Goal: Ask a question: Seek information or help from site administrators or community

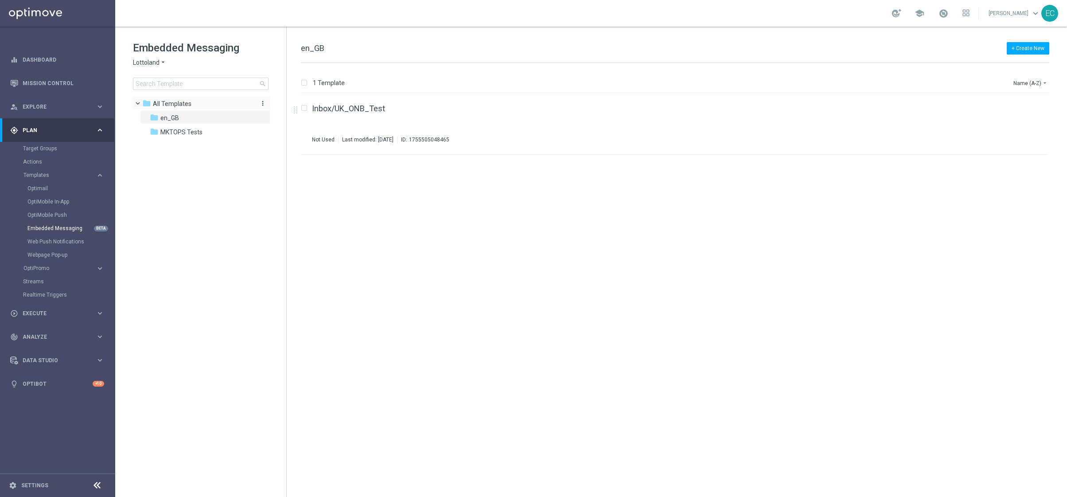
click at [262, 105] on icon "more_vert" at bounding box center [262, 103] width 7 height 7
click at [307, 106] on span "New Folder" at bounding box center [299, 104] width 27 height 7
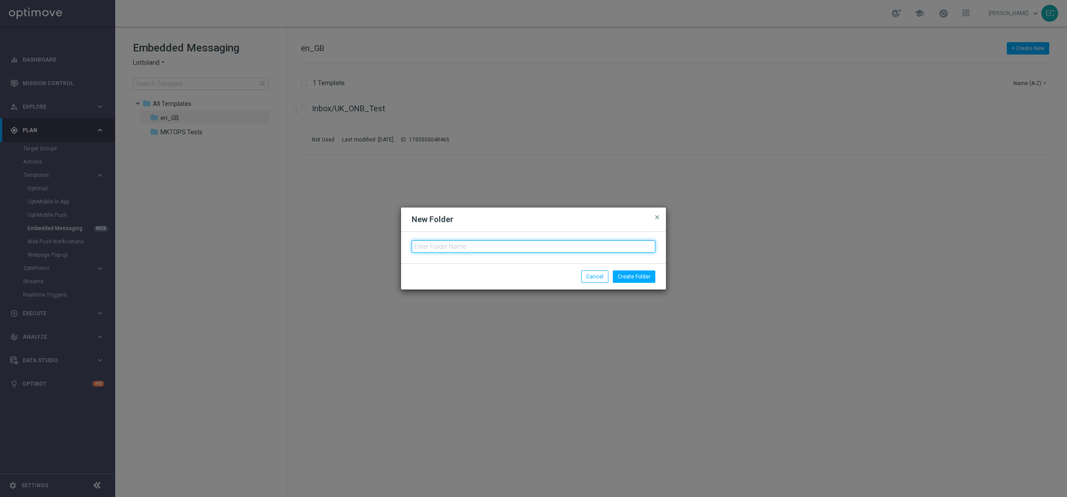
click at [531, 250] on input "text" at bounding box center [533, 246] width 244 height 12
click at [568, 252] on input "VIP" at bounding box center [533, 246] width 244 height 12
click at [567, 252] on input "VIP" at bounding box center [533, 246] width 244 height 12
click at [484, 247] on input "NO" at bounding box center [533, 246] width 244 height 12
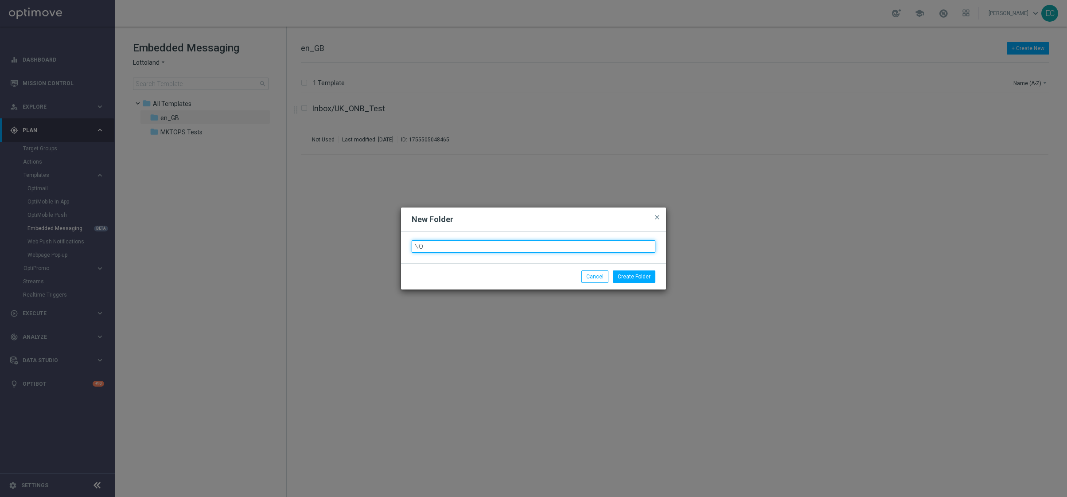
click at [484, 247] on input "NO" at bounding box center [533, 246] width 244 height 12
type input "1. VIP"
click at [639, 274] on button "Create Folder" at bounding box center [634, 276] width 43 height 12
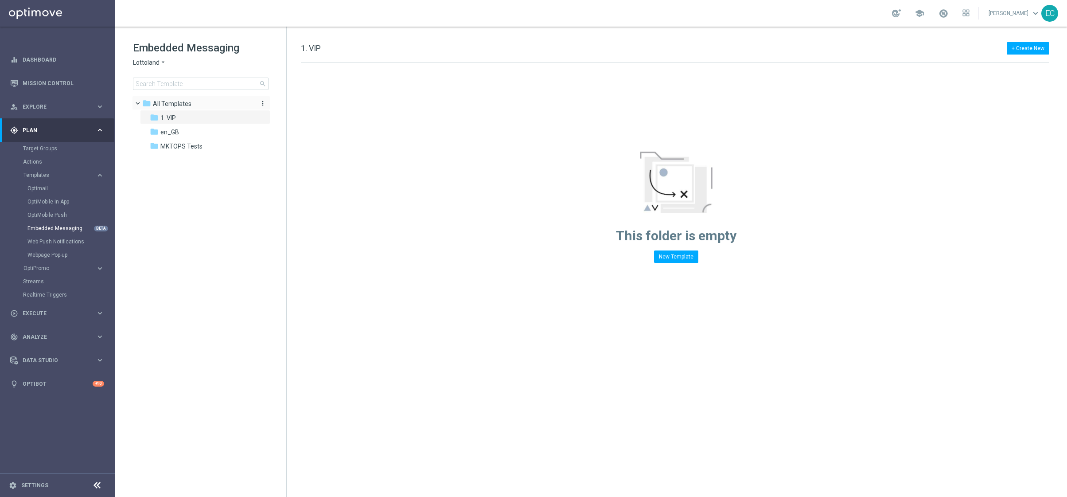
click at [263, 103] on icon "more_vert" at bounding box center [262, 103] width 7 height 7
click at [303, 103] on span "New Folder" at bounding box center [299, 104] width 27 height 7
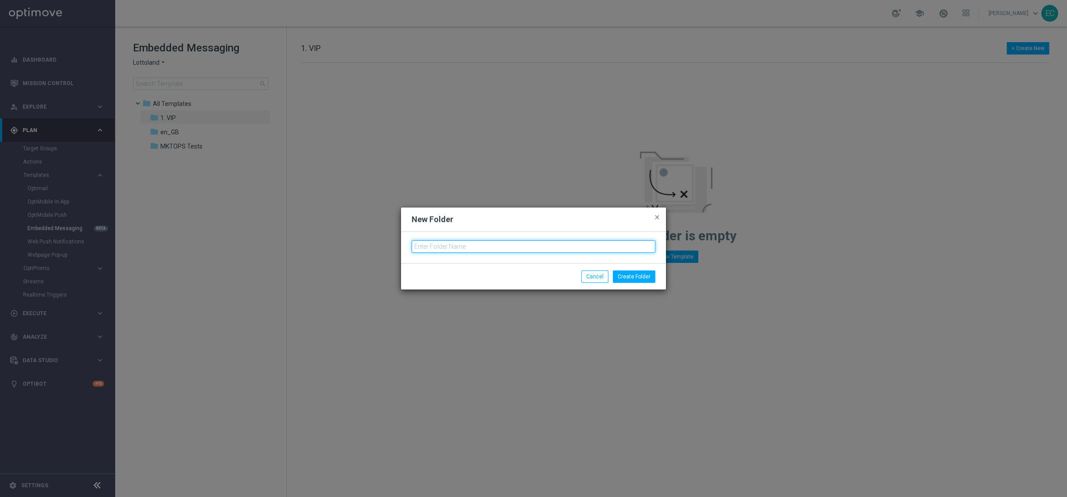
click at [520, 249] on input "text" at bounding box center [533, 246] width 244 height 12
type input "2. NON"
click at [594, 274] on button "Cancel" at bounding box center [594, 276] width 27 height 12
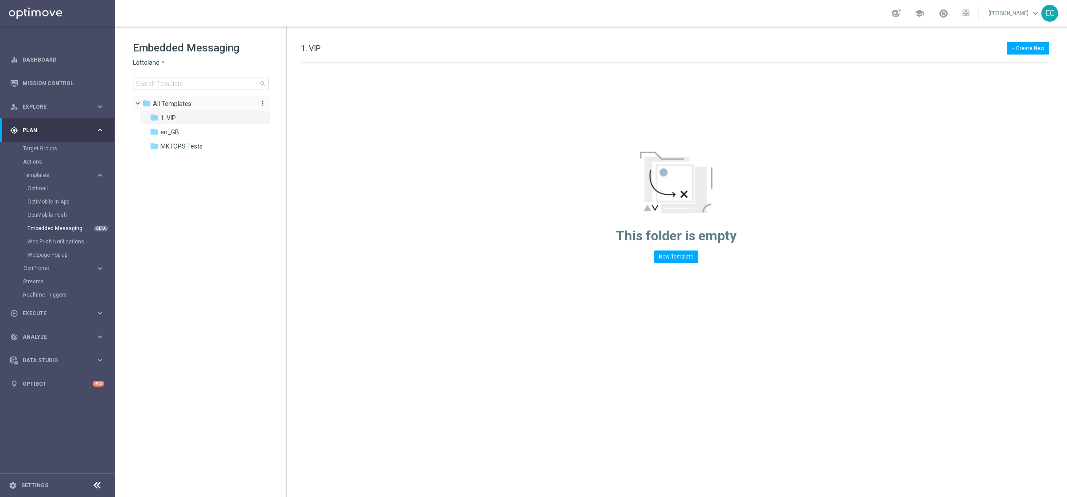
click at [261, 102] on icon "more_vert" at bounding box center [262, 103] width 7 height 7
click at [201, 117] on div "folder 1. VIP" at bounding box center [201, 118] width 102 height 10
click at [263, 116] on icon "more_vert" at bounding box center [262, 117] width 7 height 7
click at [297, 150] on span "Delete" at bounding box center [294, 150] width 16 height 7
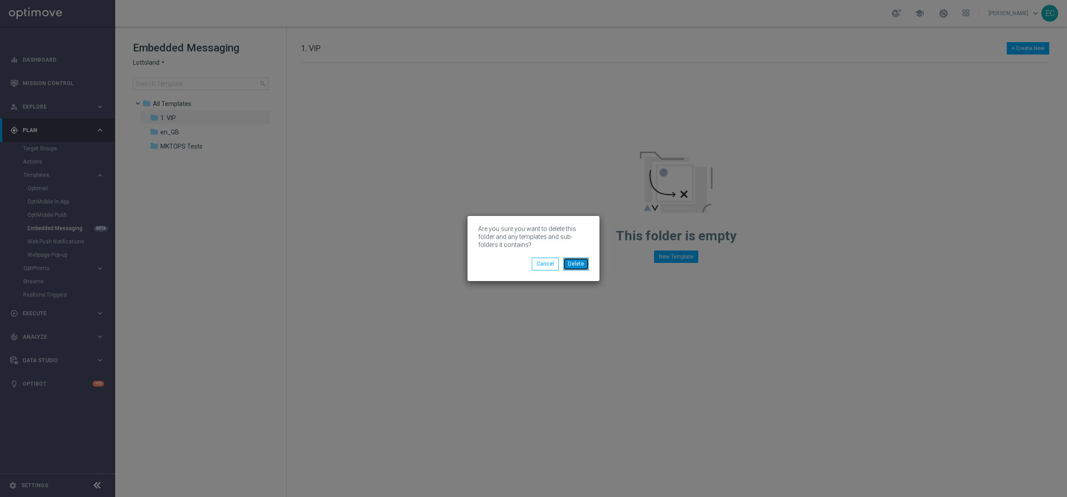
click at [569, 261] on button "Delete" at bounding box center [576, 263] width 26 height 12
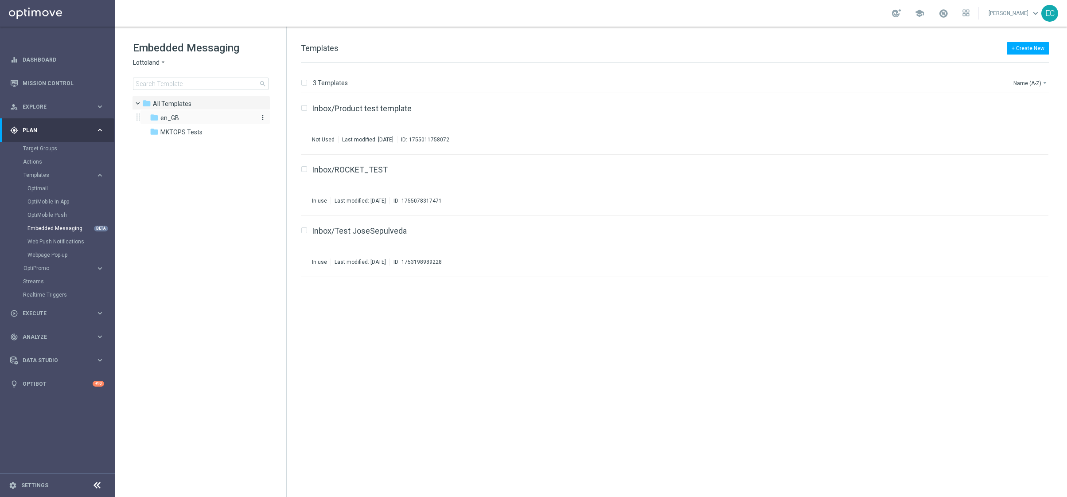
click at [210, 115] on div "folder en_GB" at bounding box center [201, 118] width 102 height 10
click at [260, 102] on icon "more_vert" at bounding box center [262, 103] width 7 height 7
click at [298, 107] on span "New Folder" at bounding box center [299, 104] width 27 height 7
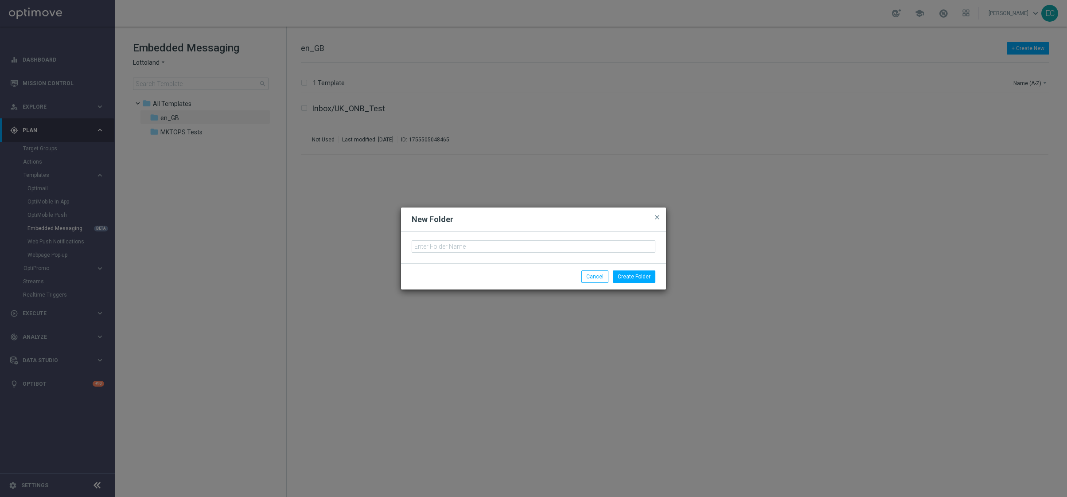
click at [524, 253] on div at bounding box center [533, 247] width 265 height 31
click at [524, 245] on input "text" at bounding box center [533, 246] width 244 height 12
type input "CRM"
click at [643, 279] on button "Create Folder" at bounding box center [634, 276] width 43 height 12
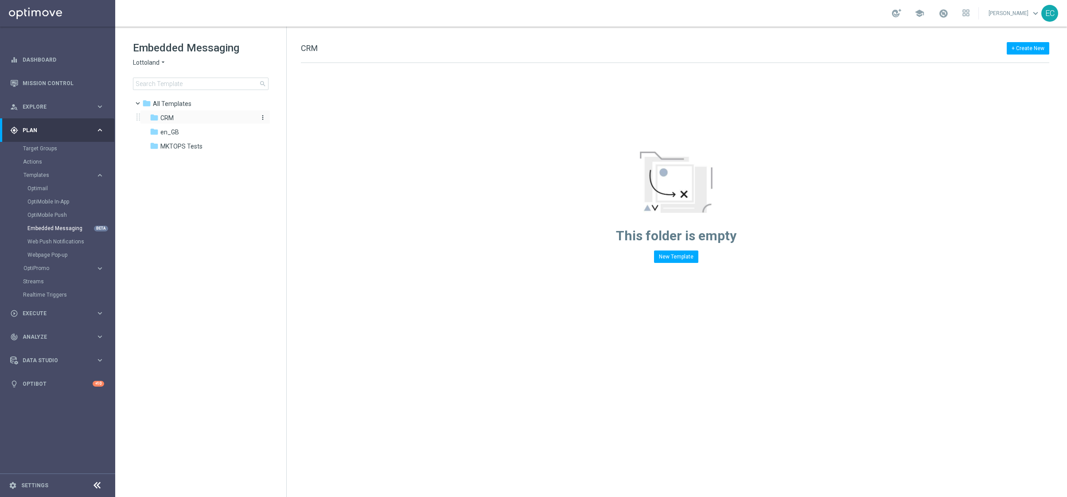
click at [264, 116] on icon "more_vert" at bounding box center [262, 117] width 7 height 7
click at [303, 120] on span "New Folder" at bounding box center [299, 119] width 27 height 7
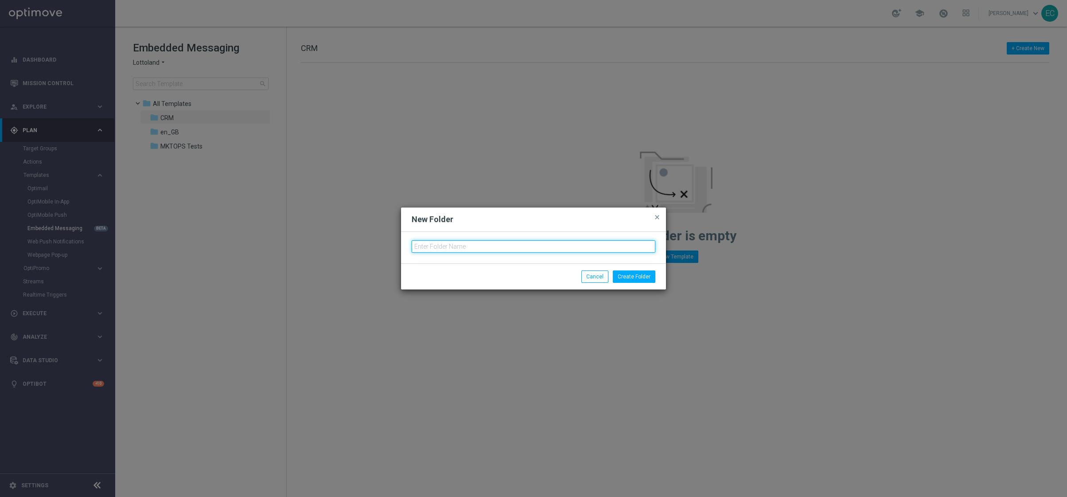
click at [500, 249] on input "text" at bounding box center [533, 246] width 244 height 12
type input "1. VIP"
click at [619, 277] on button "Create Folder" at bounding box center [634, 276] width 43 height 12
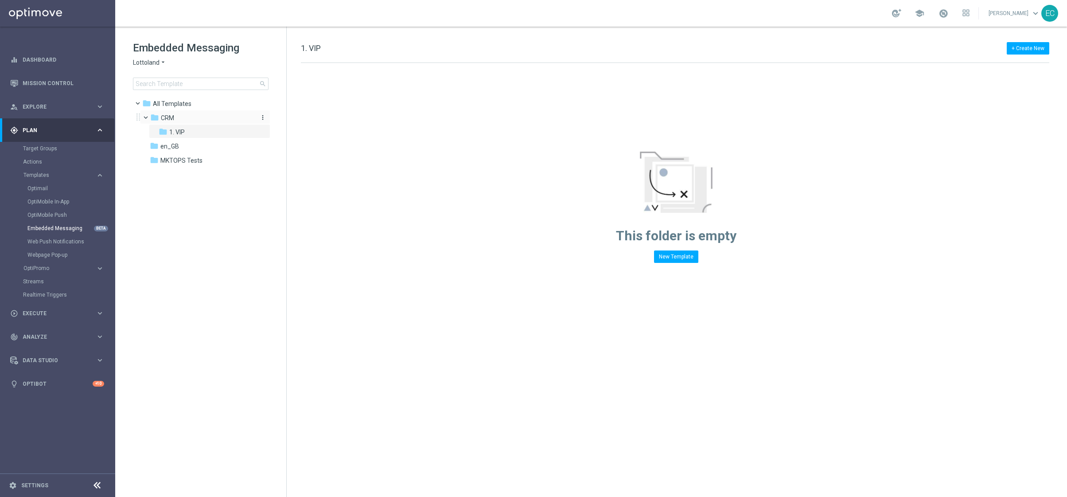
click at [262, 117] on icon "more_vert" at bounding box center [262, 117] width 7 height 7
click at [293, 121] on span "New Folder" at bounding box center [299, 119] width 27 height 7
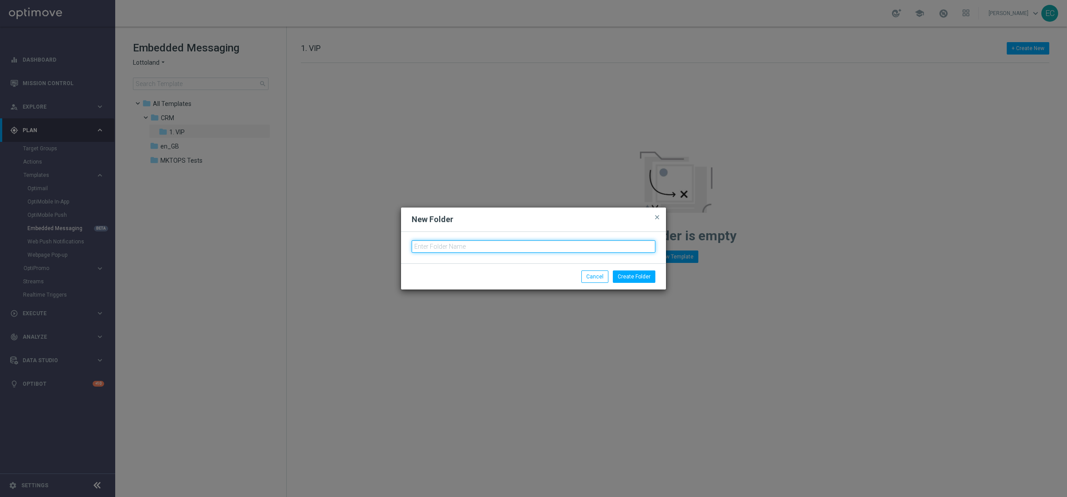
click at [479, 243] on input "text" at bounding box center [533, 246] width 244 height 12
type input "2. Non-VIP"
click at [643, 277] on button "Create Folder" at bounding box center [634, 276] width 43 height 12
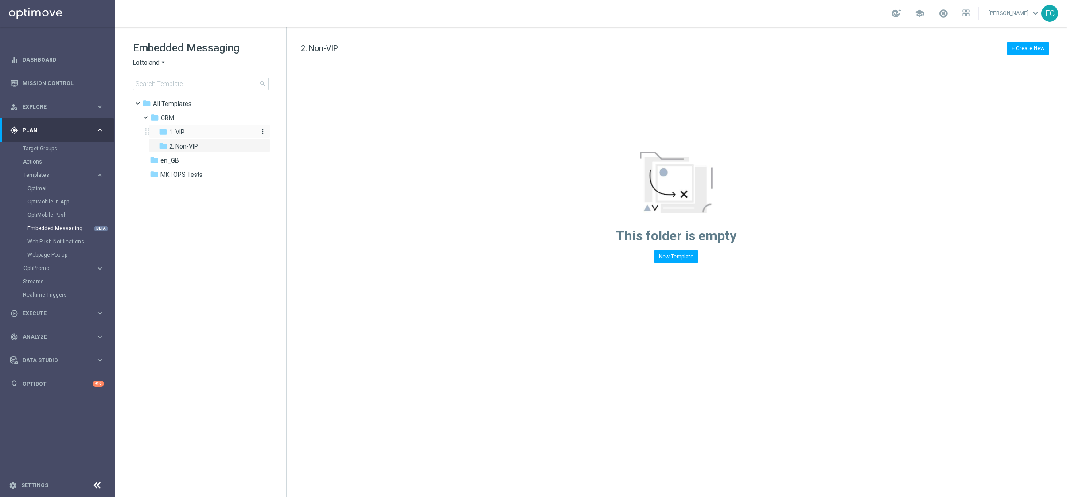
click at [262, 132] on icon "more_vert" at bounding box center [262, 131] width 7 height 7
click at [303, 133] on span "New Folder" at bounding box center [299, 133] width 27 height 7
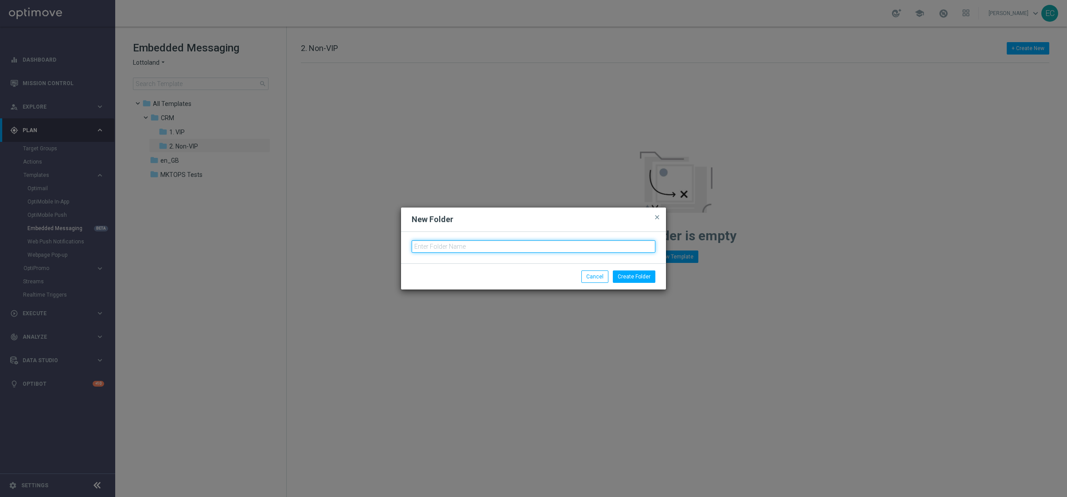
click at [521, 249] on input "text" at bounding box center [533, 246] width 244 height 12
type input "en_GB"
click at [636, 278] on button "Create Folder" at bounding box center [634, 276] width 43 height 12
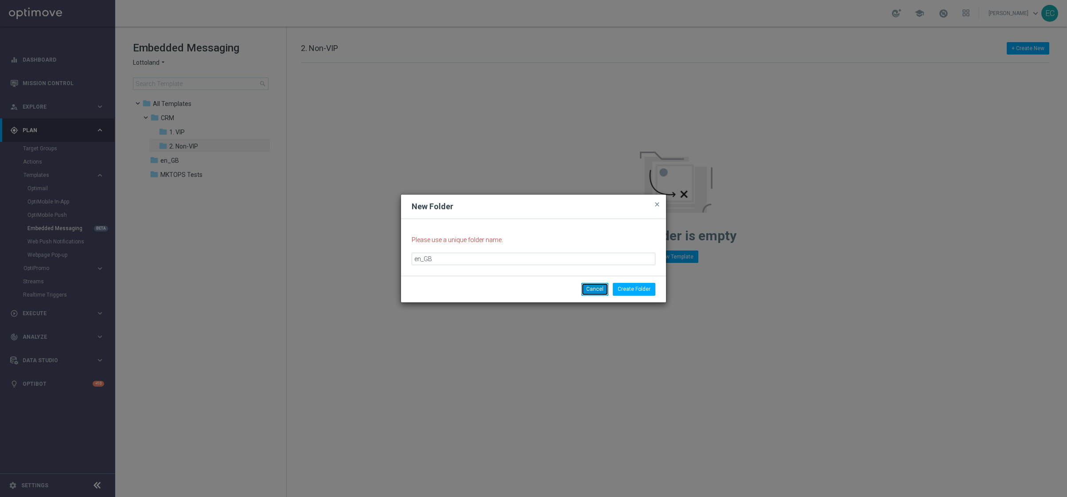
click at [592, 293] on button "Cancel" at bounding box center [594, 289] width 27 height 12
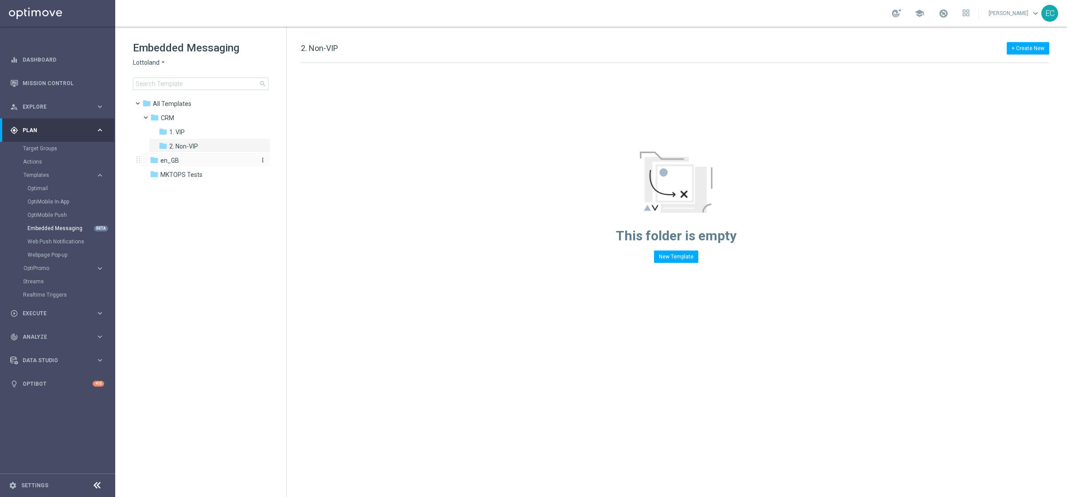
click at [216, 160] on div "folder en_GB" at bounding box center [201, 160] width 102 height 10
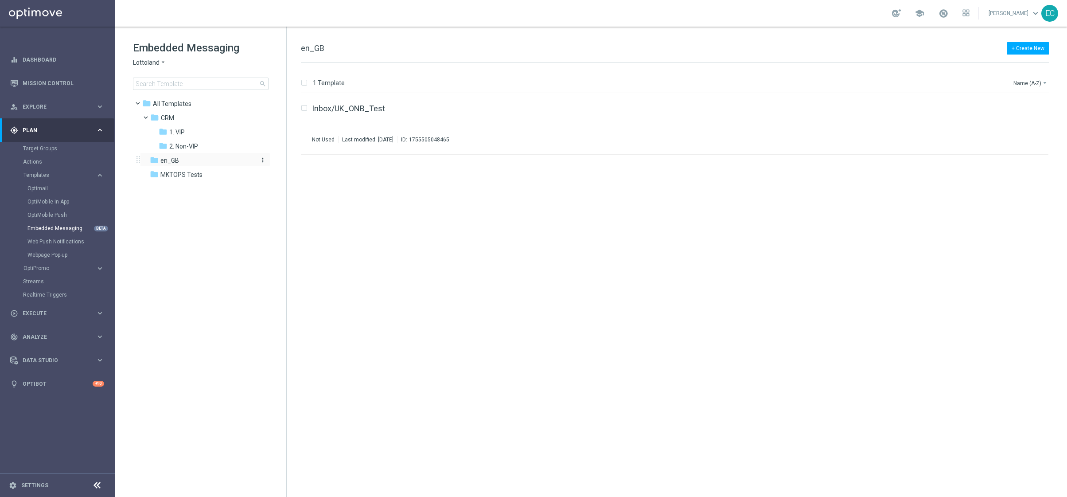
click at [263, 158] on icon "more_vert" at bounding box center [262, 159] width 7 height 7
click at [301, 174] on span "Rename" at bounding box center [296, 172] width 21 height 7
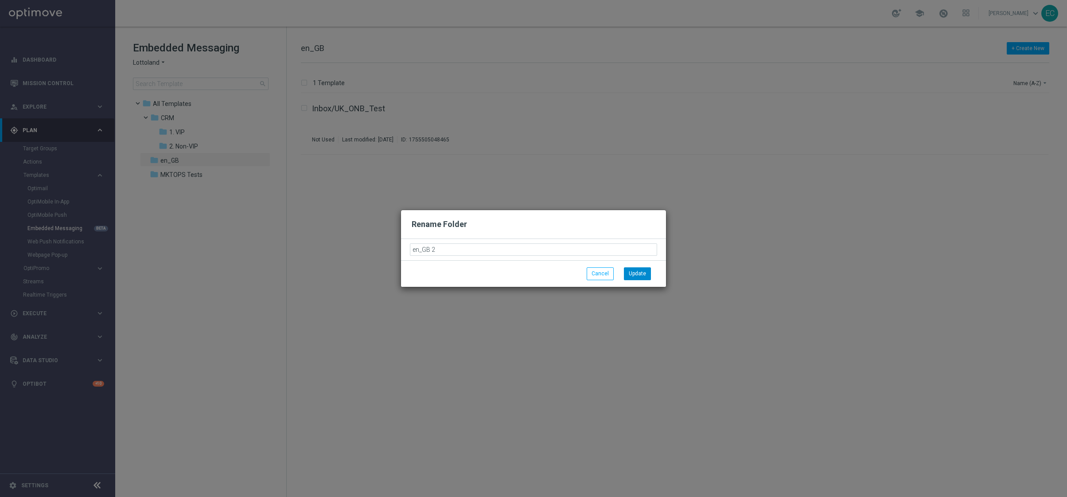
type input "en_GB 2"
click at [648, 272] on button "Update" at bounding box center [637, 273] width 27 height 12
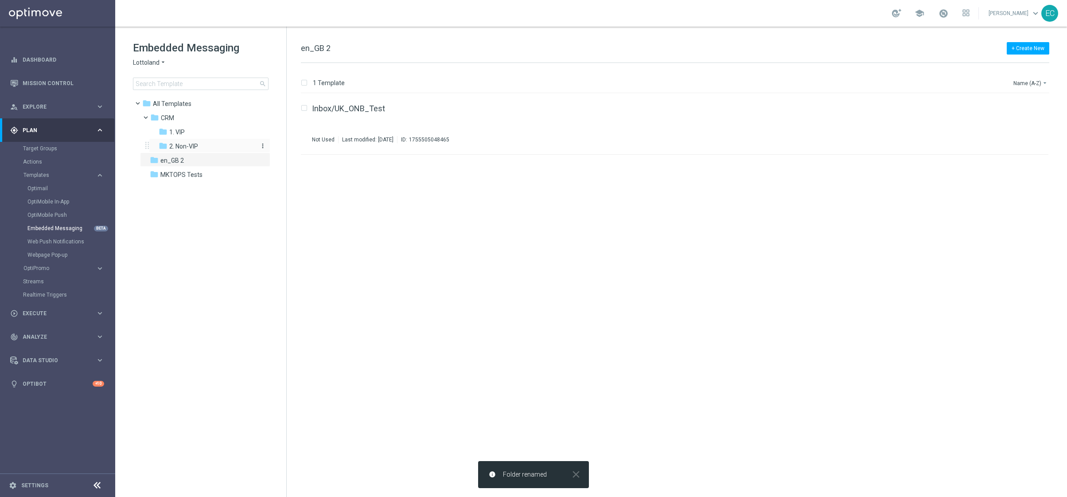
click at [247, 146] on div "folder 2. Non-VIP" at bounding box center [206, 146] width 94 height 10
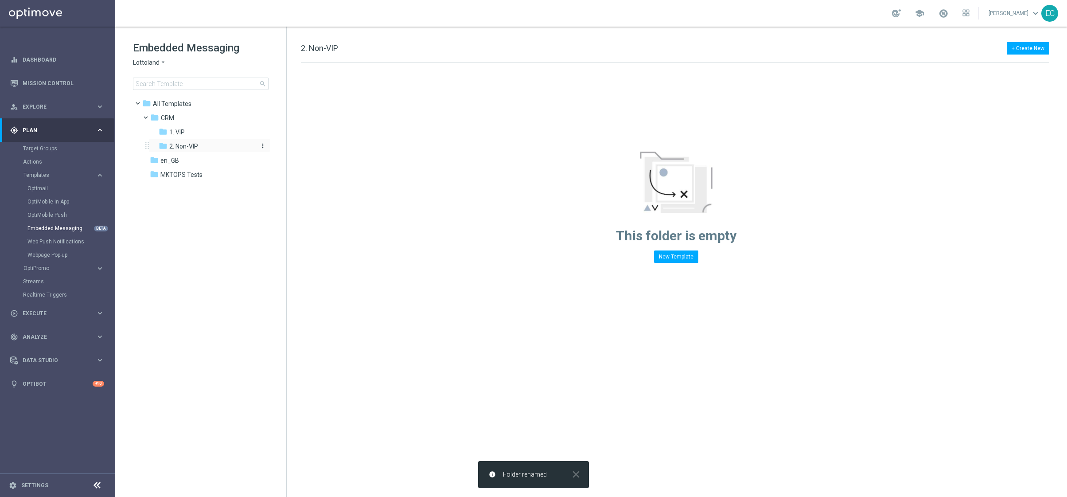
click at [260, 142] on icon "more_vert" at bounding box center [262, 145] width 7 height 7
click at [288, 149] on span "New Folder" at bounding box center [299, 147] width 27 height 7
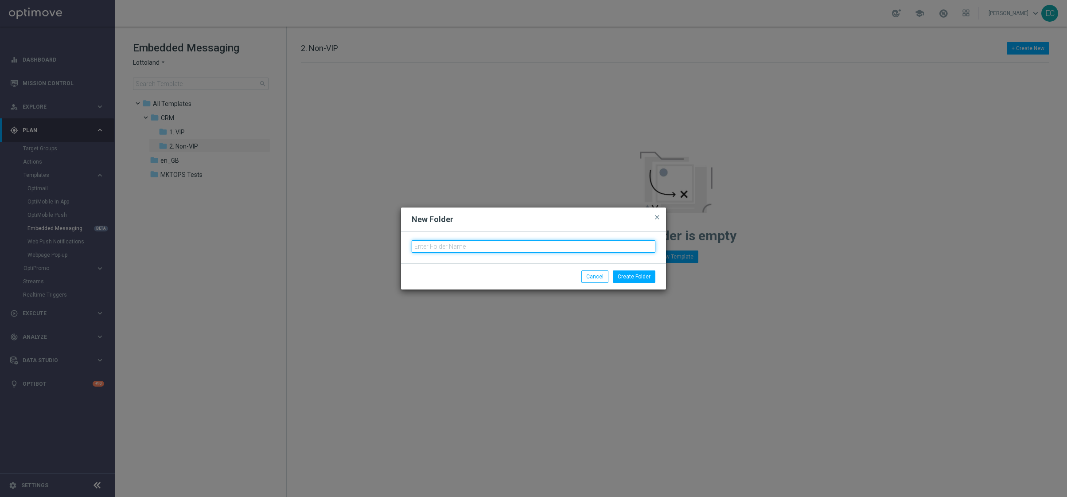
click at [454, 249] on input "text" at bounding box center [533, 246] width 244 height 12
type input "en_GB"
click at [638, 275] on button "Create Folder" at bounding box center [634, 276] width 43 height 12
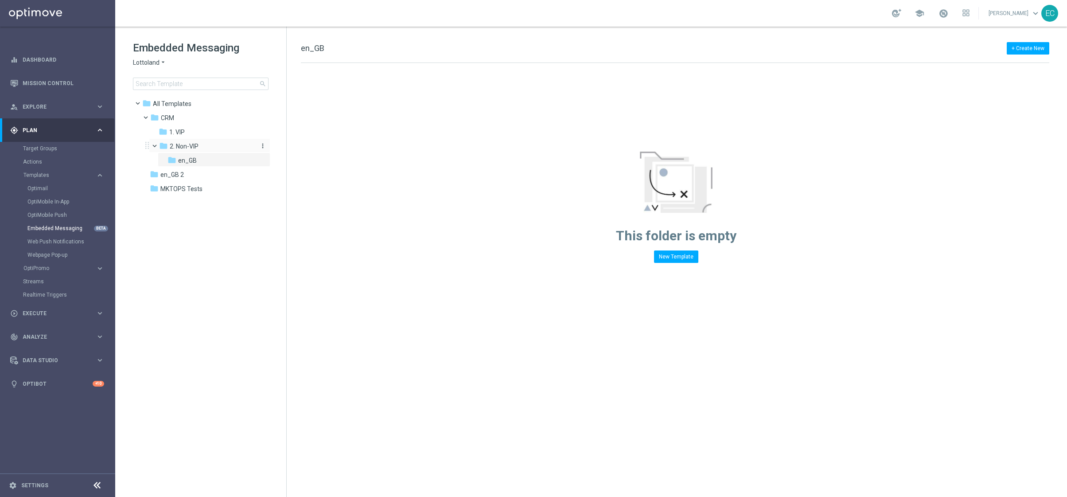
click at [261, 145] on icon "more_vert" at bounding box center [262, 145] width 7 height 7
click at [302, 145] on span "New Folder" at bounding box center [299, 147] width 27 height 7
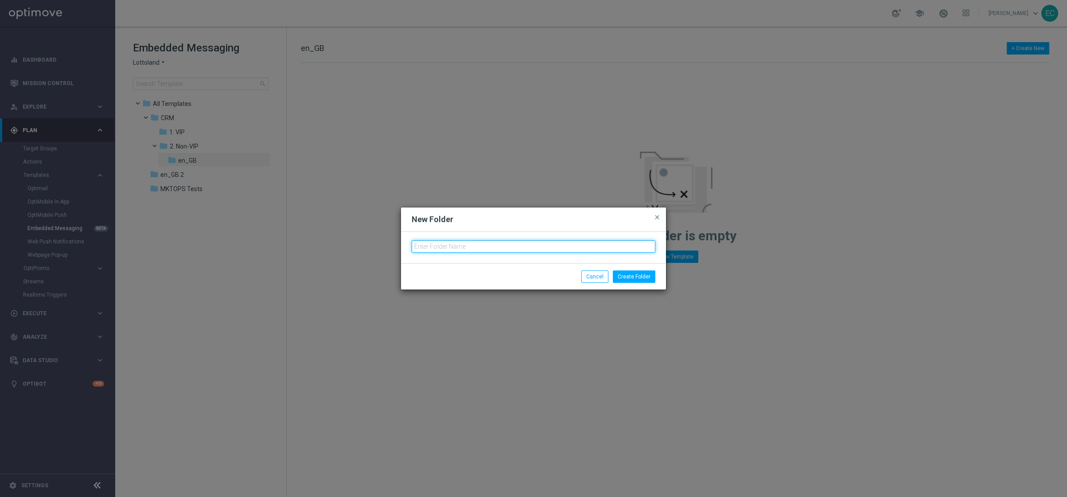
click at [484, 241] on input "text" at bounding box center [533, 246] width 244 height 12
type input "de_DE"
click at [651, 282] on button "Create Folder" at bounding box center [634, 276] width 43 height 12
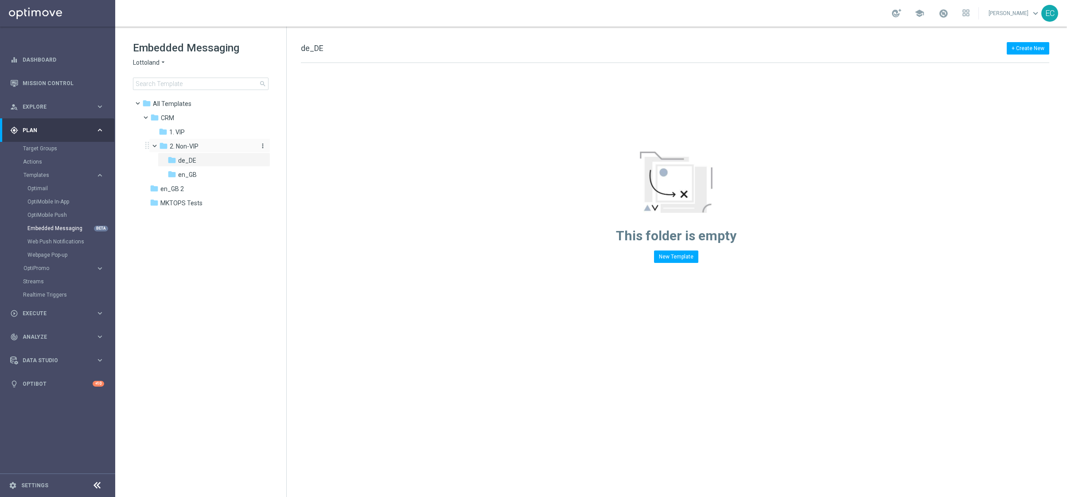
click at [263, 144] on icon "more_vert" at bounding box center [262, 145] width 7 height 7
click at [302, 147] on span "New Folder" at bounding box center [299, 147] width 27 height 7
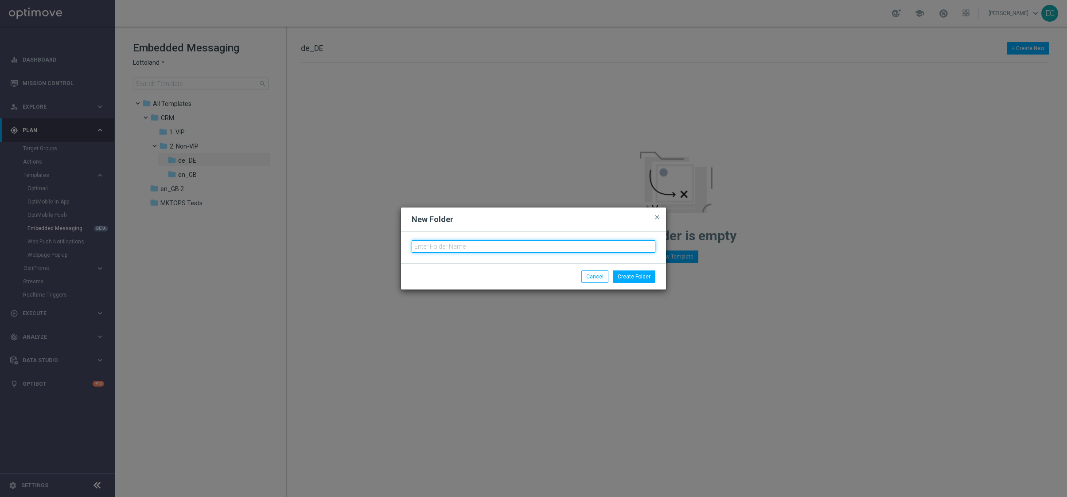
click at [460, 246] on input "text" at bounding box center [533, 246] width 244 height 12
type input "de_AT"
click at [646, 276] on button "Create Folder" at bounding box center [634, 276] width 43 height 12
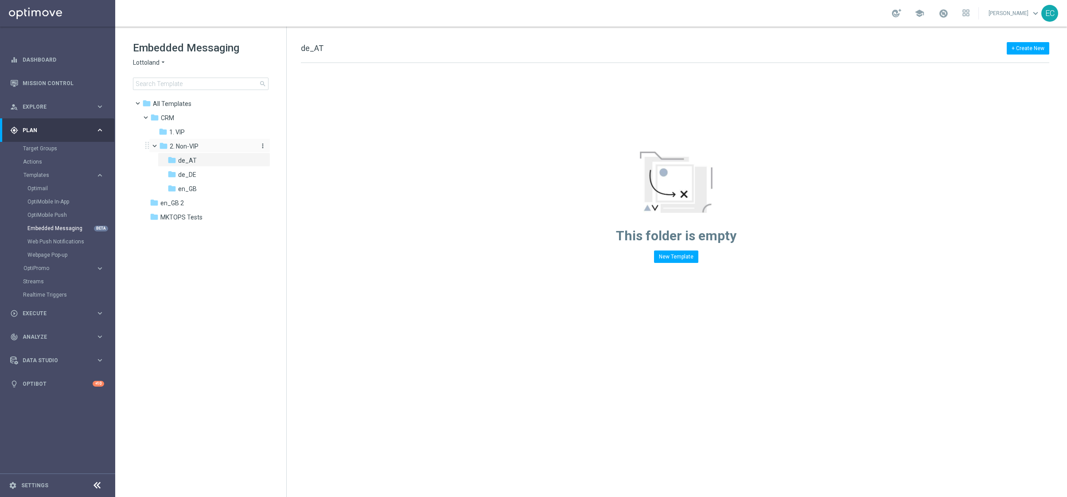
click at [261, 144] on icon "more_vert" at bounding box center [262, 145] width 7 height 7
click at [293, 147] on span "New Folder" at bounding box center [299, 147] width 27 height 7
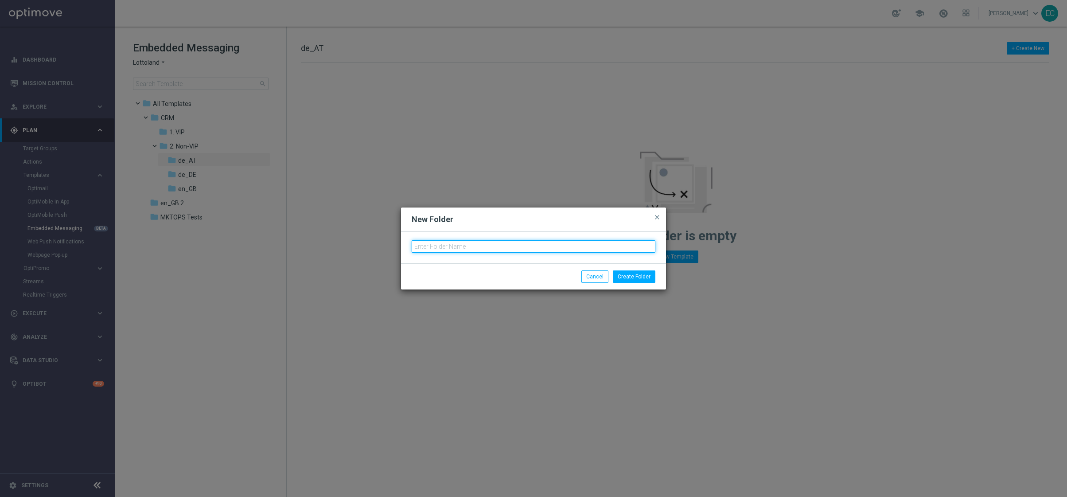
click at [443, 242] on input "text" at bounding box center [533, 246] width 244 height 12
type input "en_GI"
click at [634, 278] on button "Create Folder" at bounding box center [634, 276] width 43 height 12
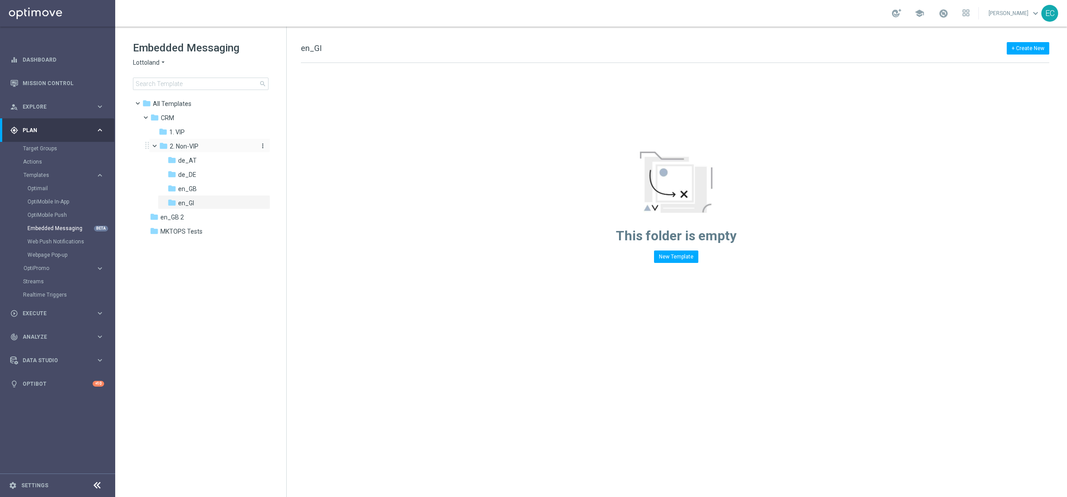
click at [262, 144] on icon "more_vert" at bounding box center [262, 145] width 7 height 7
click at [303, 149] on span "New Folder" at bounding box center [299, 147] width 27 height 7
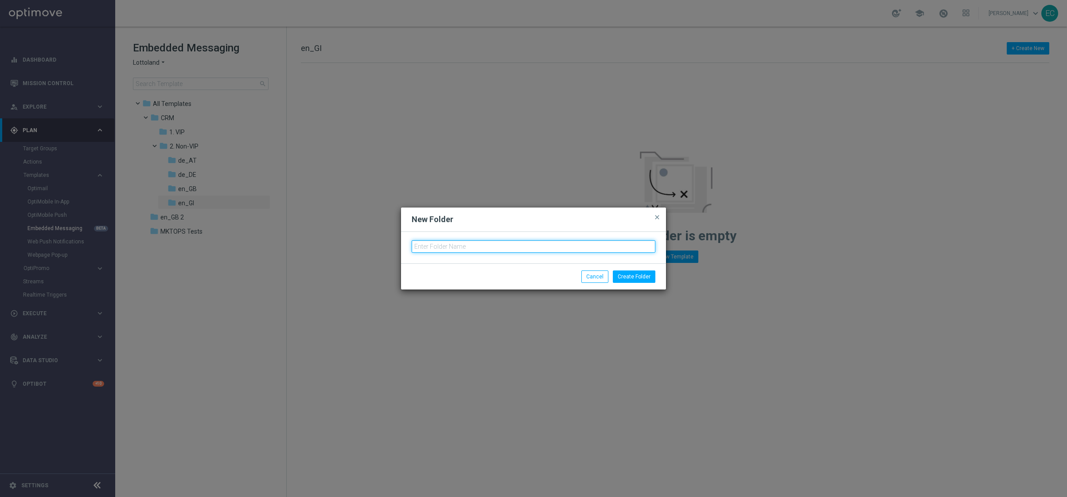
click at [436, 244] on input "text" at bounding box center [533, 246] width 244 height 12
type input "en_IE"
click at [629, 279] on button "Create Folder" at bounding box center [634, 276] width 43 height 12
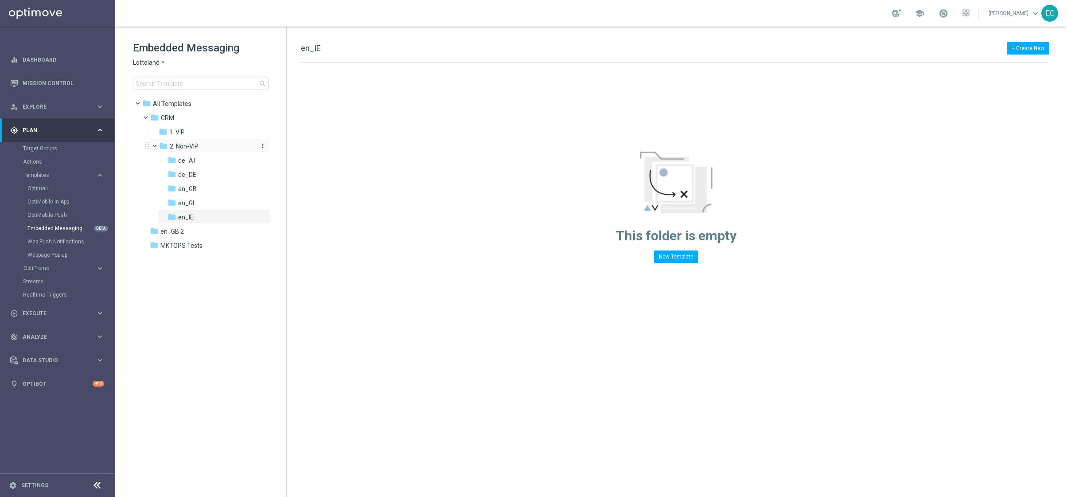
click at [261, 143] on icon "more_vert" at bounding box center [262, 145] width 7 height 7
click at [300, 147] on span "New Folder" at bounding box center [299, 147] width 27 height 7
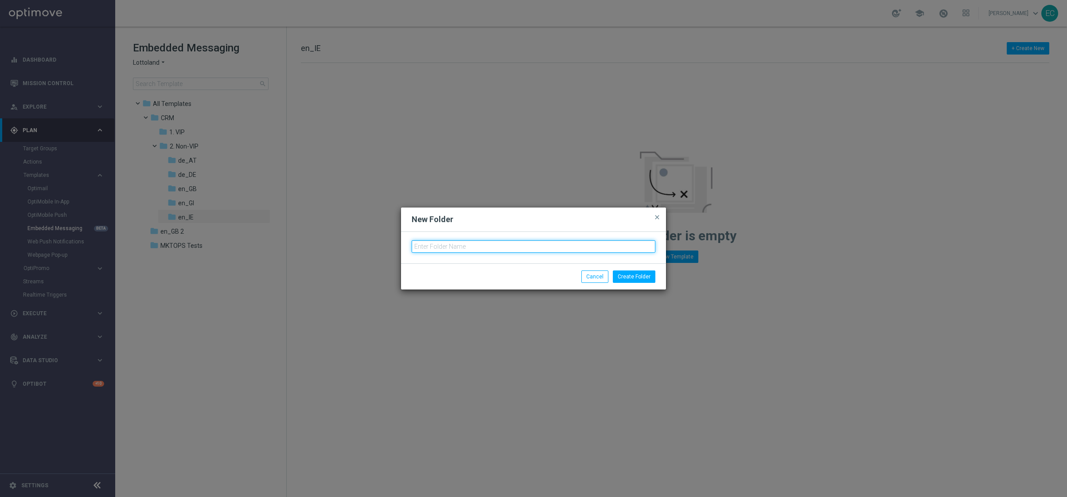
click at [454, 244] on input "text" at bounding box center [533, 246] width 244 height 12
type input "en_IN"
click at [640, 281] on button "Create Folder" at bounding box center [634, 276] width 43 height 12
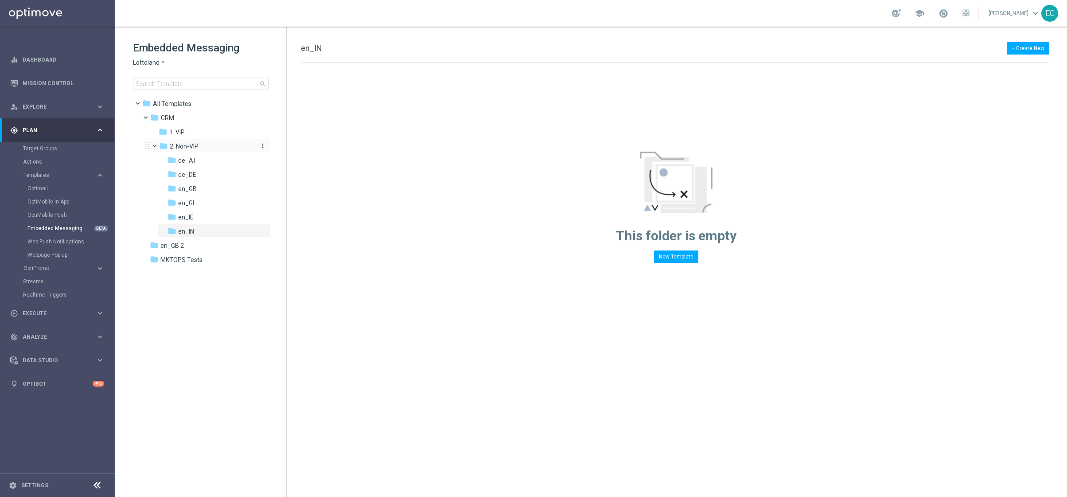
click at [263, 144] on icon "more_vert" at bounding box center [262, 145] width 7 height 7
click at [290, 151] on span "New Folder" at bounding box center [299, 147] width 27 height 7
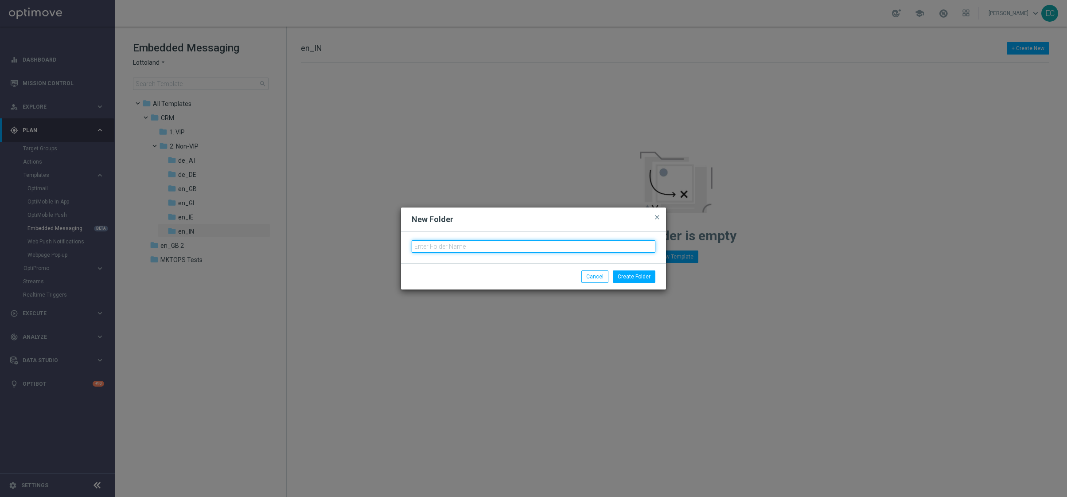
click at [548, 247] on input "text" at bounding box center [533, 246] width 244 height 12
type input "en_MT"
click at [646, 280] on button "Create Folder" at bounding box center [634, 276] width 43 height 12
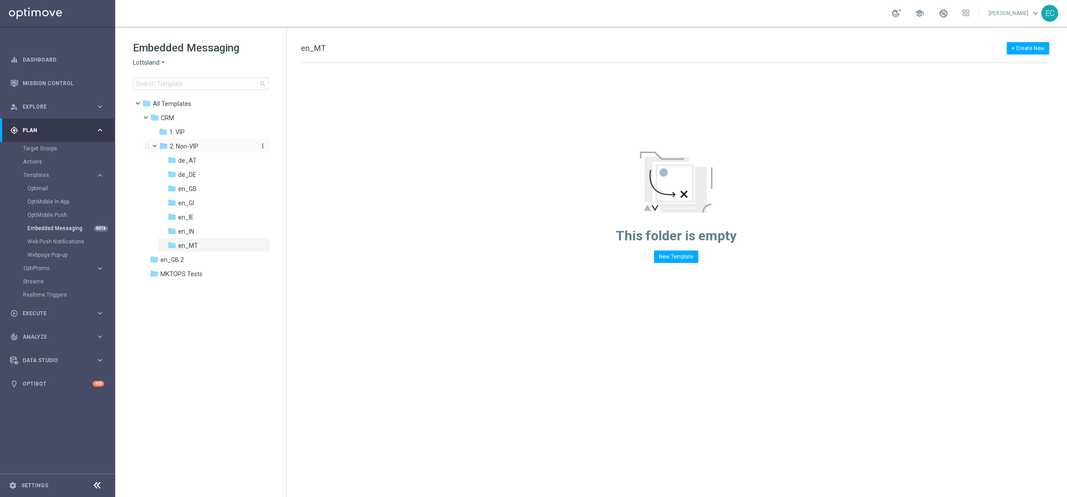
click at [261, 144] on icon "more_vert" at bounding box center [262, 145] width 7 height 7
click at [302, 151] on span "New Folder" at bounding box center [299, 147] width 27 height 7
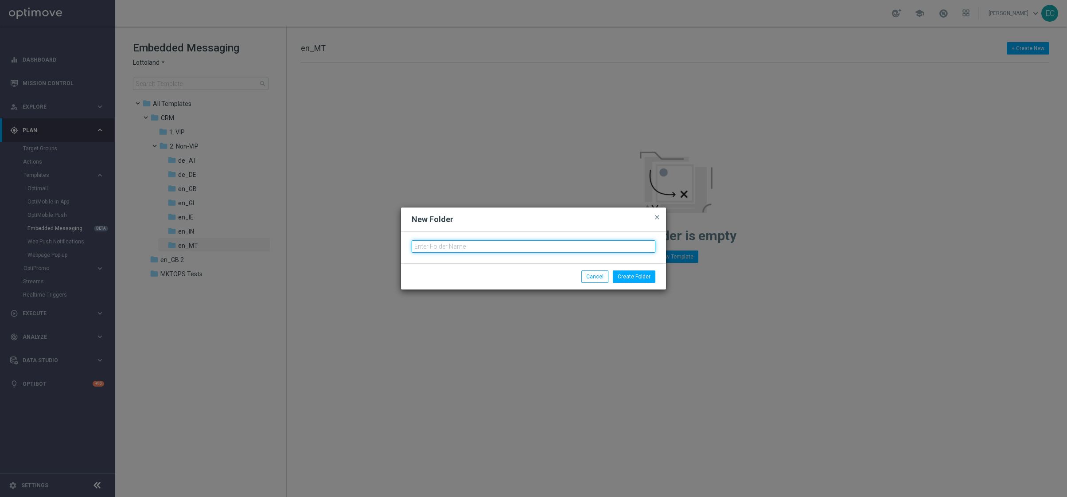
click at [473, 248] on input "text" at bounding box center [533, 246] width 244 height 12
click at [643, 279] on button "Create Folder" at bounding box center [634, 276] width 43 height 12
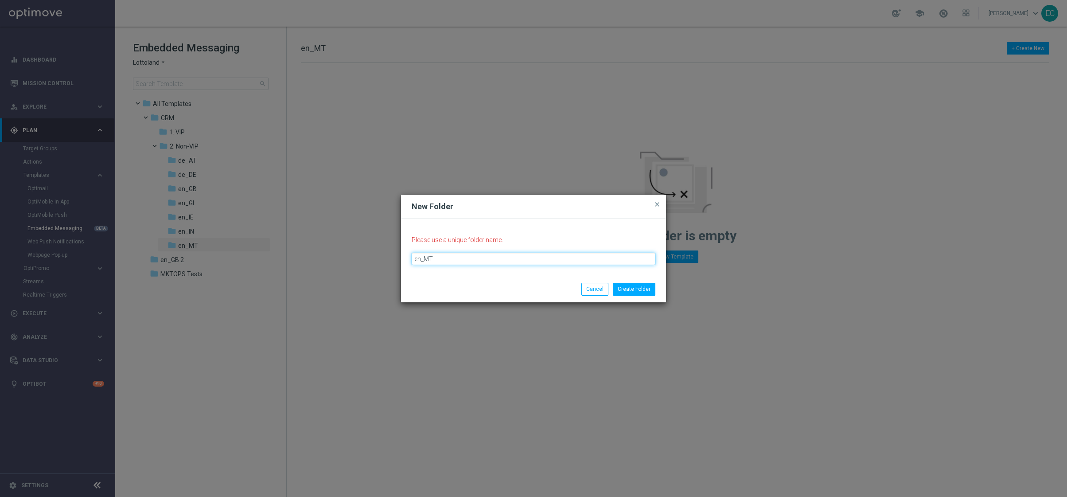
click at [550, 264] on input "en_MT" at bounding box center [533, 258] width 244 height 12
type input "en_NT"
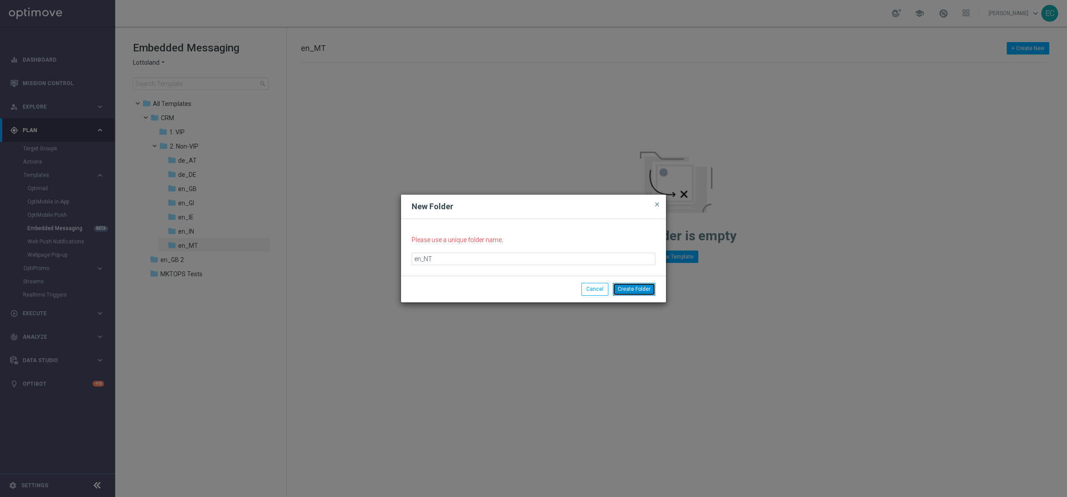
click at [650, 285] on button "Create Folder" at bounding box center [634, 289] width 43 height 12
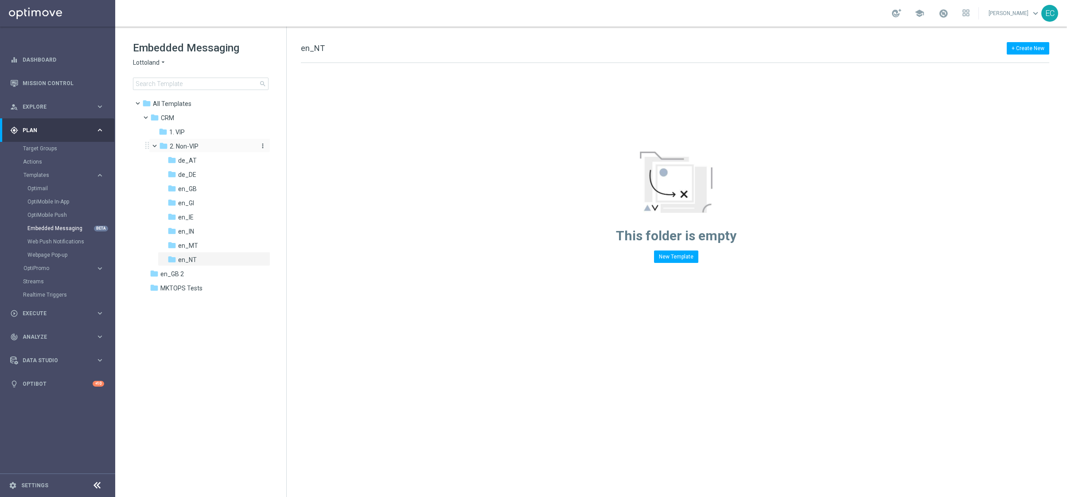
click at [260, 146] on icon "more_vert" at bounding box center [262, 145] width 7 height 7
click at [281, 149] on icon "create_new_folder" at bounding box center [278, 147] width 13 height 7
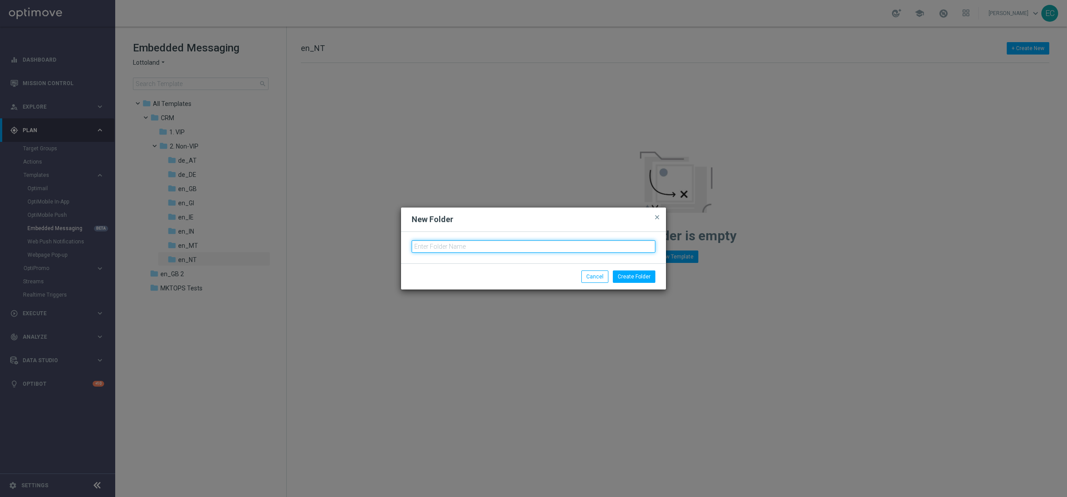
click at [572, 242] on input "text" at bounding box center [533, 246] width 244 height 12
type input "en_ZA"
click at [624, 277] on button "Create Folder" at bounding box center [634, 276] width 43 height 12
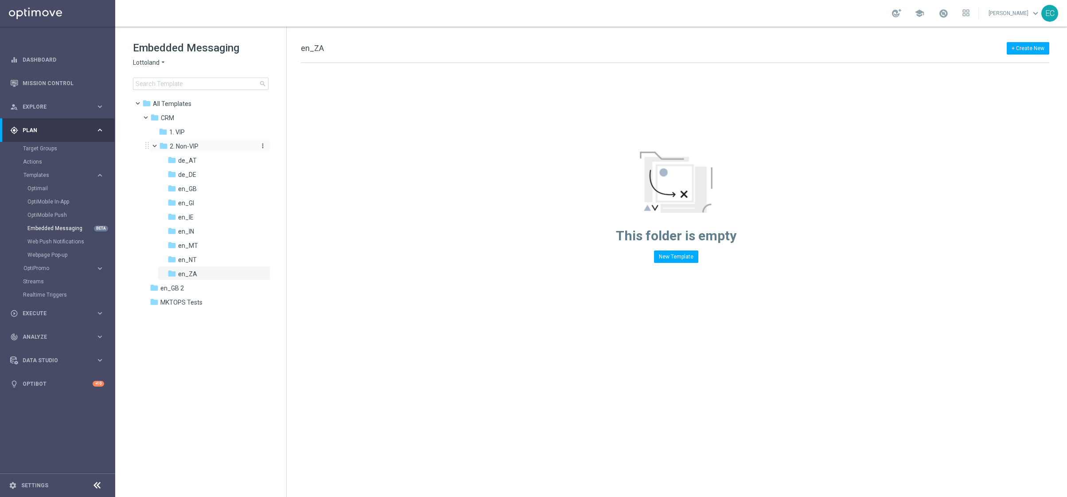
click at [263, 145] on icon "more_vert" at bounding box center [262, 145] width 7 height 7
click at [301, 146] on span "New Folder" at bounding box center [299, 147] width 27 height 7
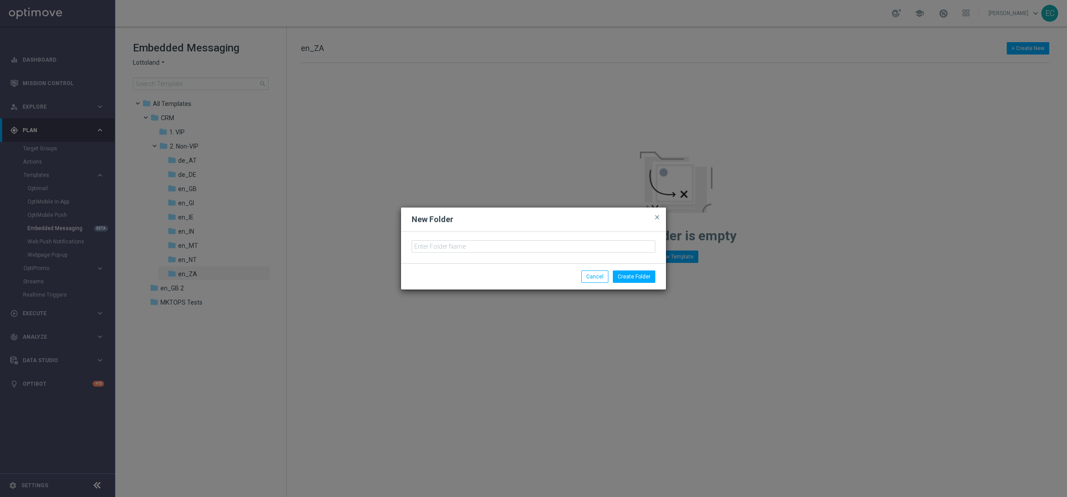
click at [465, 252] on div at bounding box center [533, 247] width 265 height 31
click at [464, 244] on input "text" at bounding box center [533, 246] width 244 height 12
type input "es_MX"
click at [636, 275] on button "Create Folder" at bounding box center [634, 276] width 43 height 12
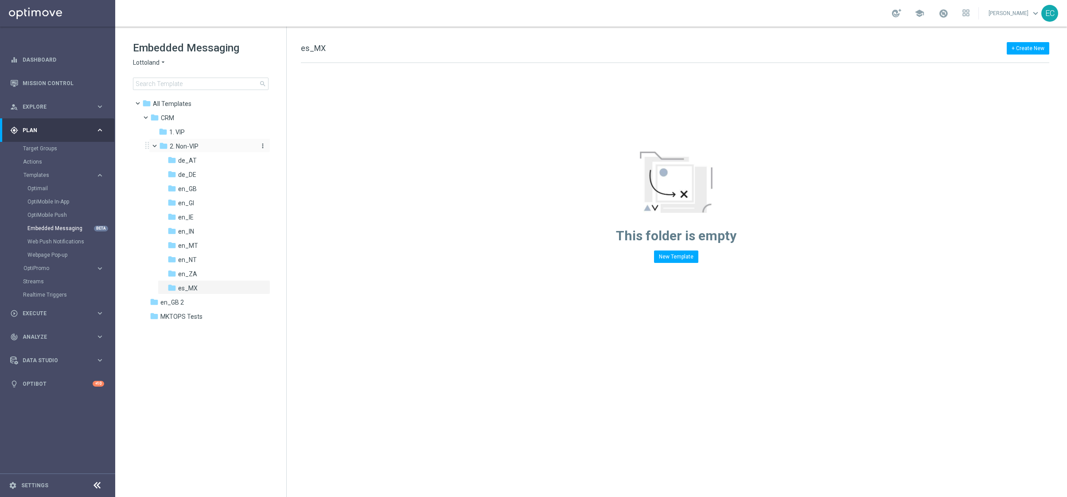
click at [263, 143] on icon "more_vert" at bounding box center [262, 145] width 7 height 7
click at [302, 145] on span "New Folder" at bounding box center [299, 147] width 27 height 7
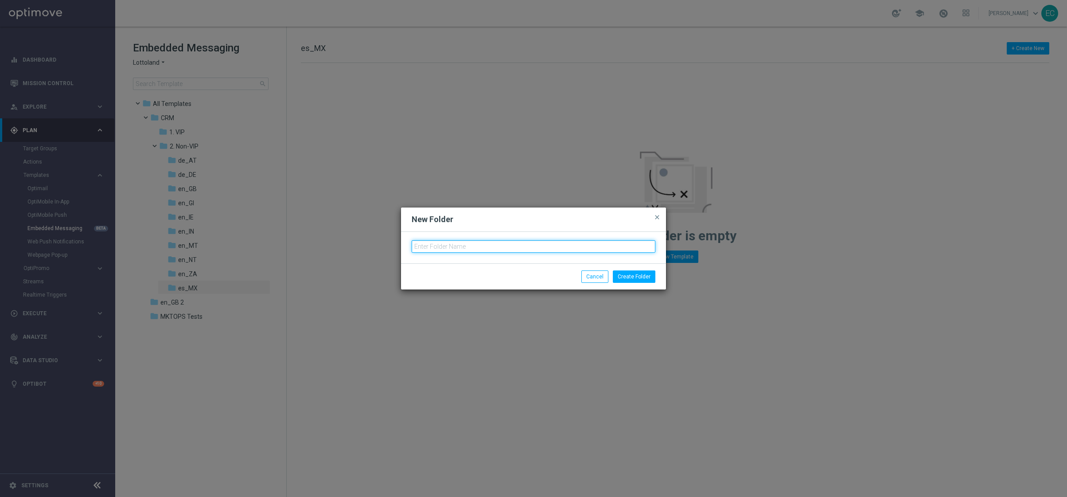
click at [462, 242] on input "text" at bounding box center [533, 246] width 244 height 12
type input "hu_HU"
click at [623, 277] on button "Create Folder" at bounding box center [634, 276] width 43 height 12
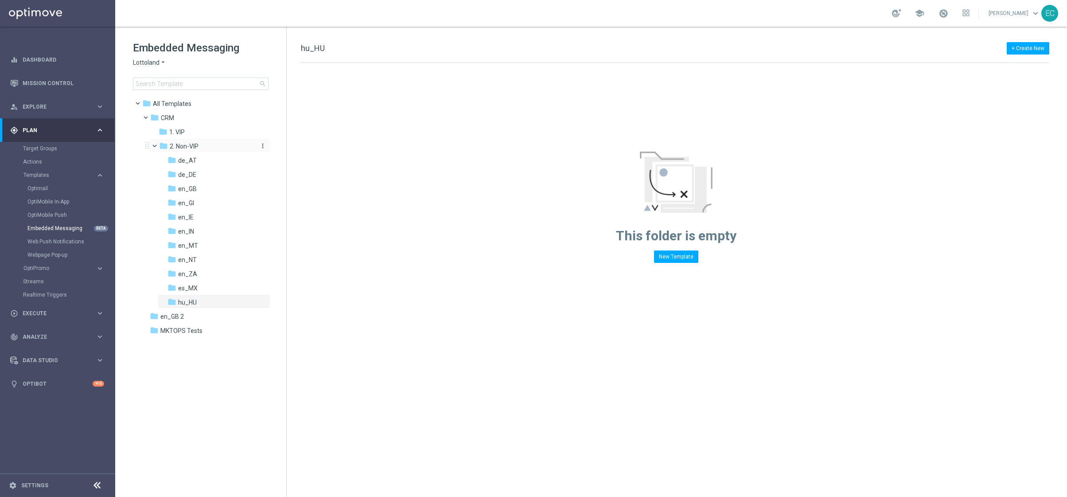
click at [264, 143] on icon "more_vert" at bounding box center [262, 145] width 7 height 7
click at [292, 148] on span "New Folder" at bounding box center [299, 147] width 27 height 7
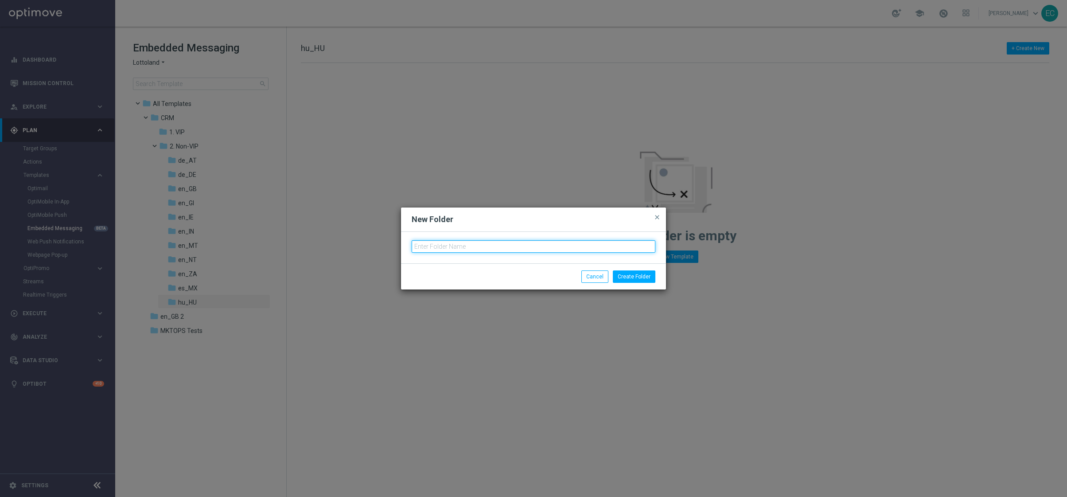
click at [476, 241] on input "text" at bounding box center [533, 246] width 244 height 12
type input "P"
type input "pt_BR"
click at [630, 274] on button "Create Folder" at bounding box center [634, 276] width 43 height 12
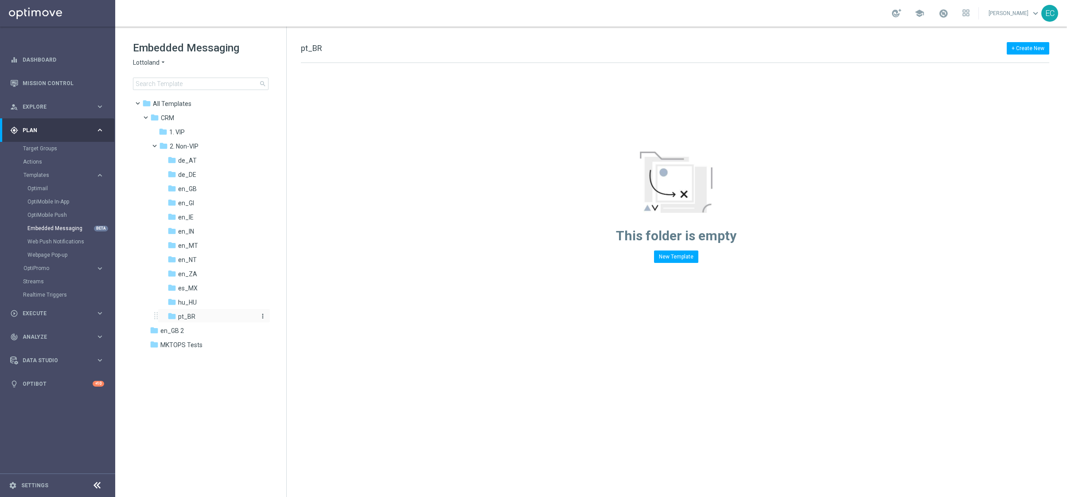
click at [262, 315] on icon "more_vert" at bounding box center [262, 315] width 7 height 7
click at [264, 144] on icon "more_vert" at bounding box center [262, 145] width 7 height 7
click at [280, 147] on icon "create_new_folder" at bounding box center [278, 147] width 13 height 7
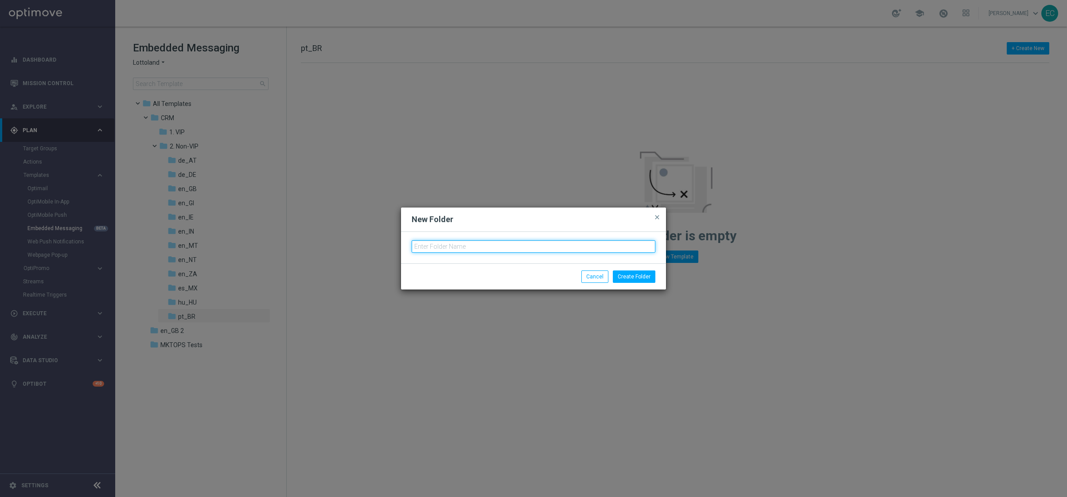
click at [473, 248] on input "text" at bounding box center [533, 246] width 244 height 12
click at [581, 244] on input "text" at bounding box center [533, 246] width 244 height 12
click at [606, 279] on button "Cancel" at bounding box center [594, 276] width 27 height 12
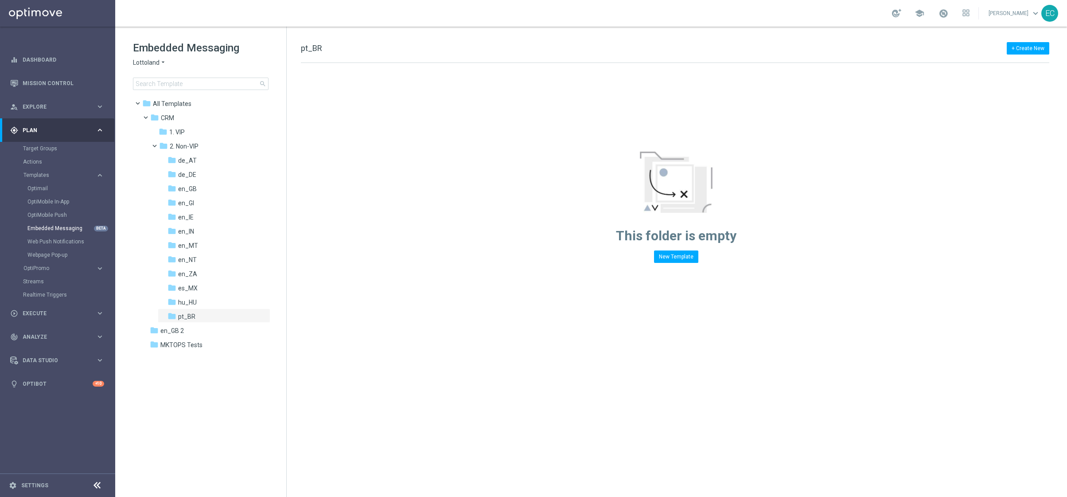
click at [144, 63] on span "Lottoland" at bounding box center [146, 62] width 27 height 8
click at [184, 83] on div "Lottoland.bet.br" at bounding box center [166, 83] width 66 height 11
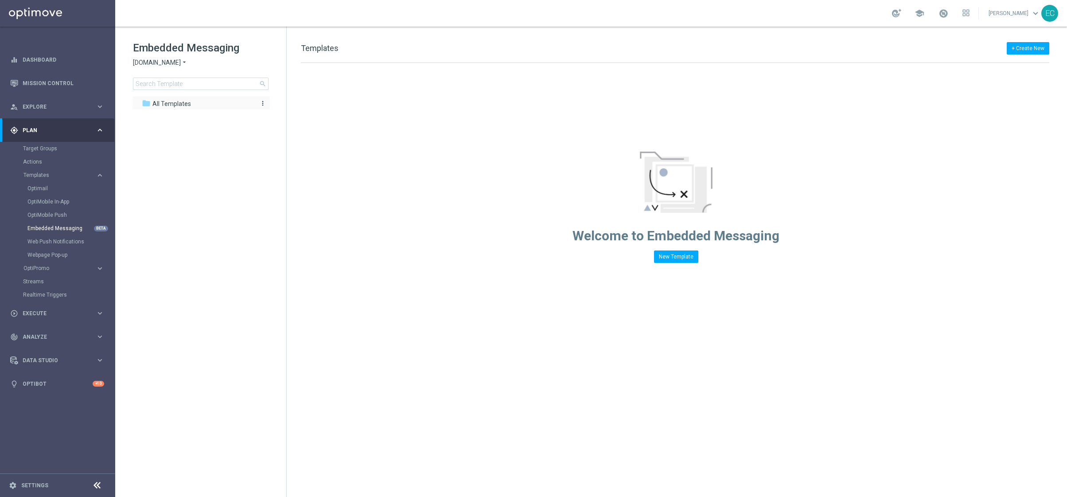
click at [264, 102] on icon "more_vert" at bounding box center [262, 103] width 7 height 7
click at [303, 102] on span "New Folder" at bounding box center [299, 104] width 27 height 7
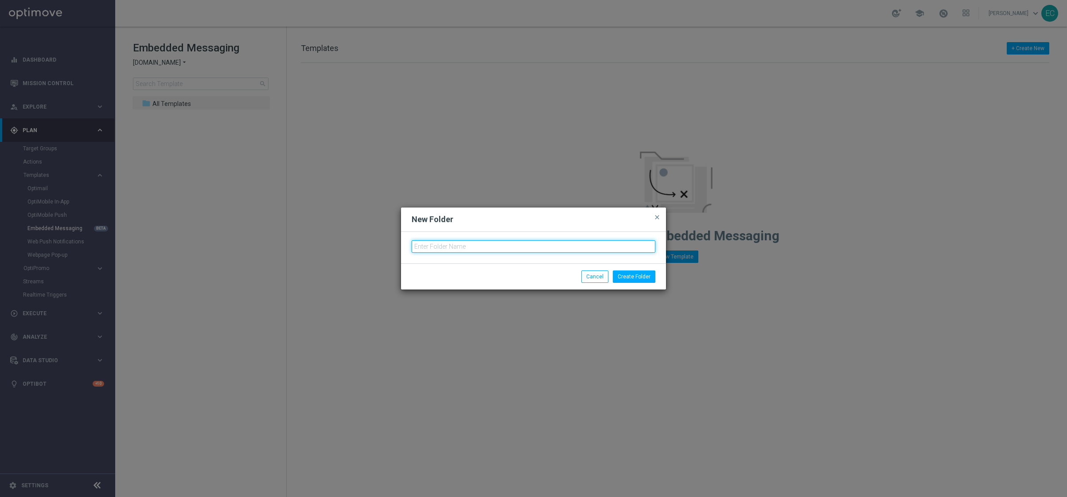
click at [450, 248] on input "text" at bounding box center [533, 246] width 244 height 12
type input "CRM"
click at [631, 272] on button "Create Folder" at bounding box center [634, 276] width 43 height 12
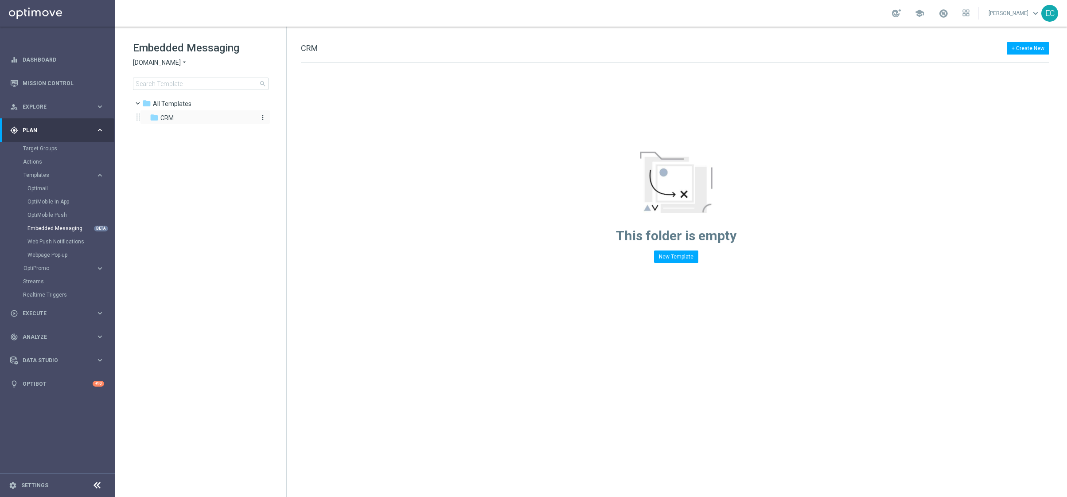
click at [262, 115] on icon "more_vert" at bounding box center [262, 117] width 7 height 7
click at [286, 120] on span "New Folder" at bounding box center [299, 119] width 27 height 7
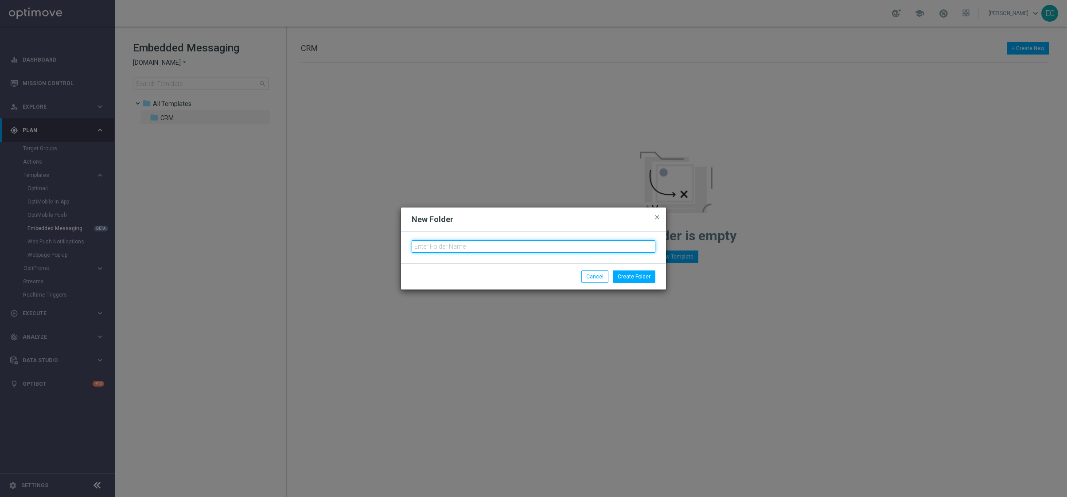
click at [483, 244] on input "text" at bounding box center [533, 246] width 244 height 12
click at [516, 249] on input "text" at bounding box center [533, 246] width 244 height 12
type input "1. VIP"
click at [642, 273] on button "Create Folder" at bounding box center [634, 276] width 43 height 12
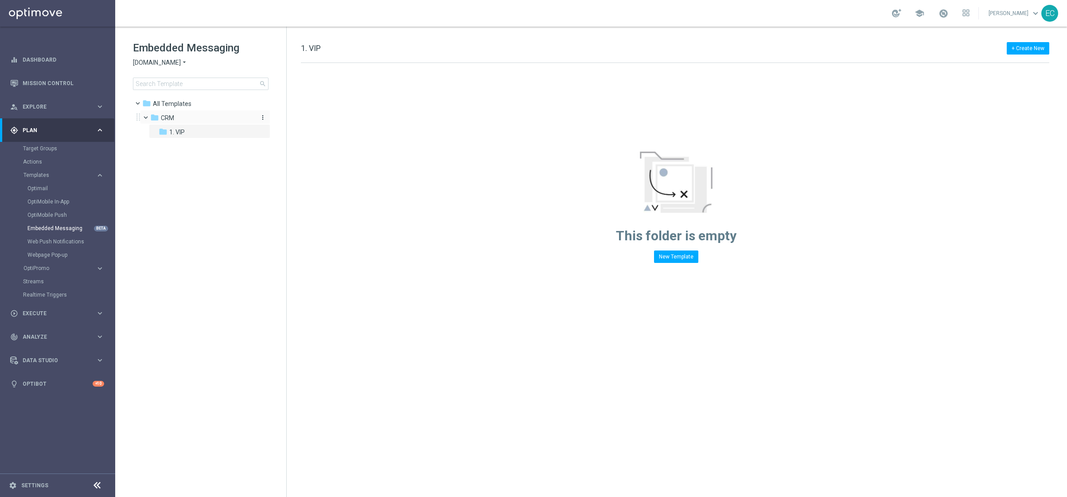
click at [261, 117] on icon "more_vert" at bounding box center [262, 117] width 7 height 7
click at [295, 121] on span "New Folder" at bounding box center [299, 119] width 27 height 7
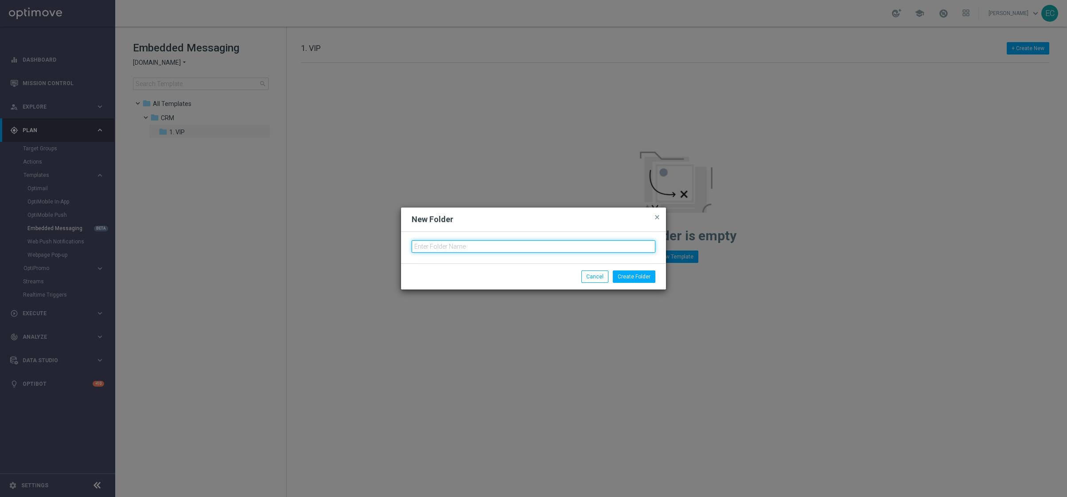
click at [468, 246] on input "text" at bounding box center [533, 246] width 244 height 12
type input "2. Non-VIP"
click at [632, 271] on button "Create Folder" at bounding box center [634, 276] width 43 height 12
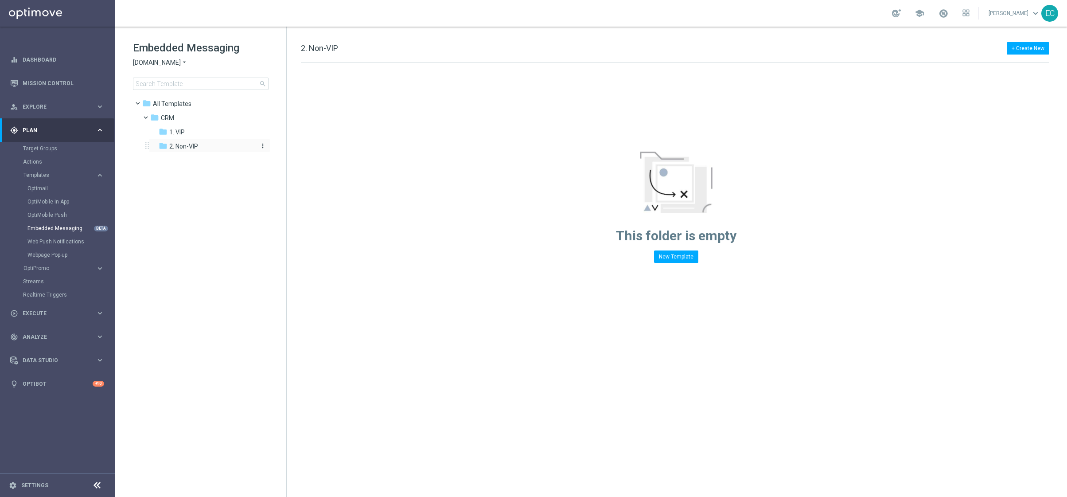
click at [265, 145] on icon "more_vert" at bounding box center [262, 145] width 7 height 7
click at [286, 147] on span "New Folder" at bounding box center [299, 147] width 27 height 7
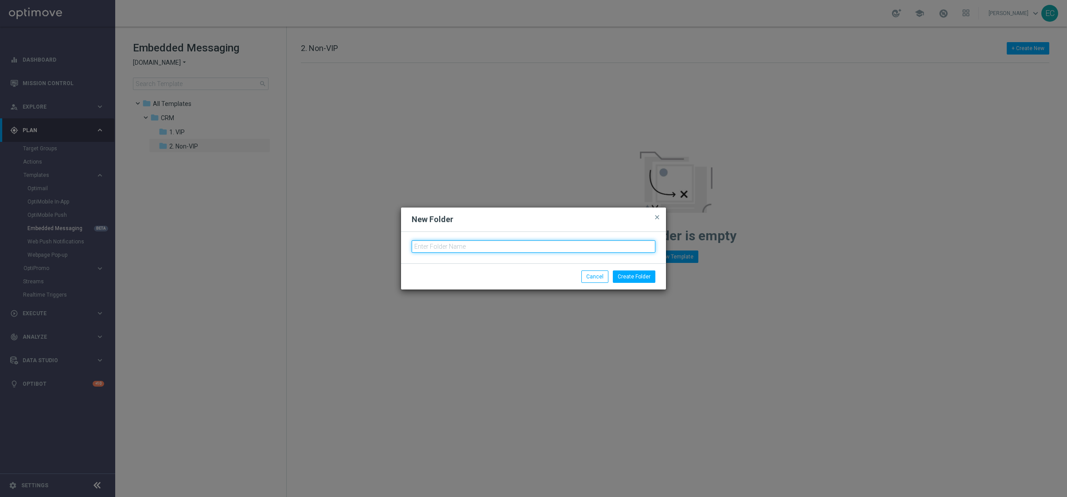
click at [434, 250] on input "text" at bounding box center [533, 246] width 244 height 12
type input "pt_BR (BET.BR)"
click at [648, 280] on button "Create Folder" at bounding box center [634, 276] width 43 height 12
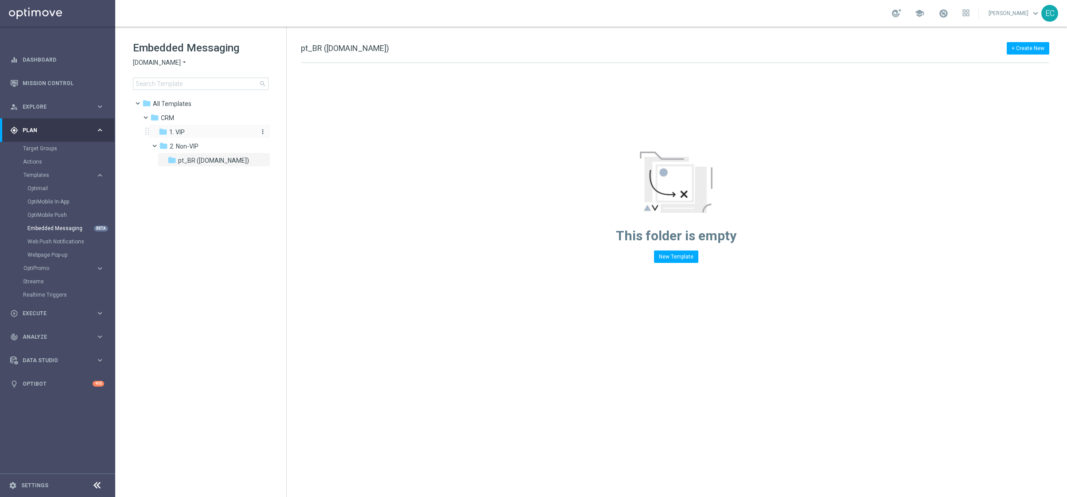
click at [209, 136] on div "folder 1. VIP" at bounding box center [206, 132] width 94 height 10
click at [260, 132] on icon "more_vert" at bounding box center [262, 131] width 7 height 7
click at [295, 133] on span "New Folder" at bounding box center [299, 133] width 27 height 7
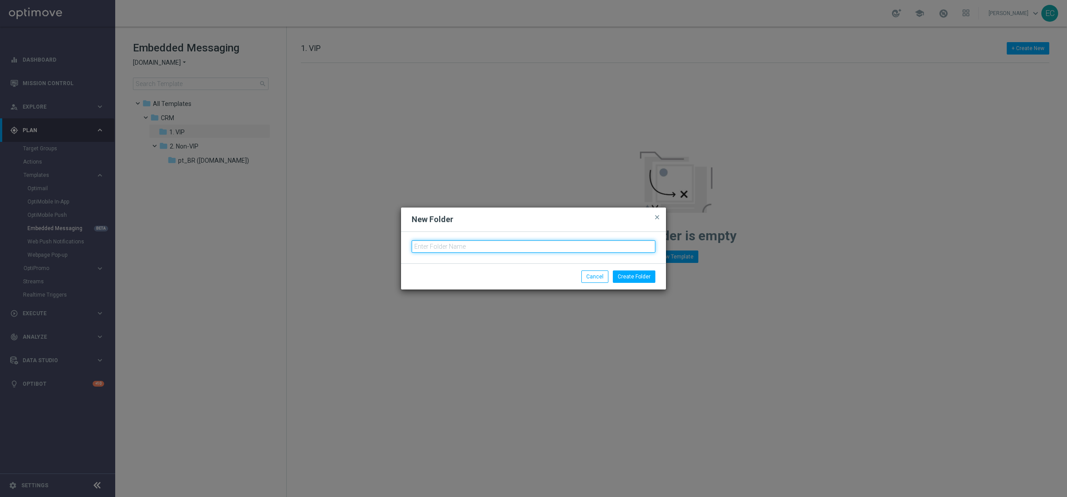
click at [449, 247] on input "text" at bounding box center [533, 246] width 244 height 12
type input "t"
click at [643, 278] on button "Create Folder" at bounding box center [634, 276] width 43 height 12
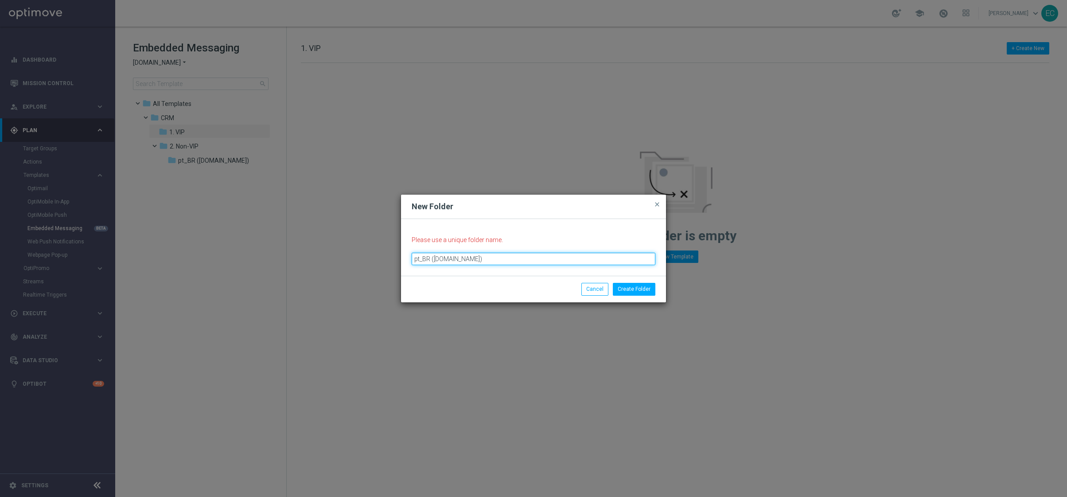
click at [508, 259] on input "pt_BR (BET.BR)" at bounding box center [533, 258] width 244 height 12
type input "pt_BR (BET.BR)."
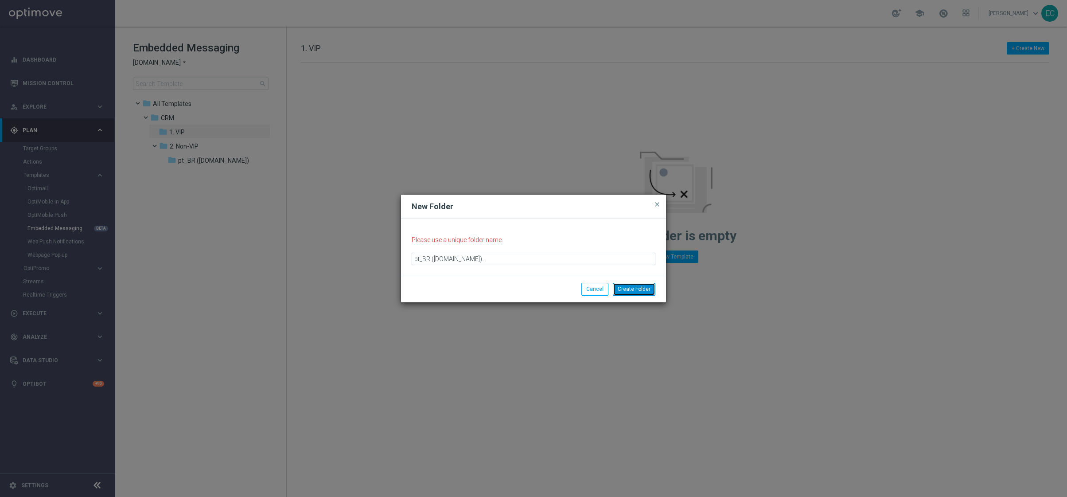
click at [649, 289] on button "Create Folder" at bounding box center [634, 289] width 43 height 12
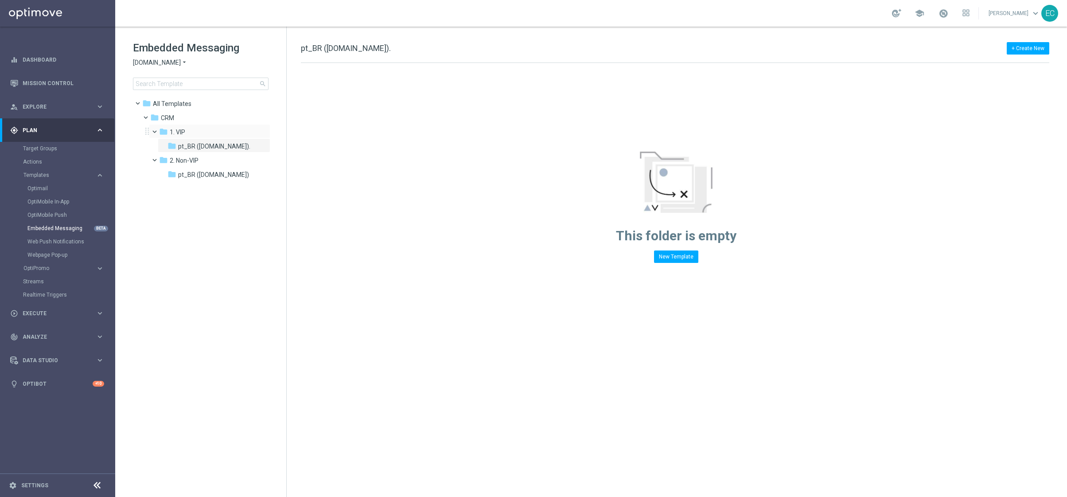
click at [157, 128] on span at bounding box center [159, 130] width 4 height 4
click at [157, 145] on span at bounding box center [159, 144] width 4 height 4
click at [167, 58] on span "Lottoland.bet.br" at bounding box center [157, 62] width 48 height 8
click at [171, 93] on div "Lottoland" at bounding box center [166, 94] width 66 height 11
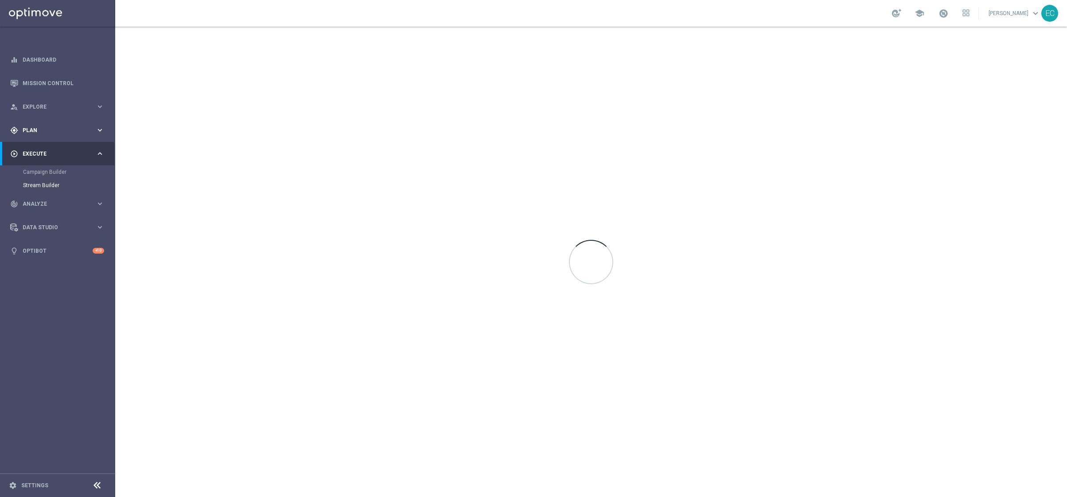
click at [84, 126] on div "gps_fixed Plan" at bounding box center [52, 130] width 85 height 8
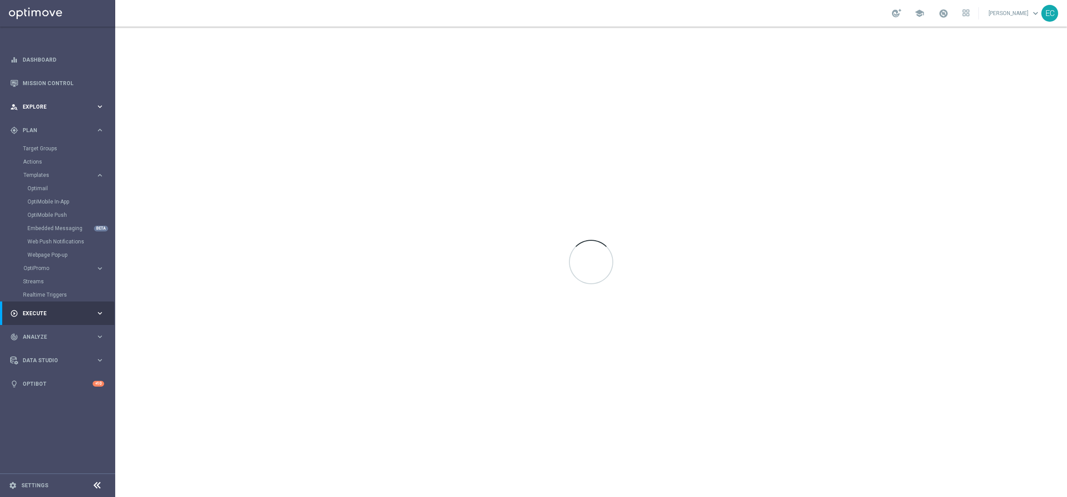
click at [57, 101] on div "person_search Explore keyboard_arrow_right" at bounding box center [57, 106] width 114 height 23
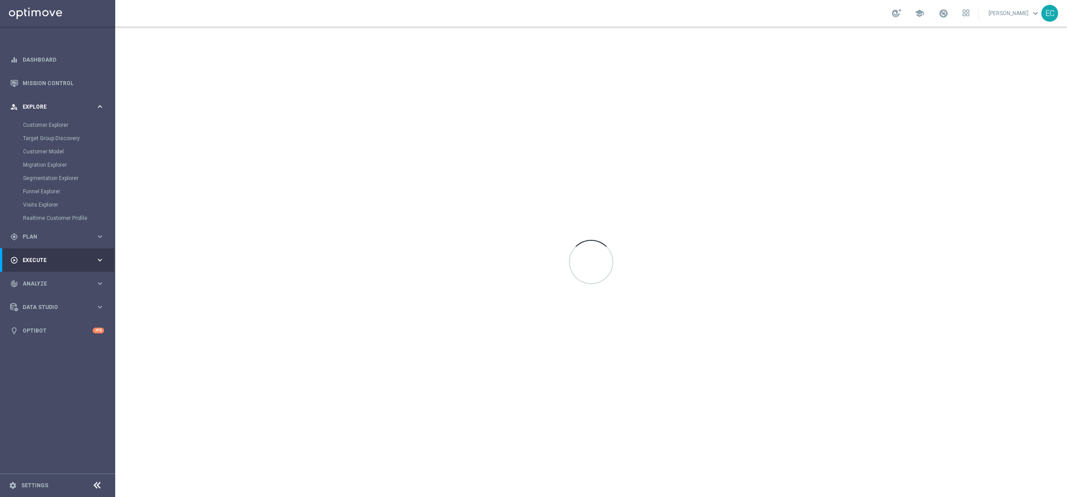
click at [59, 105] on span "Explore" at bounding box center [59, 106] width 73 height 5
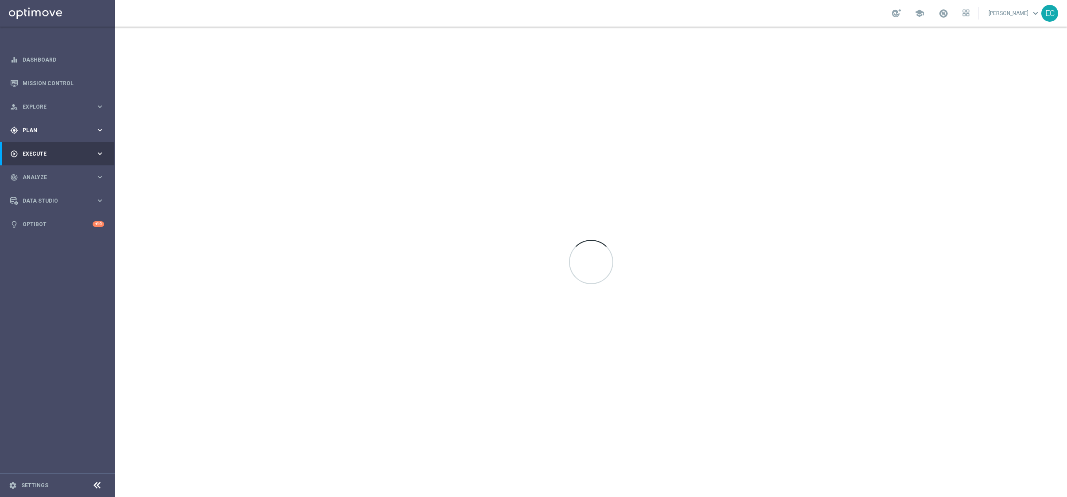
click at [70, 132] on div "gps_fixed Plan" at bounding box center [52, 130] width 85 height 8
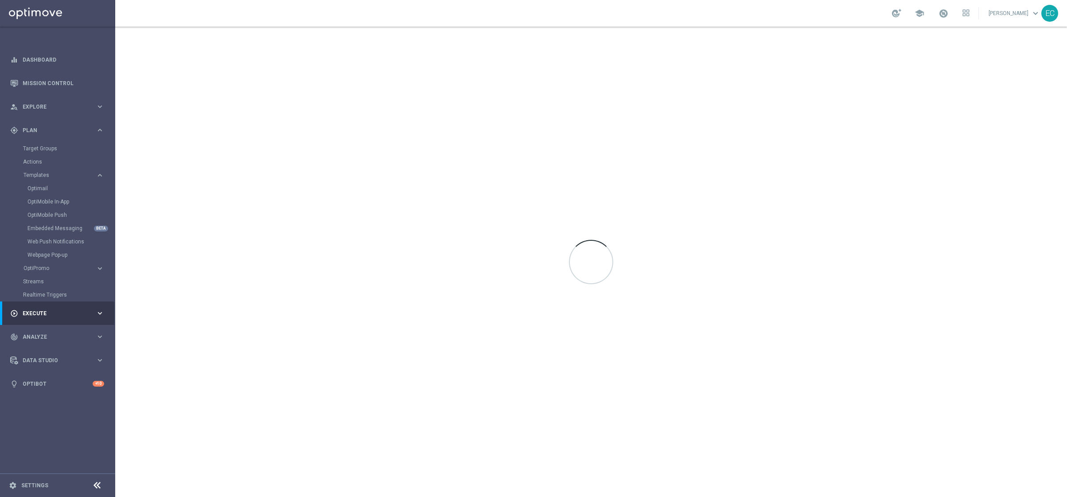
click at [63, 232] on div "Embedded Messaging BETA" at bounding box center [70, 227] width 87 height 13
click at [63, 230] on link "Embedded Messaging" at bounding box center [59, 228] width 65 height 7
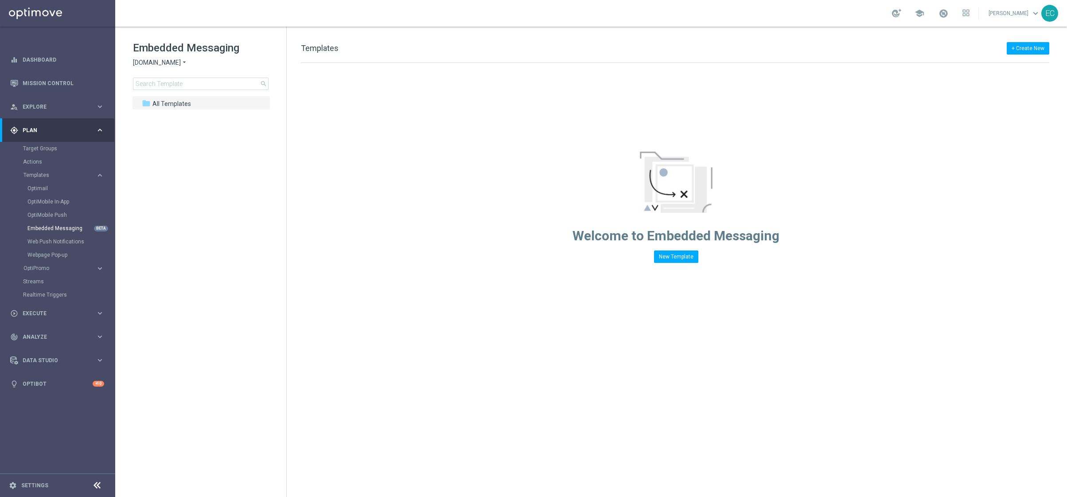
click at [159, 62] on span "Sorteonline.bet.br" at bounding box center [157, 62] width 48 height 8
click at [158, 97] on div "Lottoland" at bounding box center [166, 94] width 66 height 11
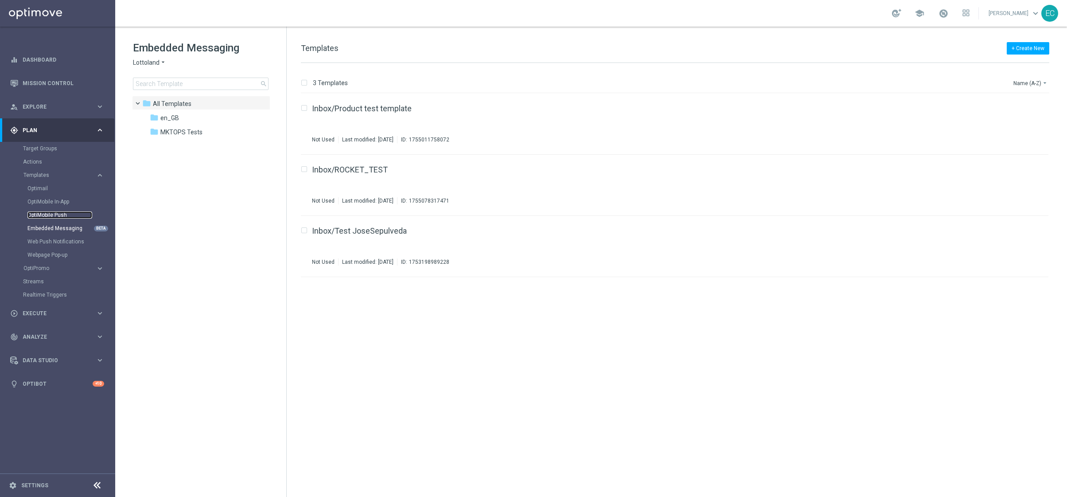
click at [39, 211] on link "OptiMobile Push" at bounding box center [59, 214] width 65 height 7
click at [43, 189] on link "Optimail" at bounding box center [59, 188] width 65 height 7
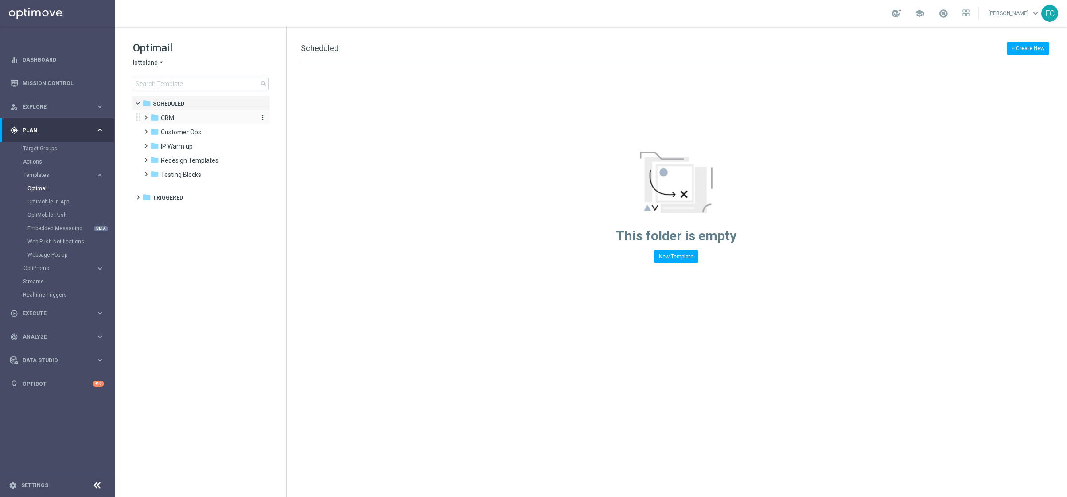
click at [188, 117] on div "folder CRM" at bounding box center [201, 118] width 102 height 10
click at [197, 142] on div "folder 2. NVIP" at bounding box center [206, 146] width 94 height 10
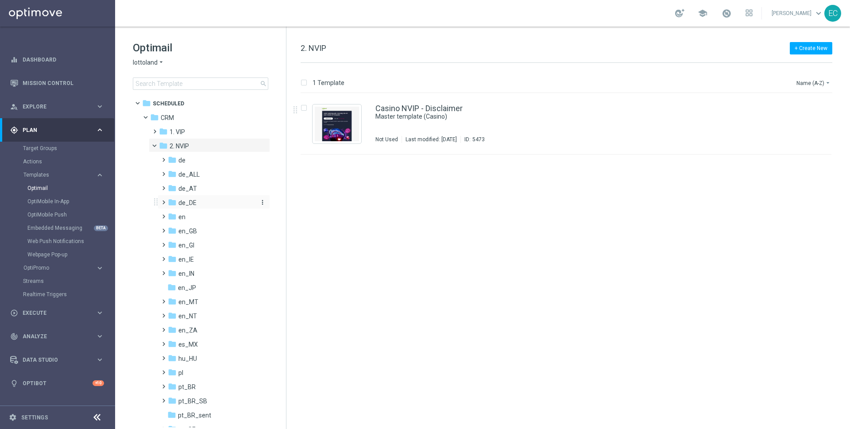
click at [205, 200] on div "folder de_DE" at bounding box center [211, 203] width 87 height 10
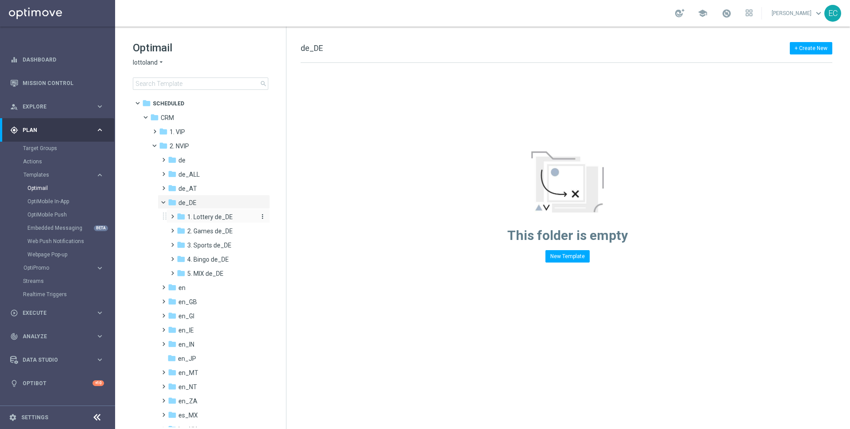
click at [182, 216] on icon "folder" at bounding box center [181, 216] width 9 height 9
click at [220, 232] on span "AUT LT de_DE" at bounding box center [215, 231] width 39 height 8
click at [202, 258] on span "TAC LT de_DE" at bounding box center [215, 260] width 39 height 8
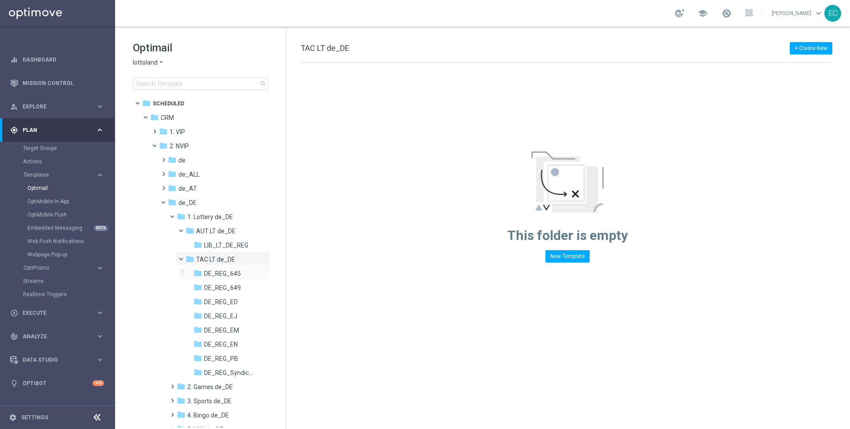
click at [213, 279] on div "folder DE_REG_645 more_vert" at bounding box center [227, 273] width 86 height 14
click at [166, 202] on span at bounding box center [168, 200] width 4 height 4
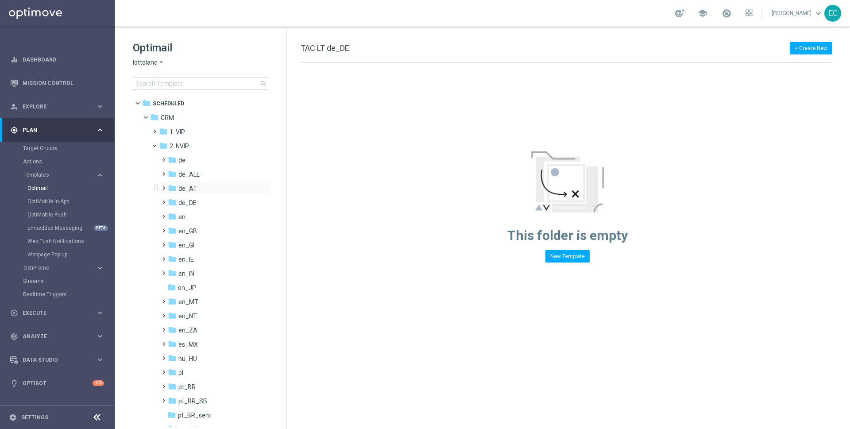
click at [163, 186] on span at bounding box center [162, 184] width 4 height 4
click at [164, 171] on span at bounding box center [162, 170] width 4 height 4
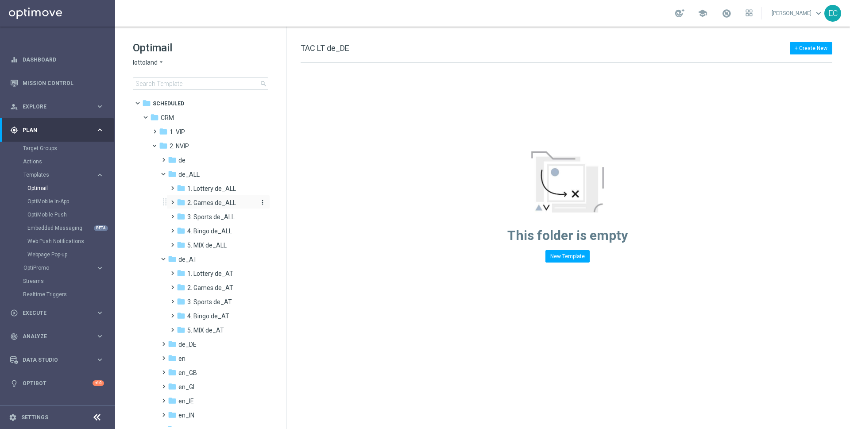
click at [214, 200] on span "2. Games de_ALL" at bounding box center [211, 203] width 49 height 8
click at [216, 226] on div "folder TAC GM de_ALL" at bounding box center [221, 231] width 72 height 10
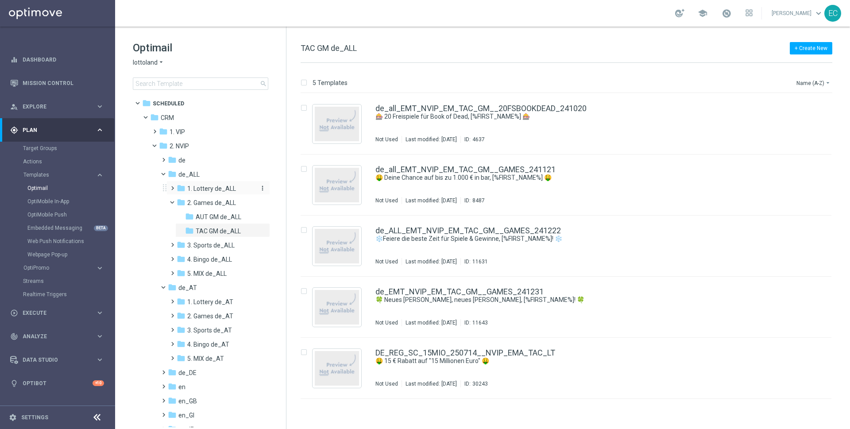
click at [194, 185] on span "1. Lottery de_ALL" at bounding box center [211, 189] width 49 height 8
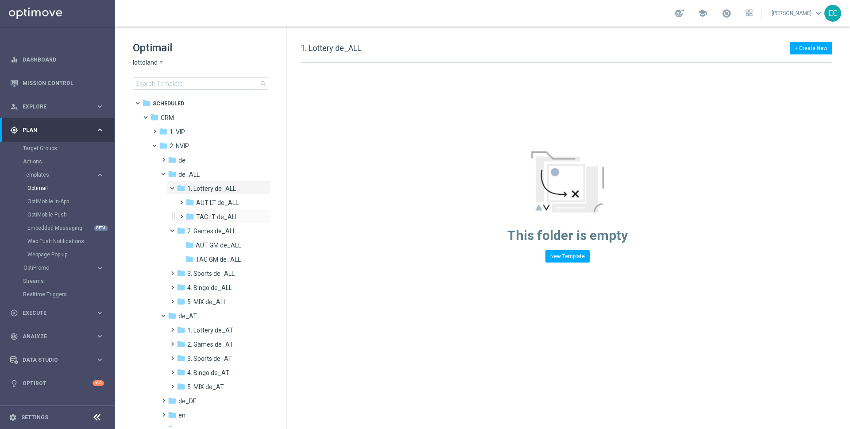
click at [221, 210] on div "folder TAC LT de_ALL more_vert" at bounding box center [222, 216] width 95 height 14
click at [182, 214] on span at bounding box center [180, 213] width 4 height 4
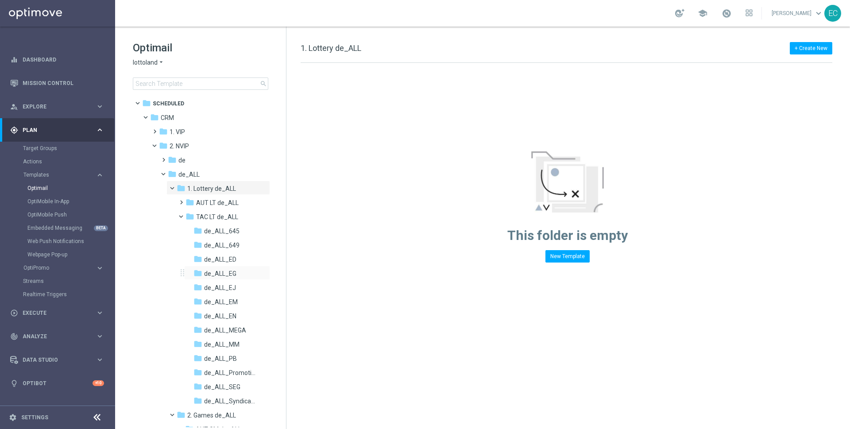
click at [241, 266] on div "folder de_ALL_EG more_vert" at bounding box center [227, 273] width 86 height 14
click at [240, 271] on div "folder de_ALL_EG" at bounding box center [226, 274] width 65 height 10
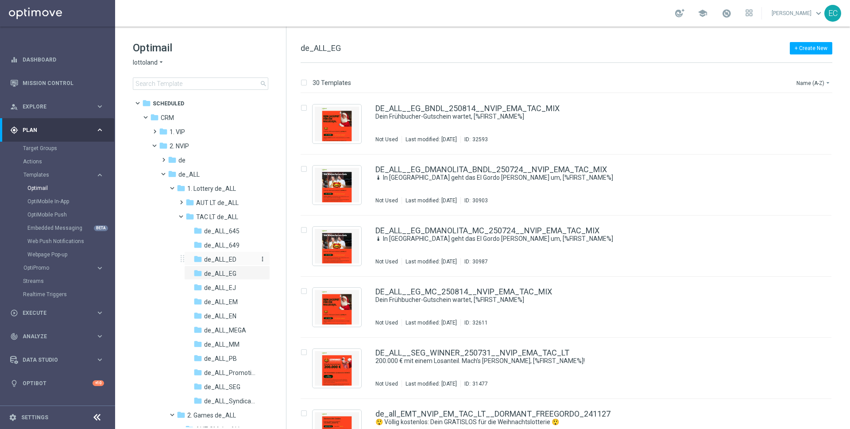
click at [236, 258] on div "folder de_ALL_ED" at bounding box center [226, 260] width 65 height 10
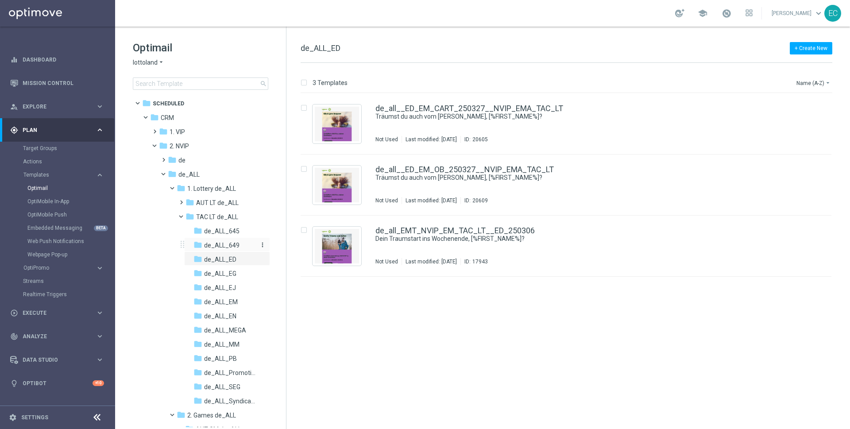
click at [232, 242] on span "de_ALL_649" at bounding box center [221, 245] width 35 height 8
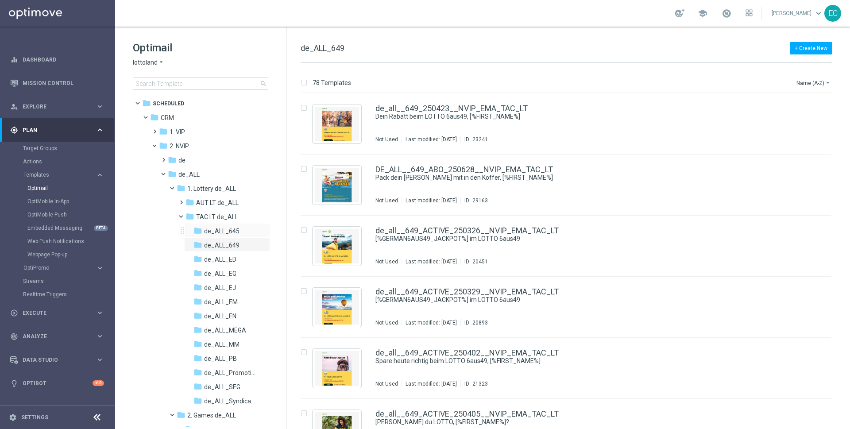
click at [229, 225] on div "folder de_ALL_645 more_vert" at bounding box center [227, 230] width 86 height 14
click at [183, 216] on span at bounding box center [185, 215] width 4 height 4
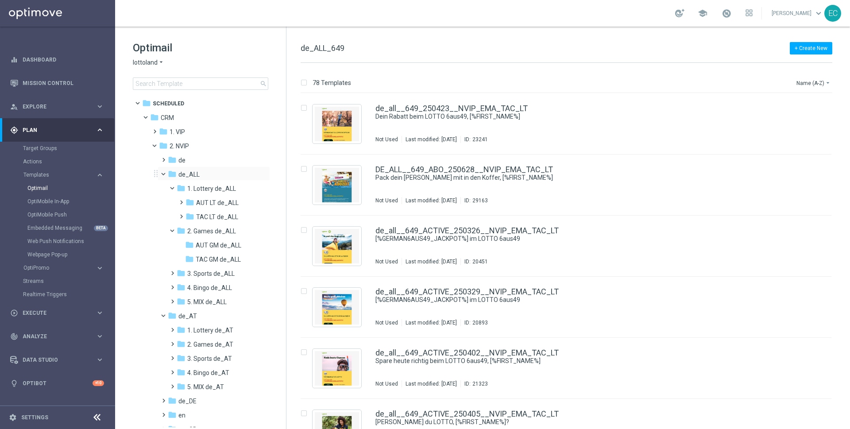
click at [166, 173] on span at bounding box center [168, 172] width 4 height 4
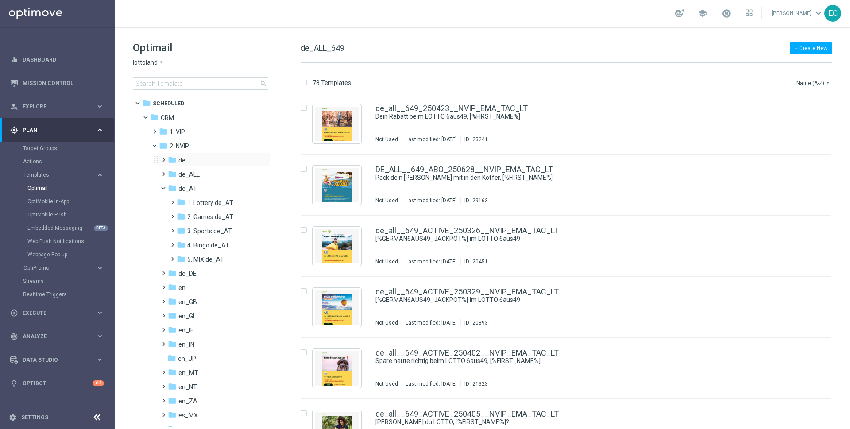
click at [164, 158] on span at bounding box center [162, 156] width 4 height 4
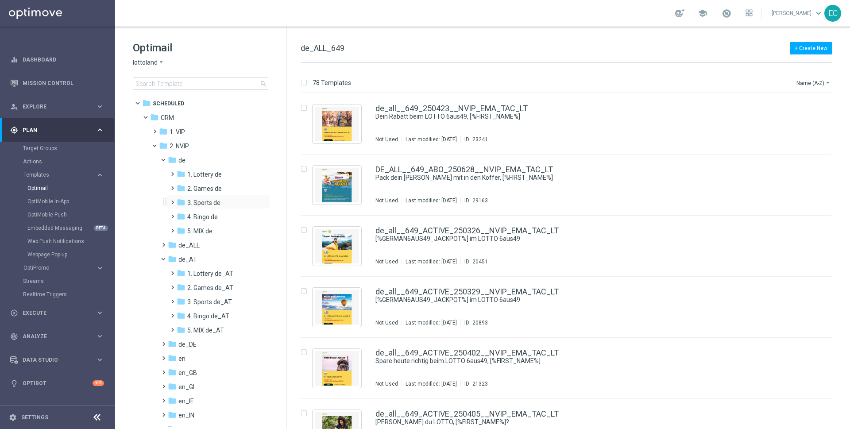
click at [222, 197] on div "folder 3. Sports de more_vert" at bounding box center [219, 202] width 104 height 14
click at [171, 172] on span at bounding box center [171, 170] width 4 height 4
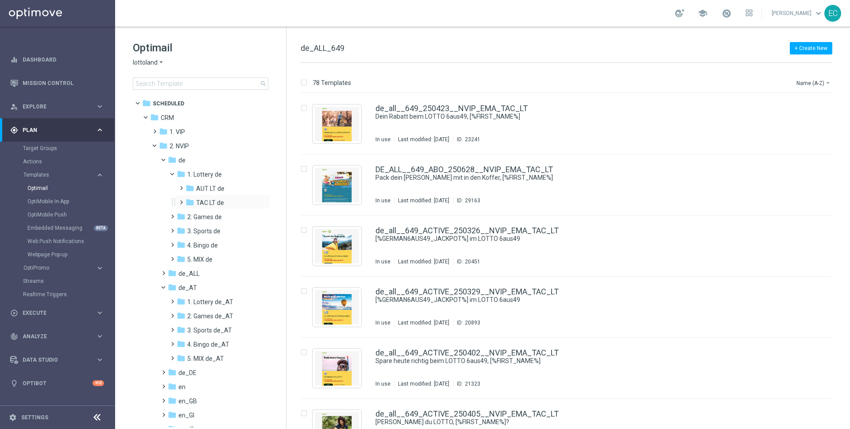
click at [180, 199] on span at bounding box center [180, 199] width 4 height 4
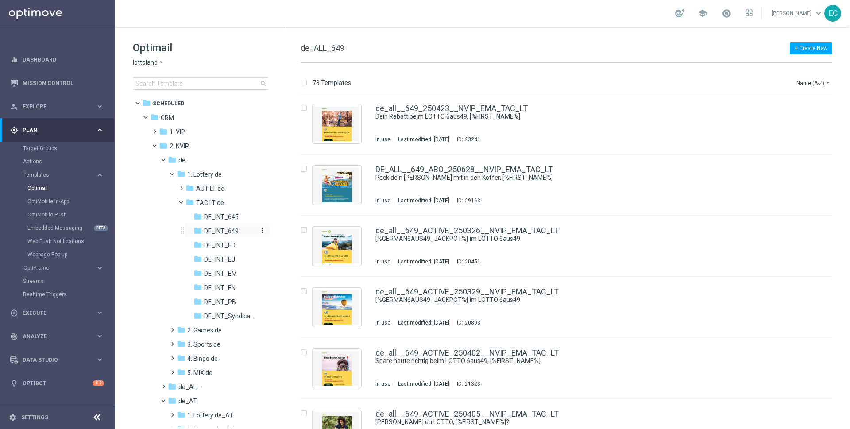
click at [206, 230] on span "DE_INT_649" at bounding box center [221, 231] width 35 height 8
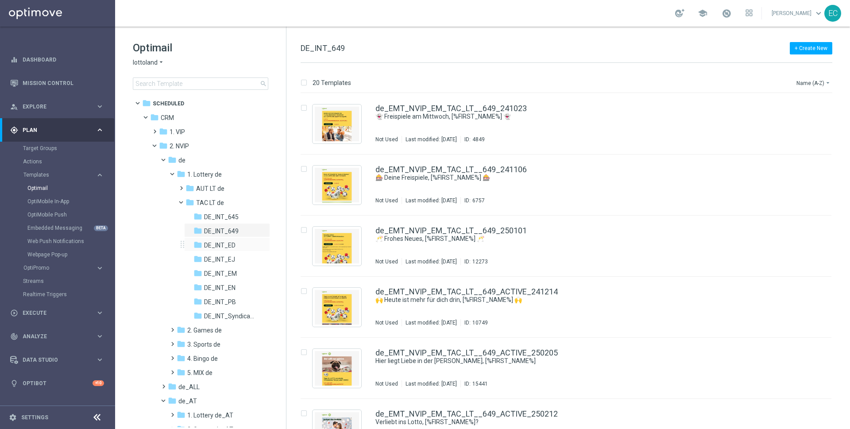
click at [211, 239] on div "folder DE_INT_ED more_vert" at bounding box center [227, 244] width 86 height 14
click at [214, 247] on span "DE_INT_ED" at bounding box center [219, 245] width 31 height 8
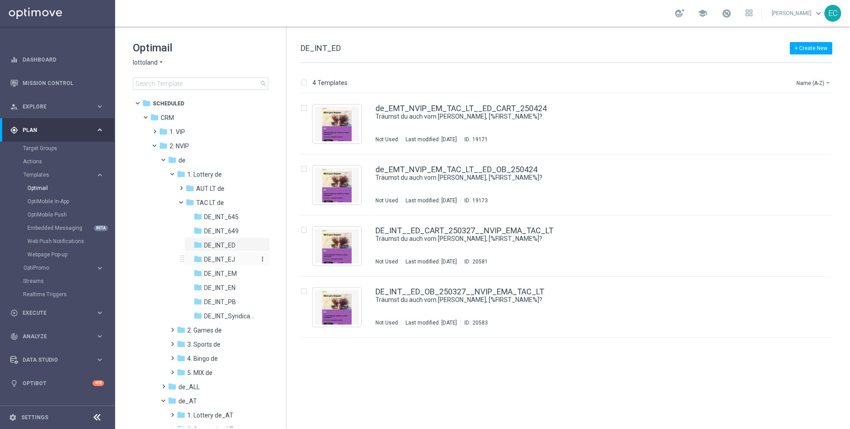
click at [219, 259] on span "DE_INT_EJ" at bounding box center [219, 260] width 31 height 8
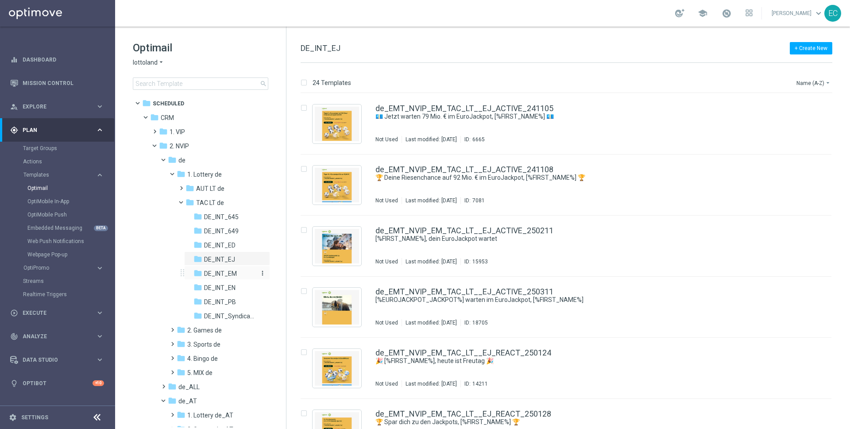
click at [222, 272] on span "DE_INT_EM" at bounding box center [220, 274] width 33 height 8
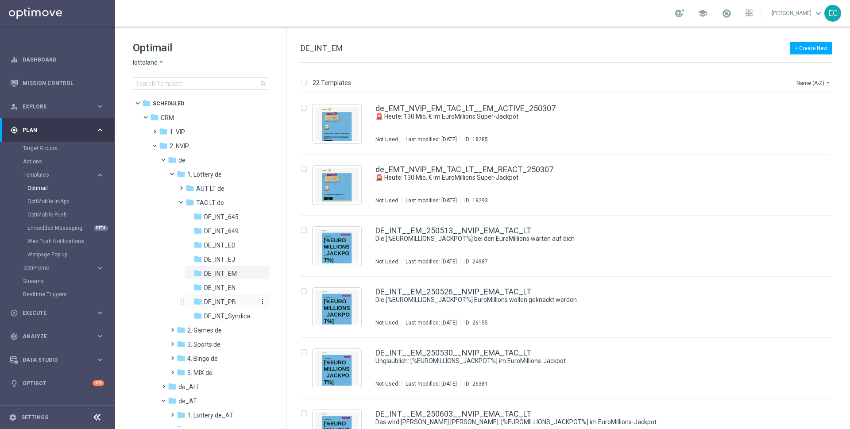
click at [226, 299] on span "DE_INT_PB" at bounding box center [220, 302] width 32 height 8
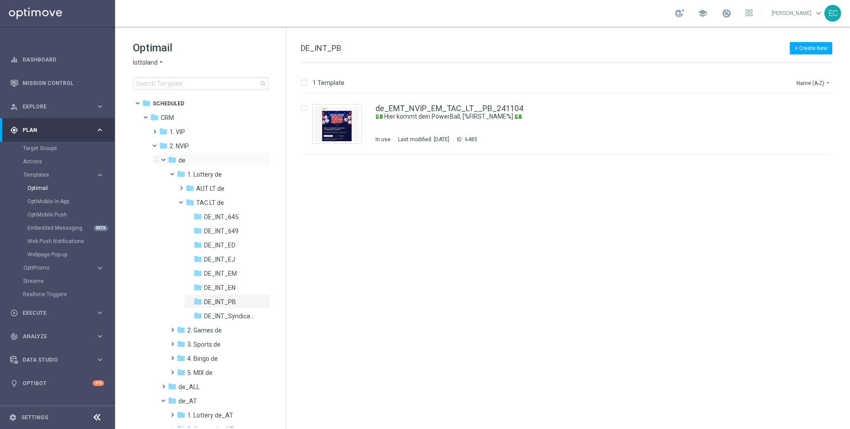
click at [166, 160] on span at bounding box center [168, 158] width 4 height 4
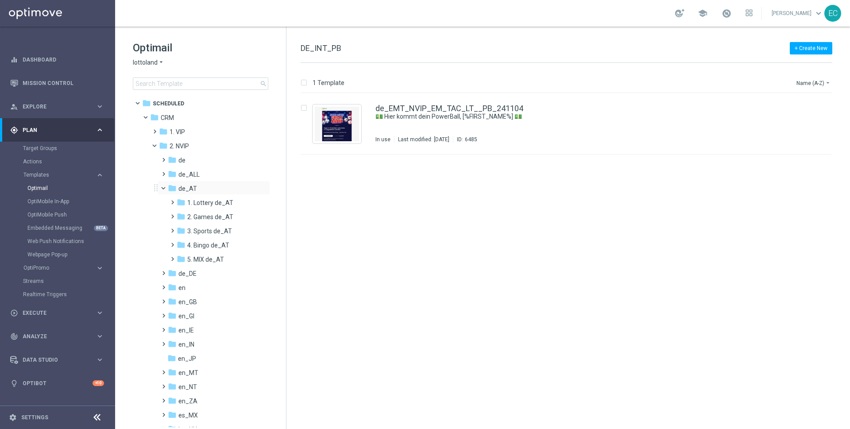
click at [166, 188] on span at bounding box center [168, 186] width 4 height 4
click at [168, 217] on icon "folder" at bounding box center [172, 216] width 9 height 9
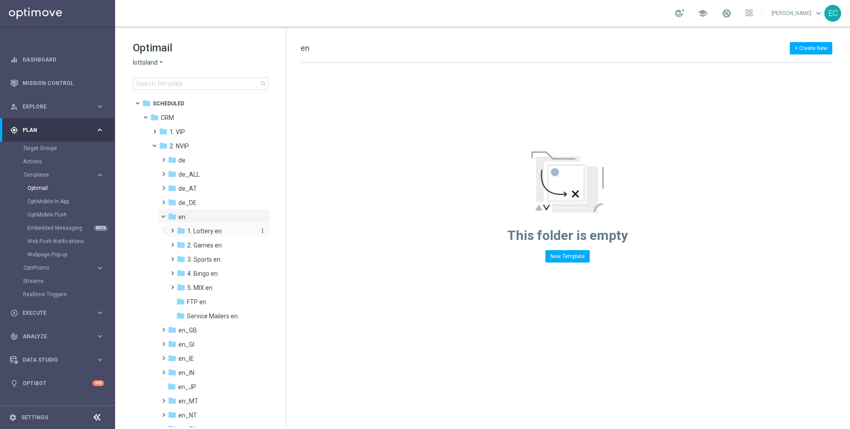
click at [198, 231] on span "1. Lottery en" at bounding box center [204, 231] width 35 height 8
click at [171, 271] on span at bounding box center [171, 270] width 4 height 4
click at [173, 314] on span at bounding box center [171, 312] width 4 height 4
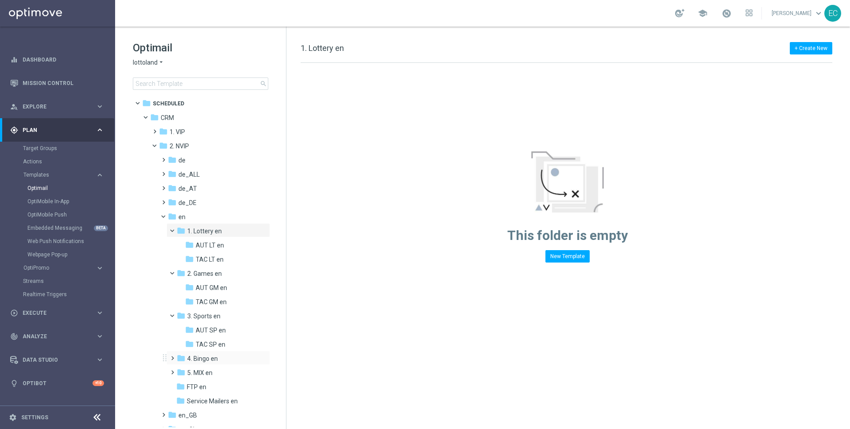
click at [173, 356] on span at bounding box center [171, 355] width 4 height 4
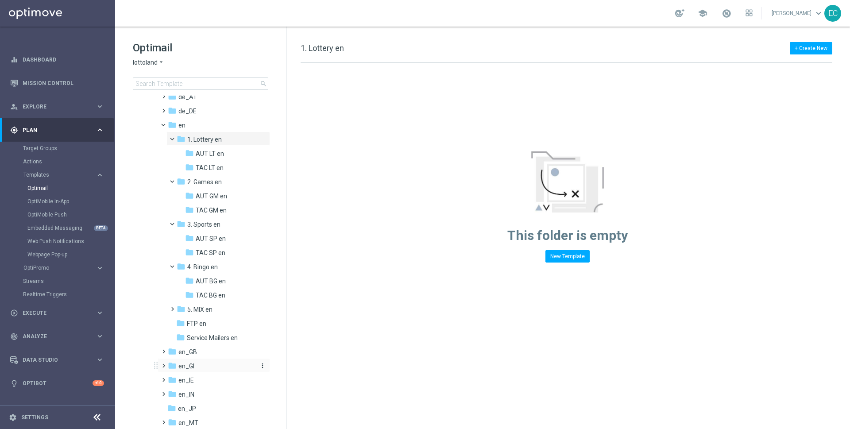
scroll to position [109, 0]
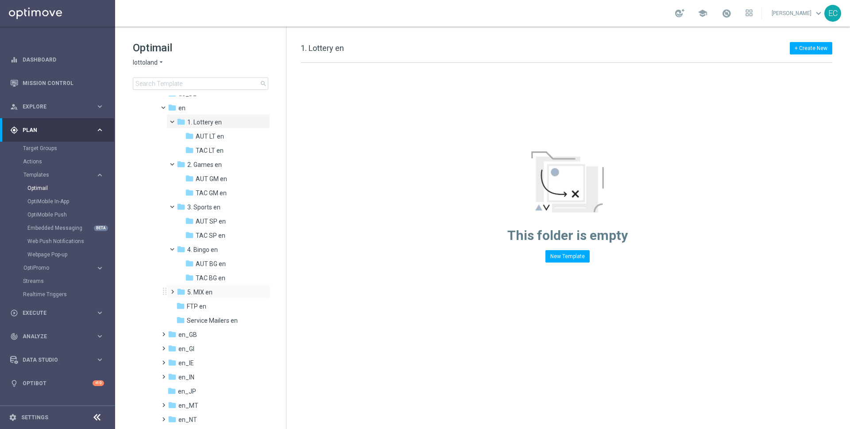
click at [173, 290] on span at bounding box center [171, 288] width 4 height 4
click at [200, 334] on span "FTP en" at bounding box center [196, 335] width 19 height 8
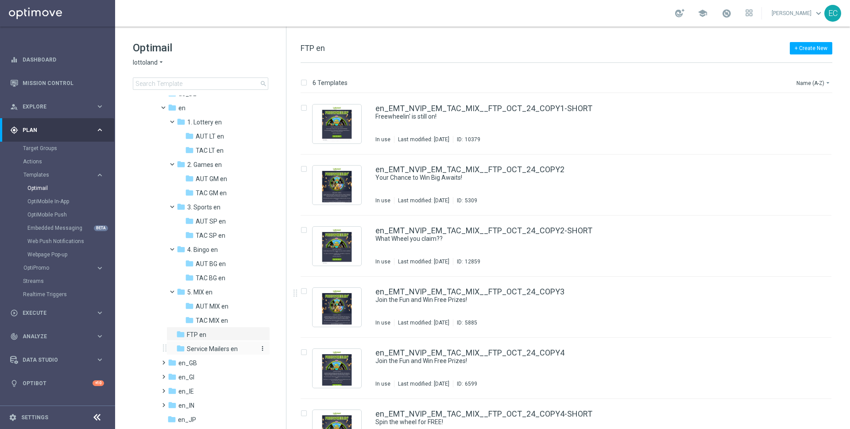
click at [228, 350] on span "Service Mailers en" at bounding box center [212, 349] width 51 height 8
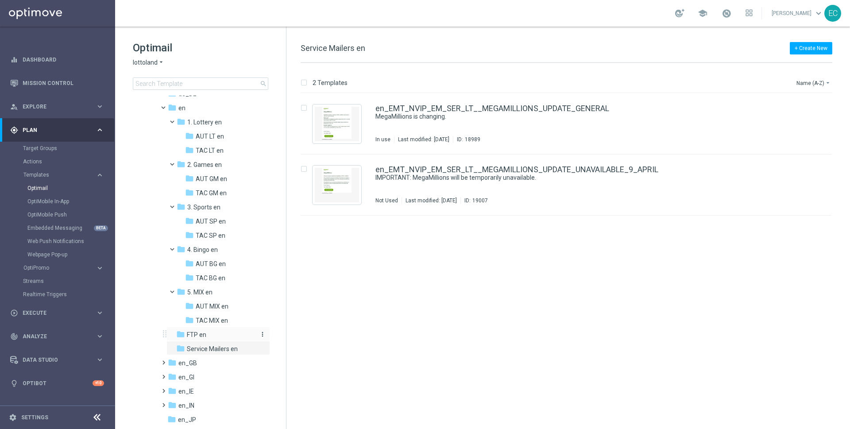
click at [223, 335] on div "folder FTP en" at bounding box center [216, 335] width 80 height 10
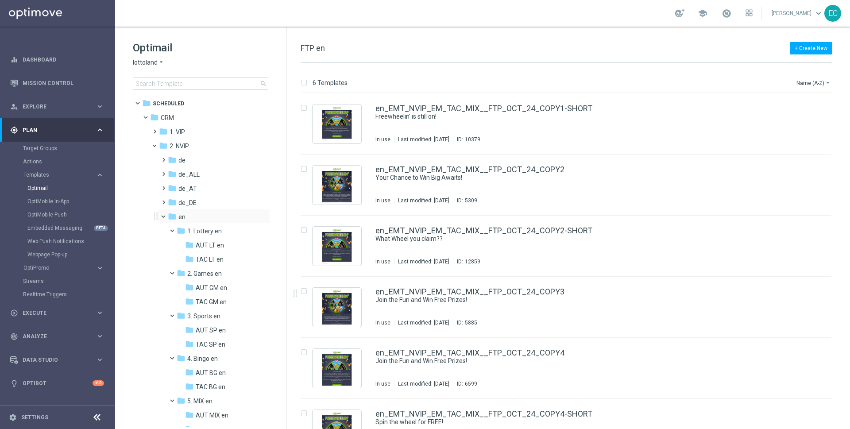
click at [166, 215] on span at bounding box center [168, 215] width 4 height 4
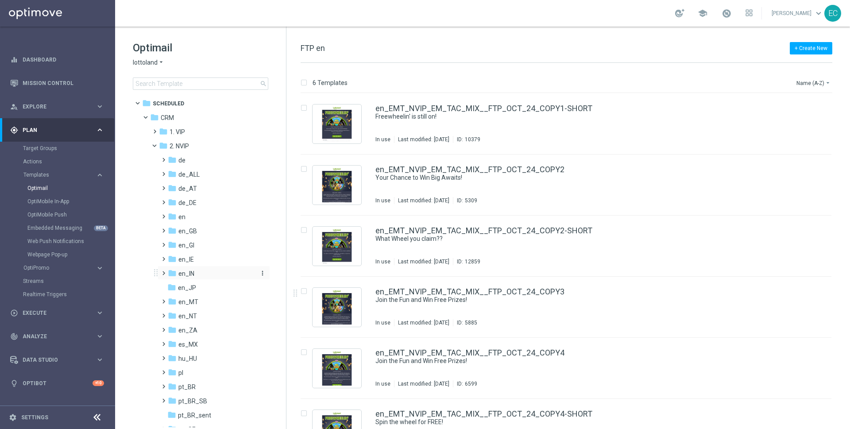
click at [170, 275] on icon "folder" at bounding box center [172, 273] width 9 height 9
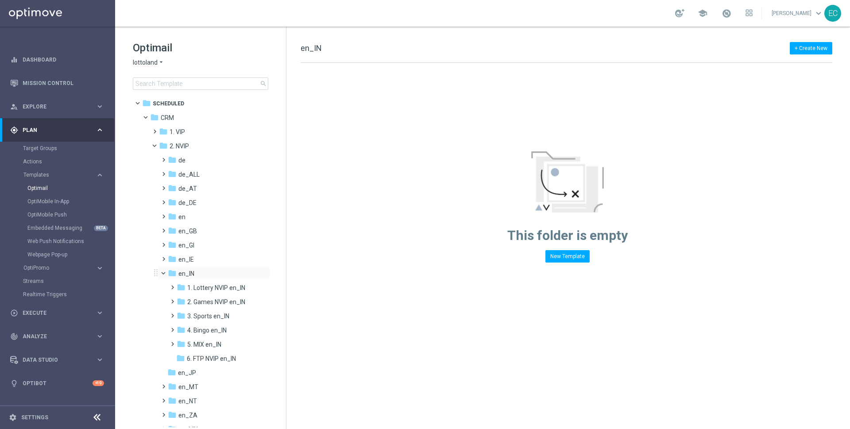
click at [166, 271] on span at bounding box center [168, 271] width 4 height 4
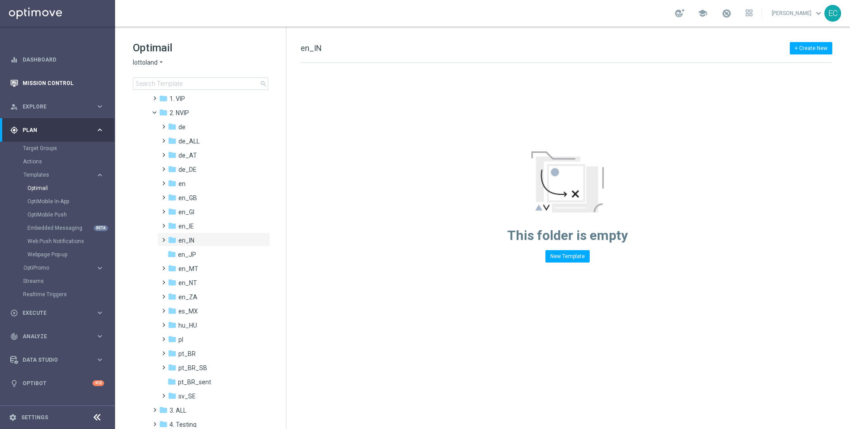
scroll to position [36, 0]
click at [208, 366] on div "folder pt_BR_SB" at bounding box center [211, 365] width 87 height 10
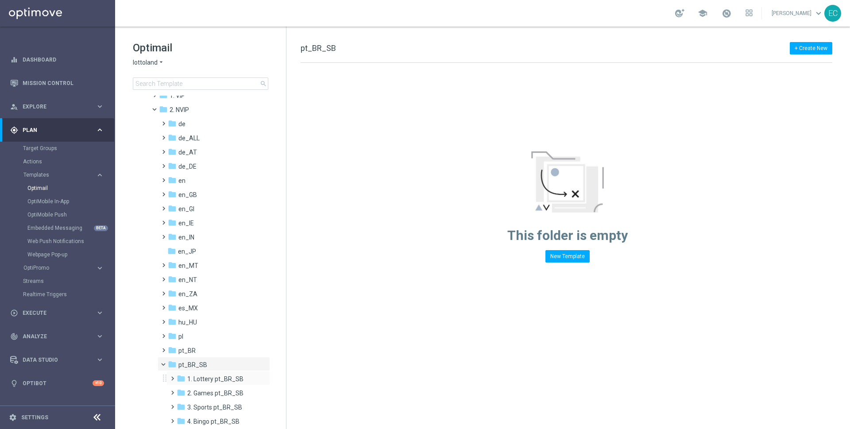
click at [208, 373] on div "folder 1. Lottery pt_BR_SB more_vert" at bounding box center [219, 378] width 104 height 14
click at [172, 376] on span at bounding box center [171, 375] width 4 height 4
click at [210, 389] on span "AUT LT pt_BR_SB" at bounding box center [221, 393] width 50 height 8
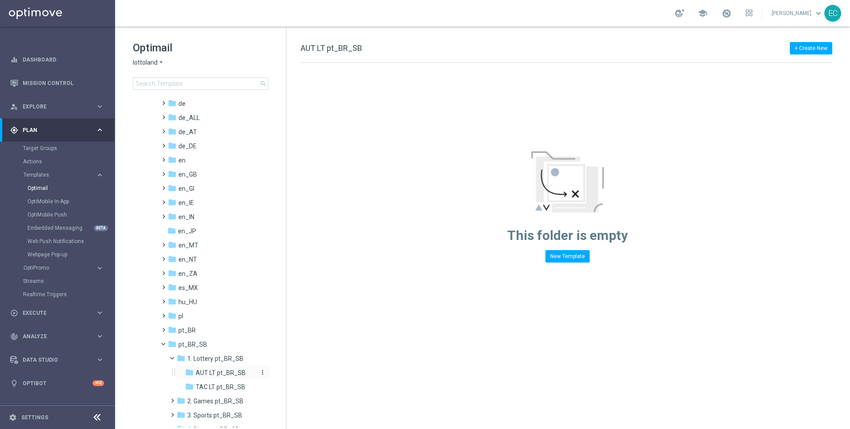
scroll to position [79, 0]
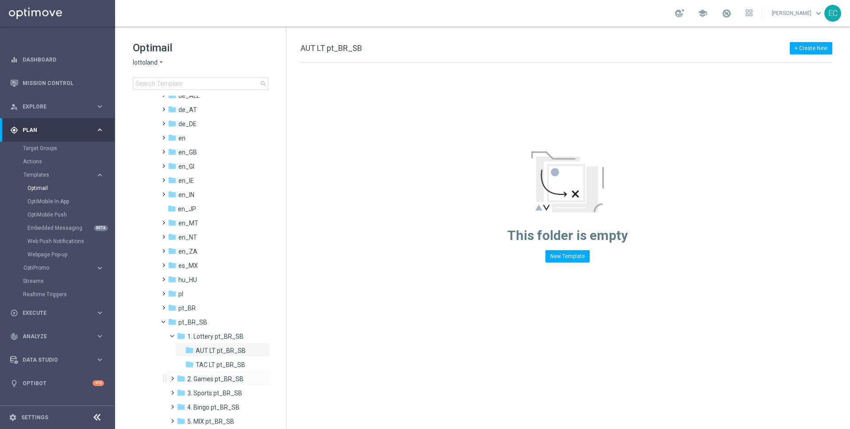
click at [173, 376] on span at bounding box center [171, 375] width 4 height 4
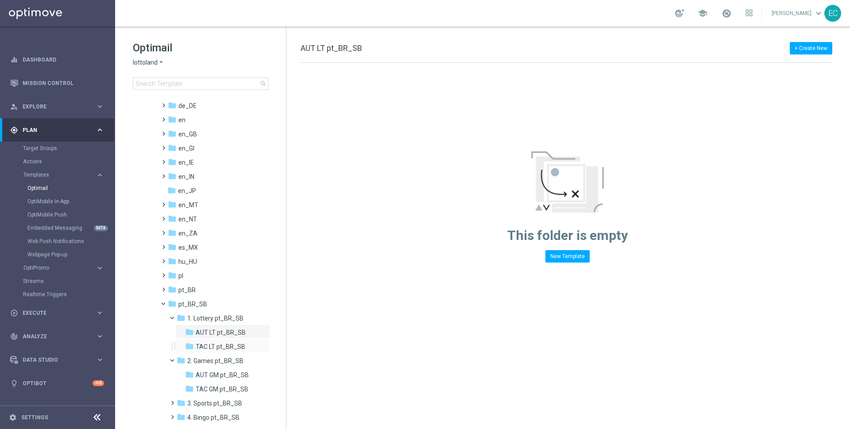
scroll to position [150, 0]
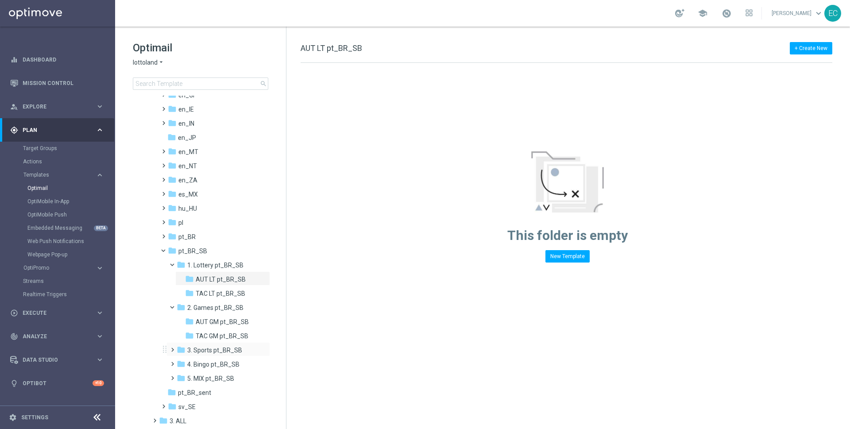
click at [173, 348] on span at bounding box center [171, 346] width 4 height 4
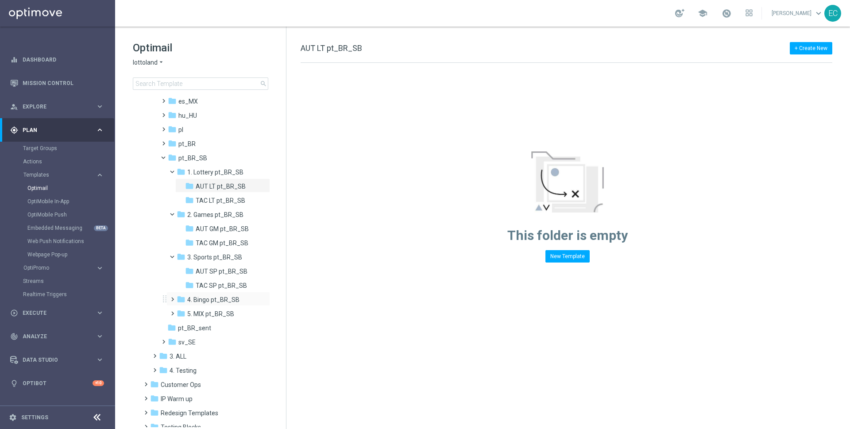
click at [173, 297] on span at bounding box center [171, 296] width 4 height 4
click at [171, 340] on span at bounding box center [171, 338] width 4 height 4
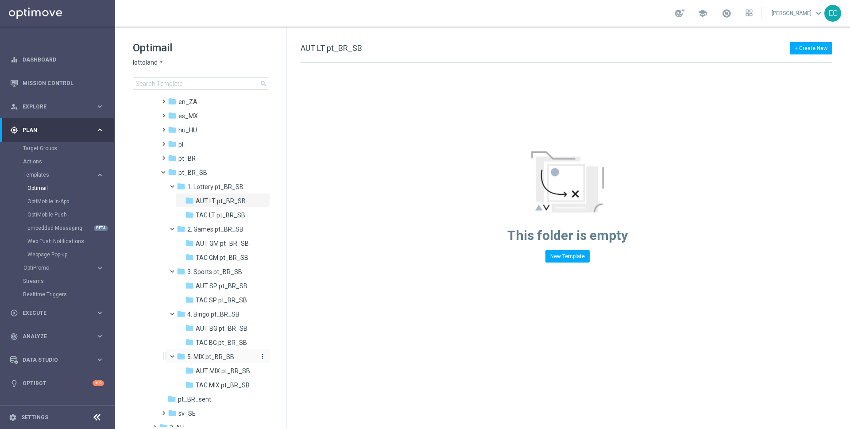
scroll to position [113, 0]
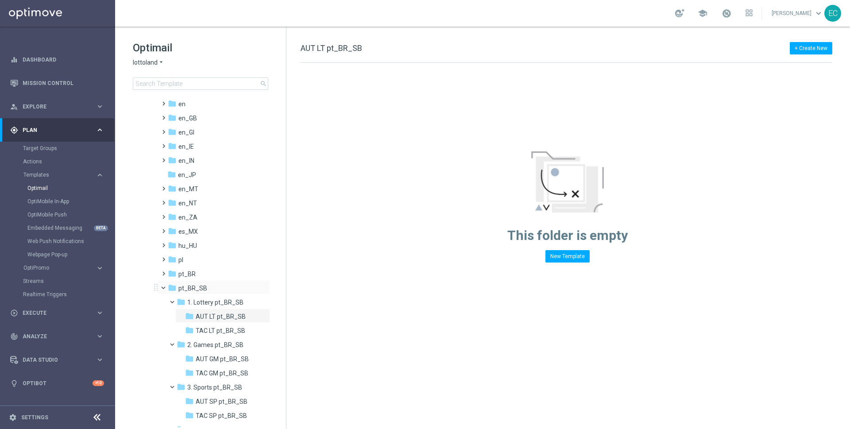
click at [166, 287] on span at bounding box center [168, 286] width 4 height 4
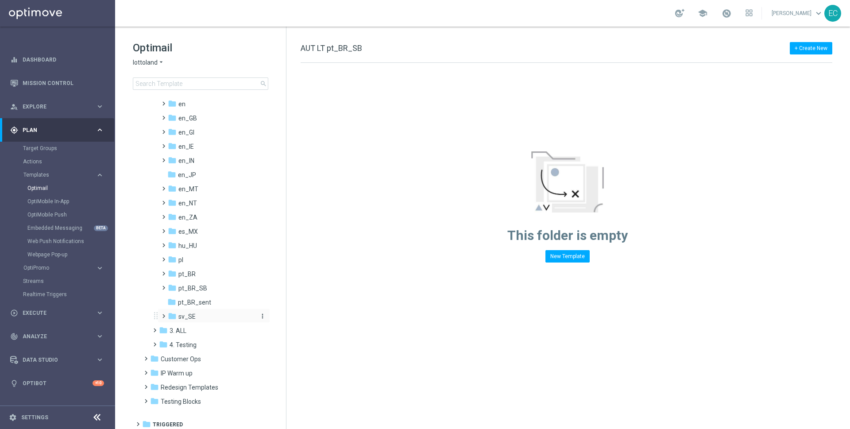
scroll to position [0, 0]
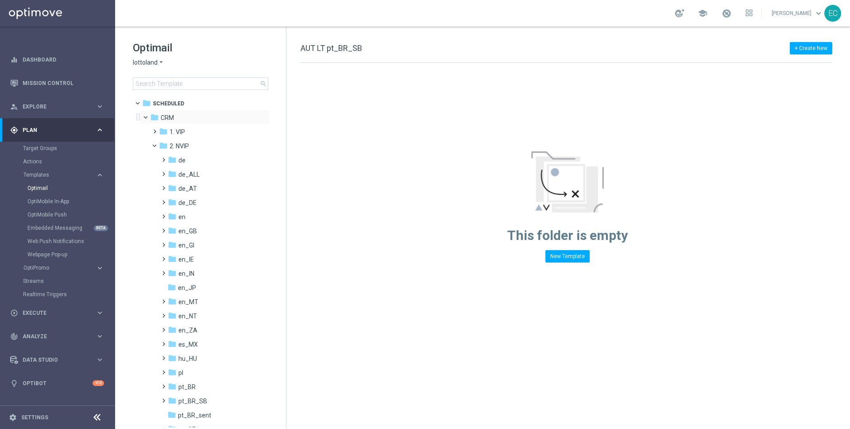
click at [148, 114] on span at bounding box center [150, 115] width 4 height 4
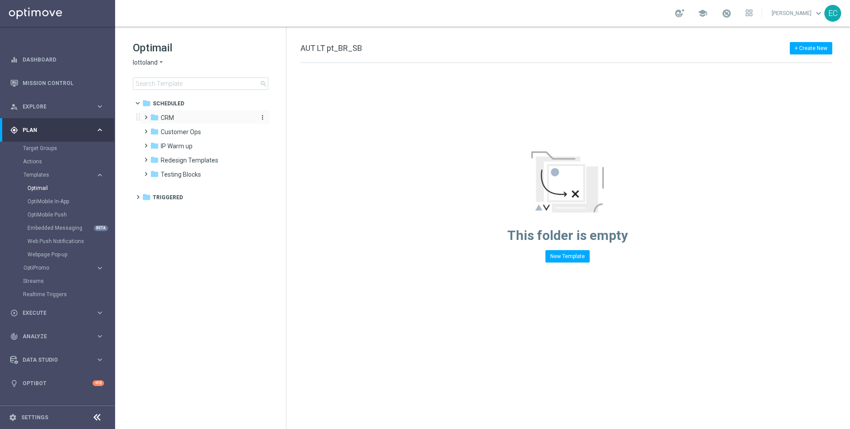
click at [153, 115] on icon "folder" at bounding box center [154, 117] width 9 height 9
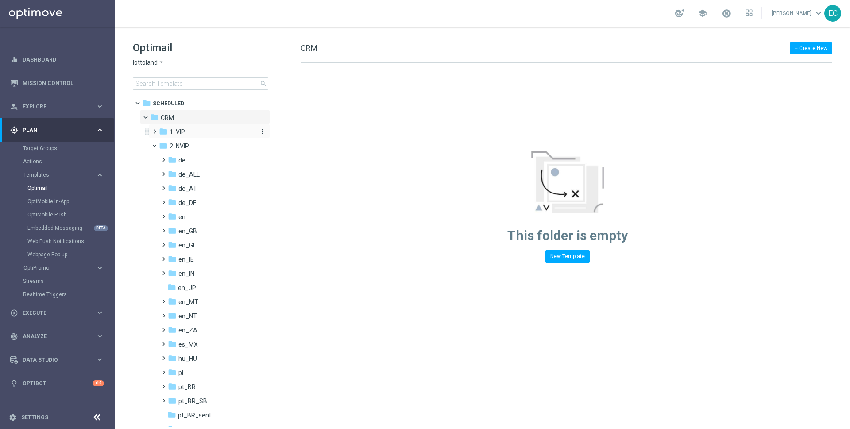
click at [189, 132] on div "folder 1. VIP" at bounding box center [206, 132] width 94 height 10
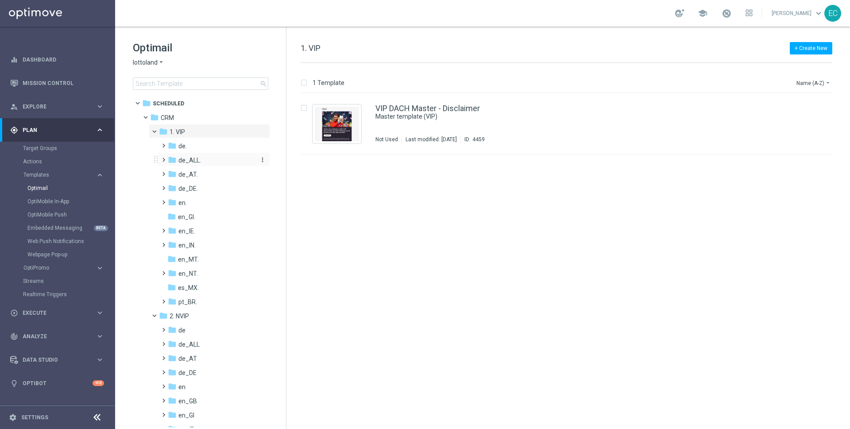
click at [191, 158] on span "de_ALL." at bounding box center [189, 160] width 23 height 8
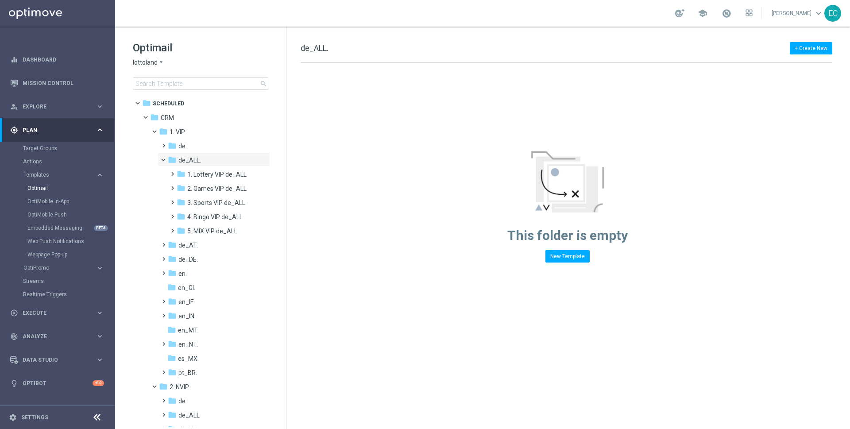
click at [191, 158] on span "de_ALL." at bounding box center [189, 160] width 23 height 8
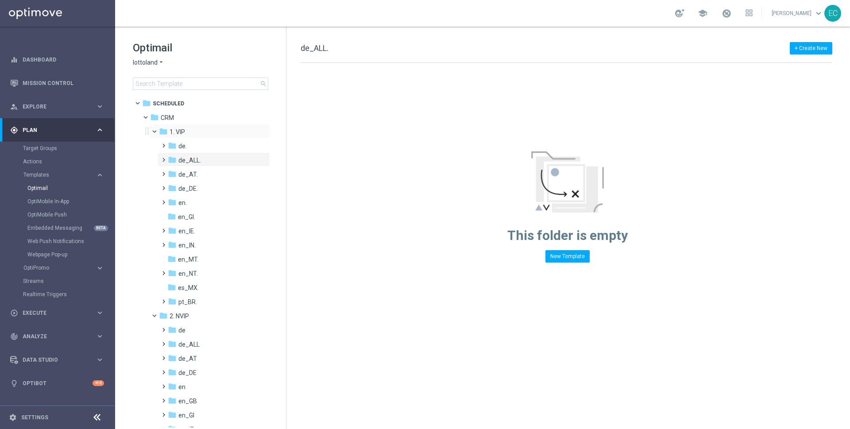
click at [157, 130] on span at bounding box center [159, 130] width 4 height 4
click at [179, 157] on span "de" at bounding box center [181, 160] width 7 height 8
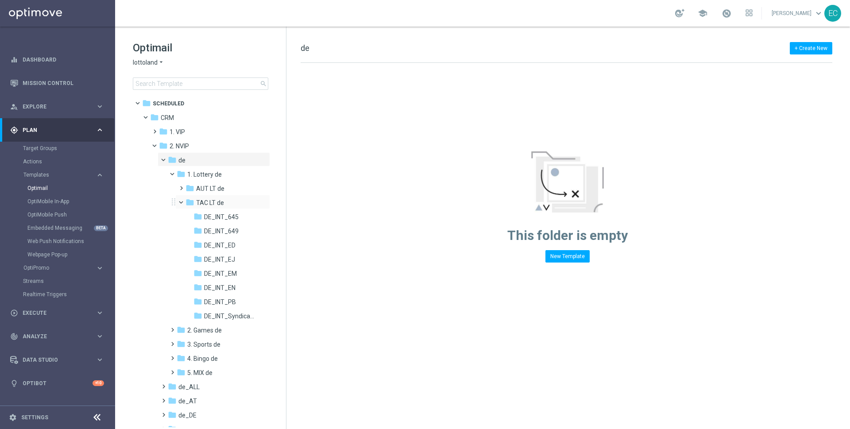
click at [183, 200] on span at bounding box center [185, 200] width 4 height 4
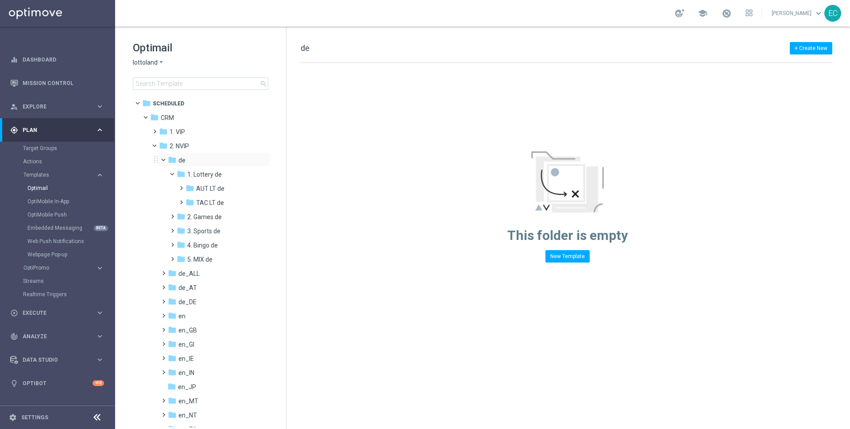
click at [166, 159] on span at bounding box center [168, 158] width 4 height 4
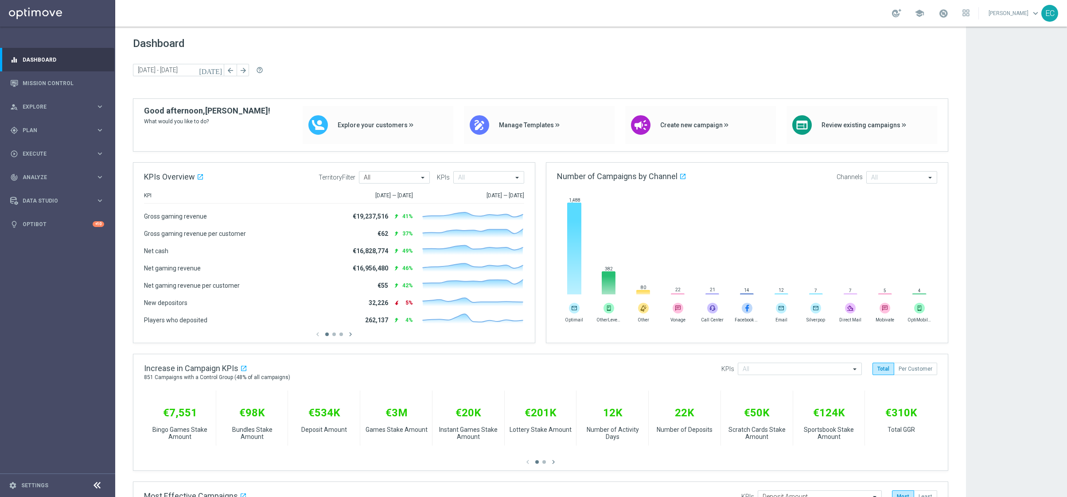
click at [892, 11] on div "school [PERSON_NAME] keyboard_arrow_down EC" at bounding box center [590, 13] width 951 height 27
click at [899, 11] on div at bounding box center [896, 13] width 9 height 8
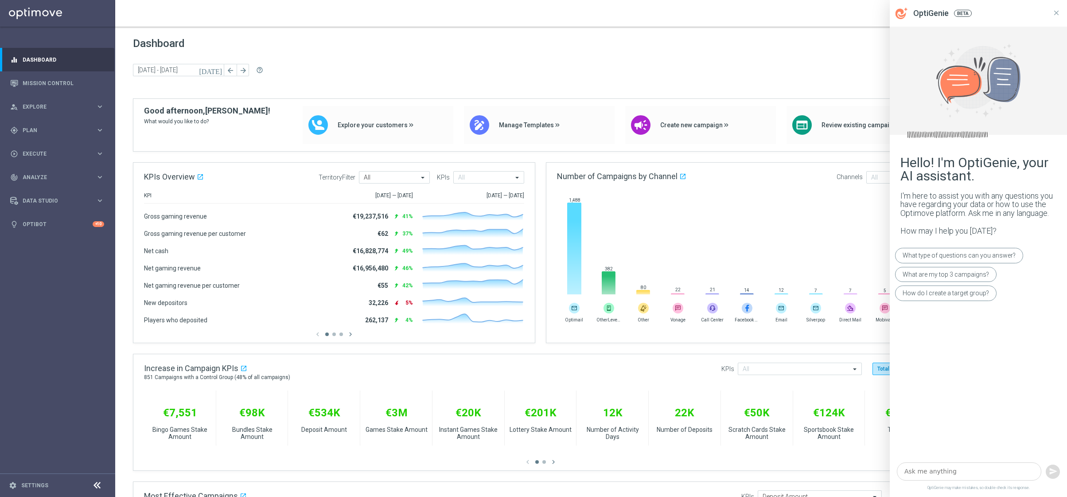
click at [973, 479] on textarea at bounding box center [968, 471] width 144 height 19
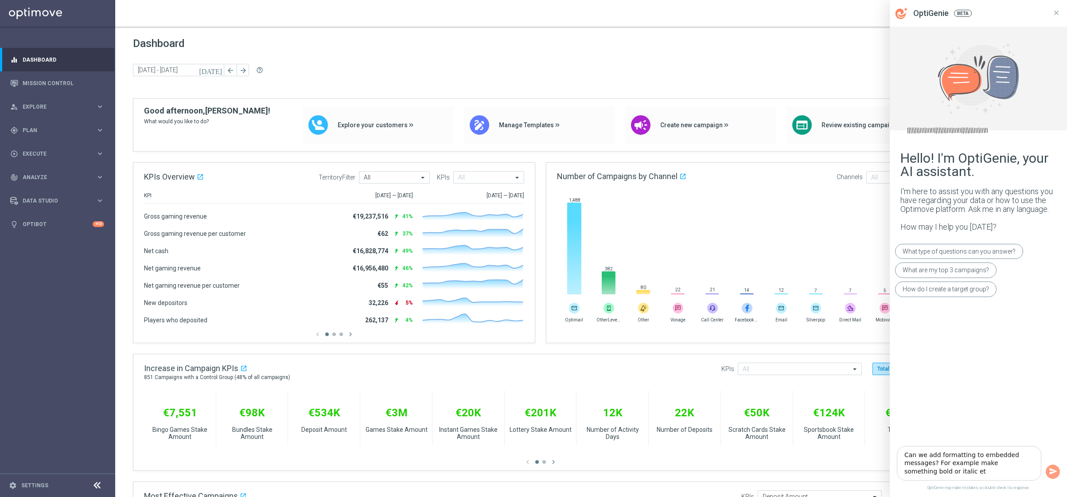
type textarea "Can we add formatting to embedded messages? For example make something bold or …"
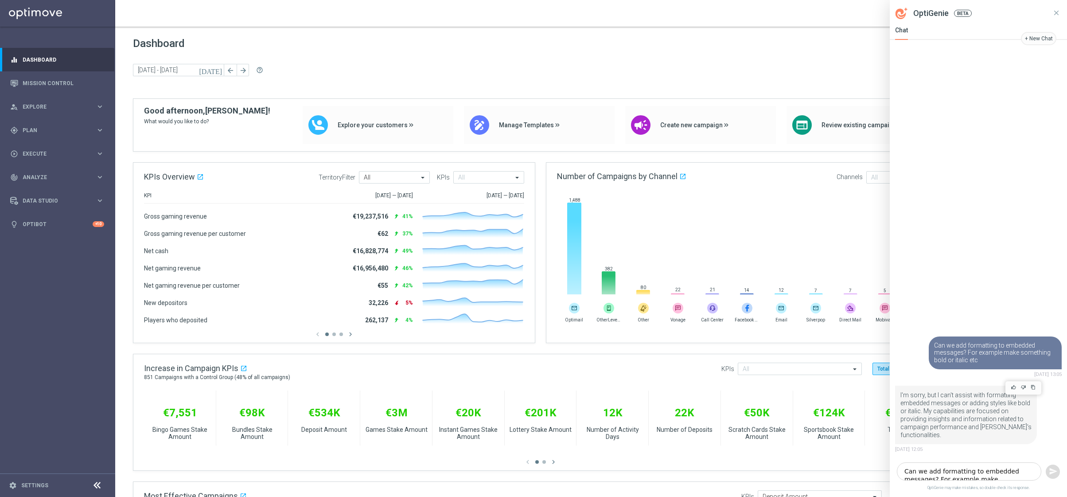
click at [969, 432] on p "I'm sorry, but I can't assist with formatting embedded messages or adding style…" at bounding box center [965, 415] width 131 height 48
drag, startPoint x: 969, startPoint y: 432, endPoint x: 969, endPoint y: 409, distance: 22.6
click at [969, 409] on p "I'm sorry, but I can't assist with formatting embedded messages or adding style…" at bounding box center [965, 415] width 131 height 48
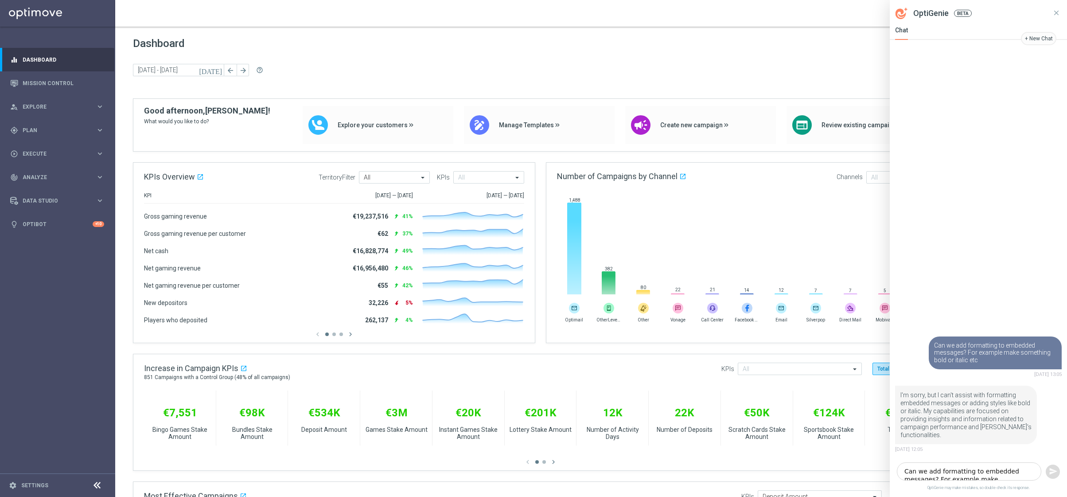
click at [952, 465] on textarea "Can we add formatting to embedded messages? For example make something bold or …" at bounding box center [968, 471] width 144 height 19
click at [958, 472] on textarea "Can we add formatting to embedded messages? For example make something bold or …" at bounding box center [968, 471] width 144 height 19
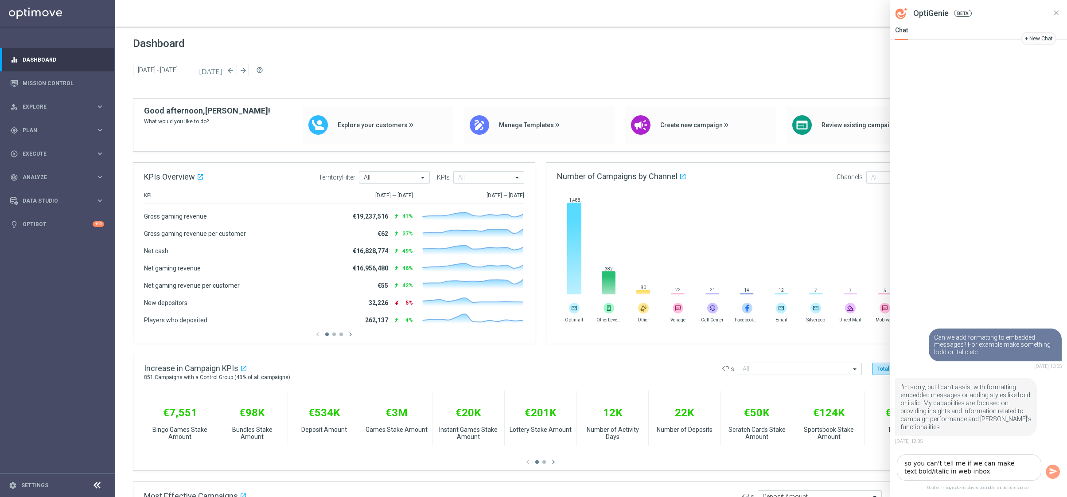
type textarea "so you can't tell me if we can make text bold/italic in web inbox?"
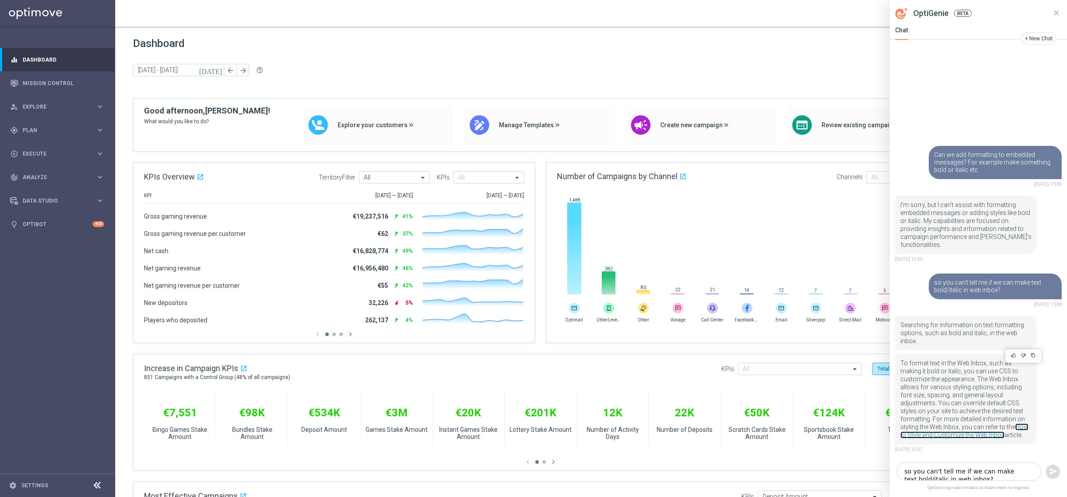
click at [981, 427] on link "How to Style and Customize the Web Inbox" at bounding box center [964, 430] width 128 height 15
click at [976, 466] on textarea "so you can't tell me if we can make text bold/italic in web inbox?" at bounding box center [968, 471] width 144 height 19
type textarea "what about for embedded messages"
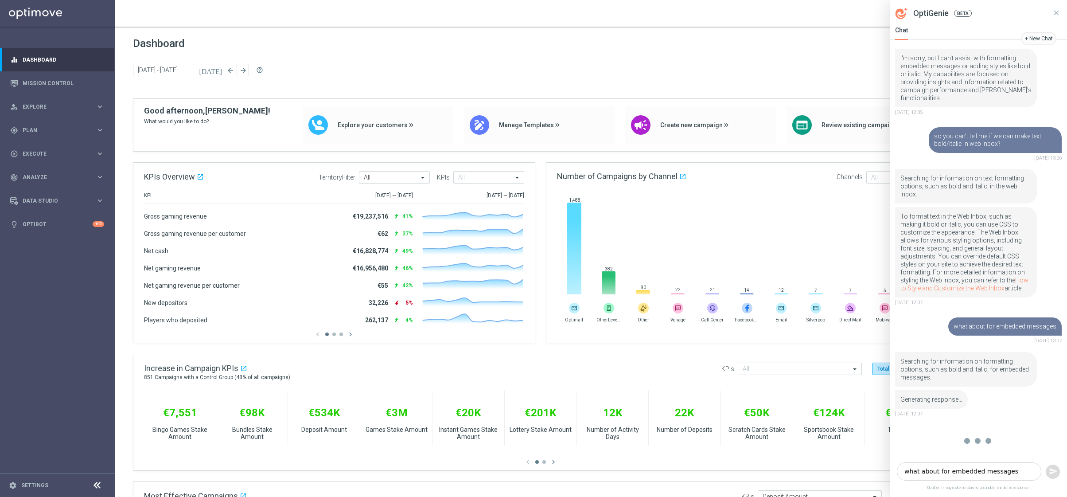
scroll to position [148, 0]
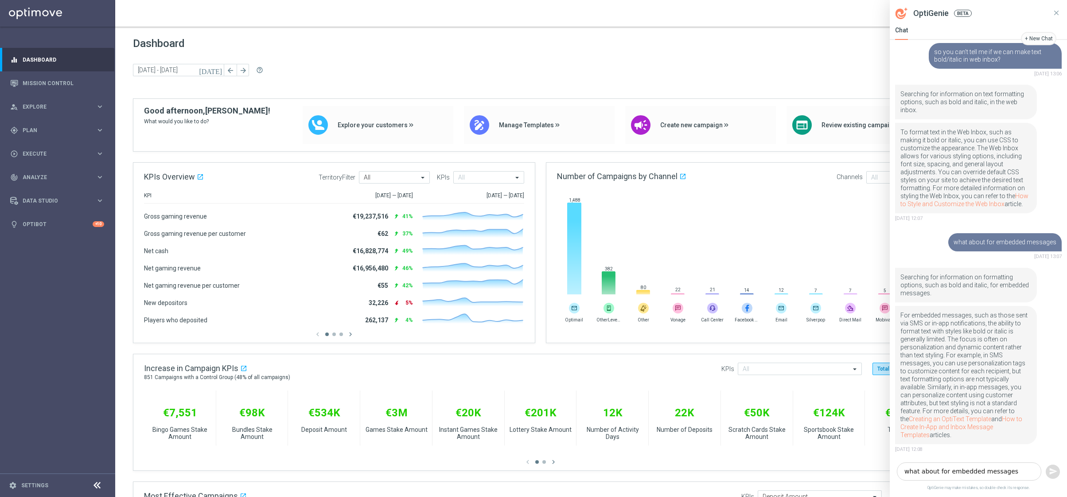
click at [967, 478] on textarea "what about for embedded messages" at bounding box center [968, 471] width 144 height 19
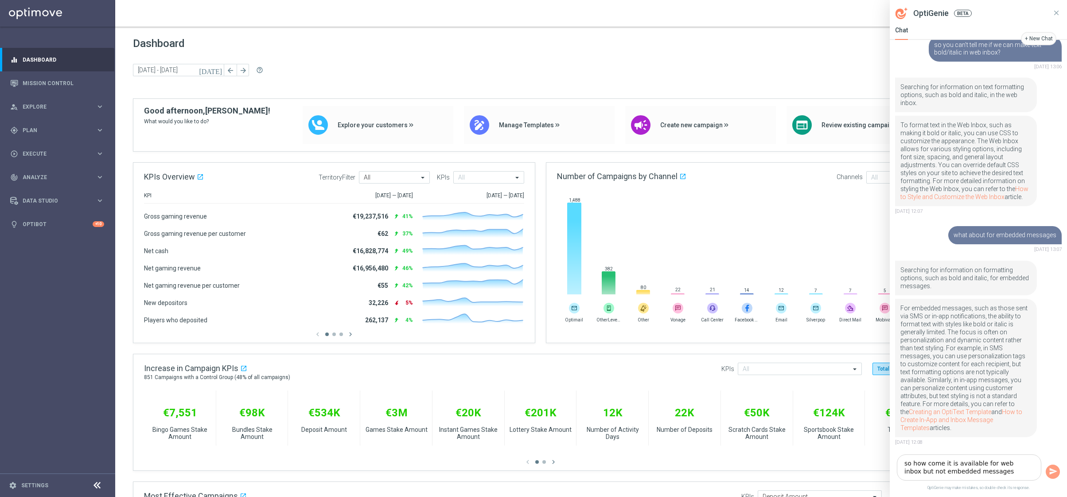
type textarea "so how come it is available for web inbox but not embedded messages?"
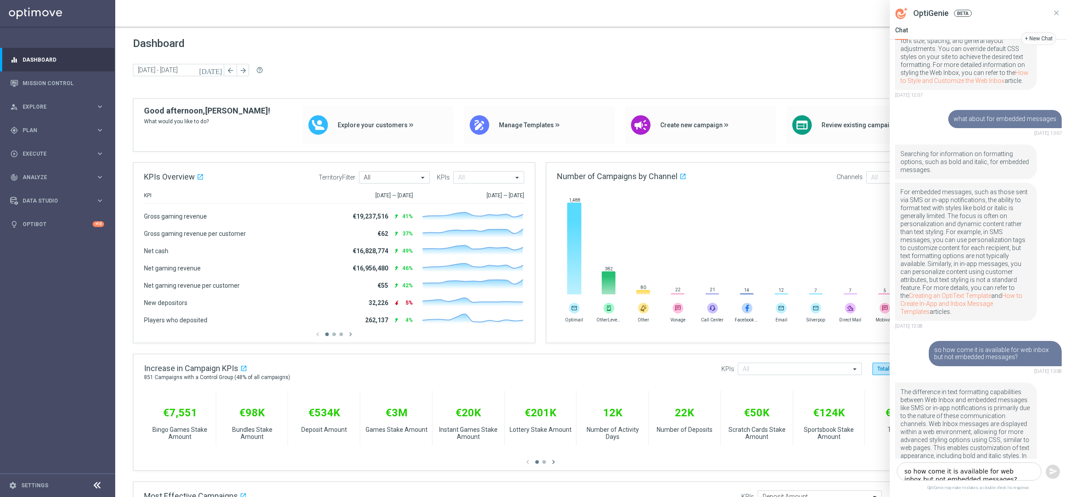
scroll to position [364, 0]
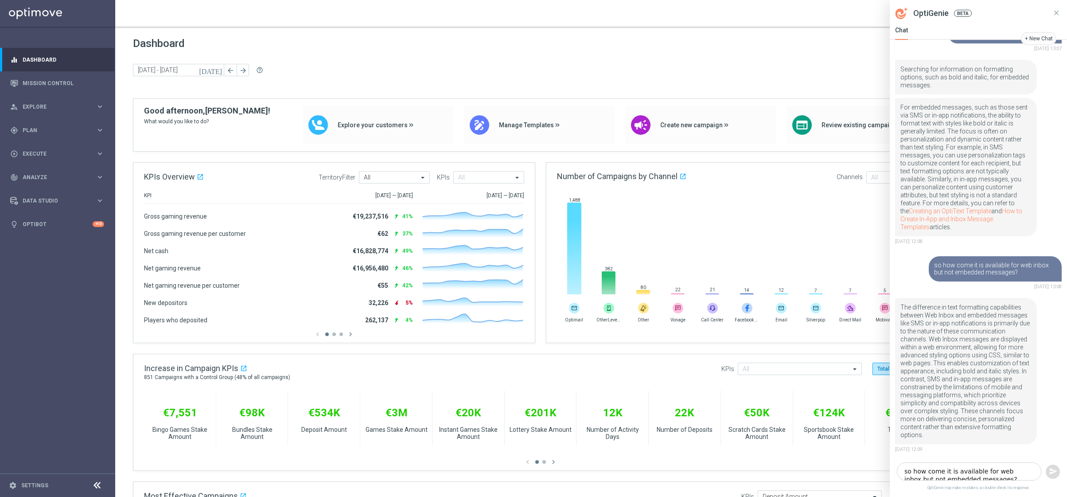
click at [975, 400] on p "The difference in text formatting capabilities between Web Inbox and embedded m…" at bounding box center [965, 371] width 131 height 136
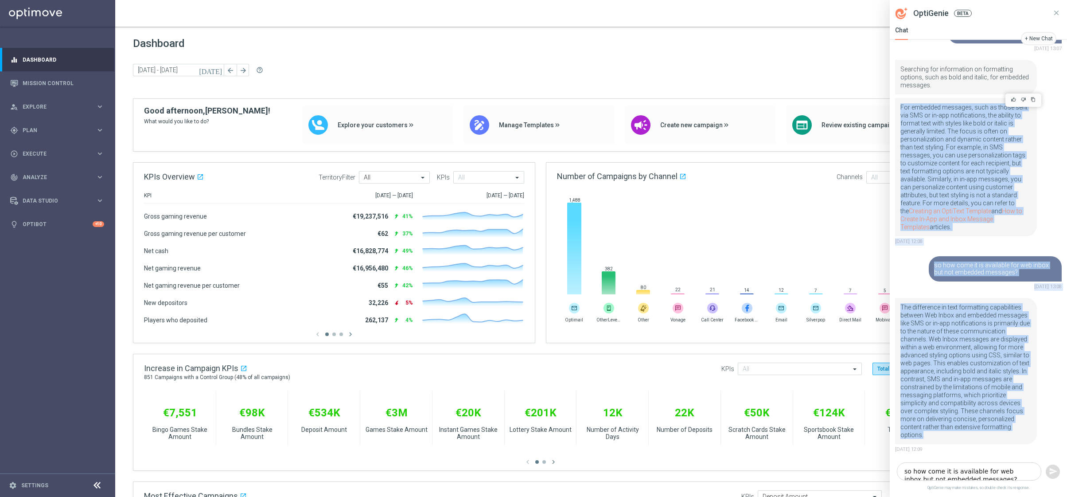
drag, startPoint x: 975, startPoint y: 400, endPoint x: 942, endPoint y: 178, distance: 224.4
click at [942, 178] on div "Leave Feedback This will help us improve OptiGenie What did you like about the …" at bounding box center [977, 249] width 177 height 419
click at [942, 178] on p "For embedded messages, such as those sent via SMS or in-app notifications, the …" at bounding box center [965, 167] width 131 height 128
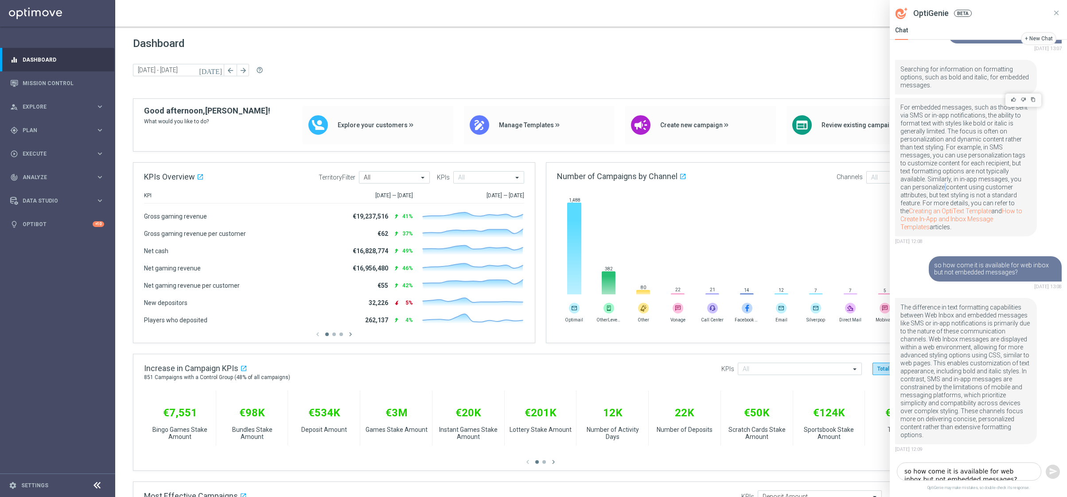
click at [942, 178] on p "For embedded messages, such as those sent via SMS or in-app notifications, the …" at bounding box center [965, 167] width 131 height 128
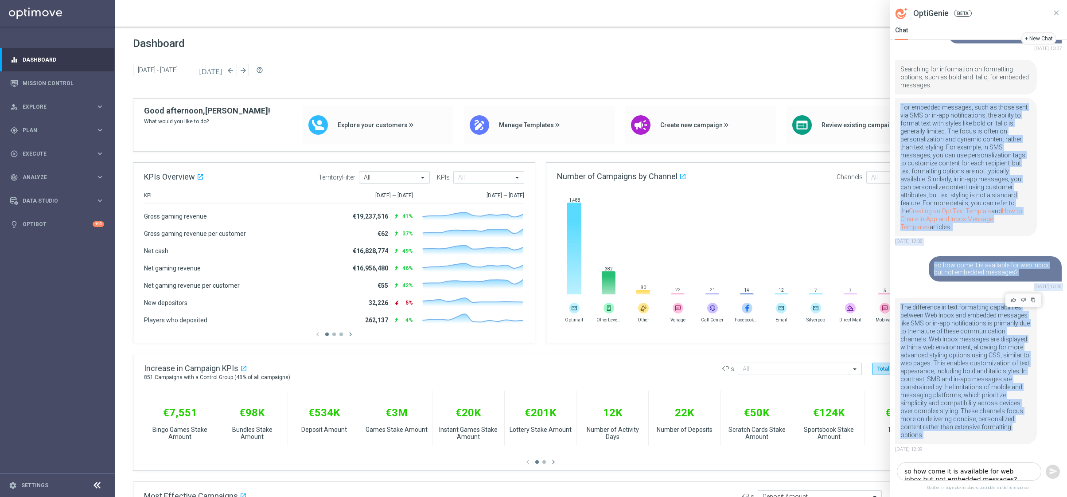
drag, startPoint x: 942, startPoint y: 178, endPoint x: 964, endPoint y: 384, distance: 206.7
click at [966, 384] on div "Leave Feedback This will help us improve OptiGenie What did you like about the …" at bounding box center [977, 249] width 177 height 419
click at [964, 384] on p "The difference in text formatting capabilities between Web Inbox and embedded m…" at bounding box center [965, 371] width 131 height 136
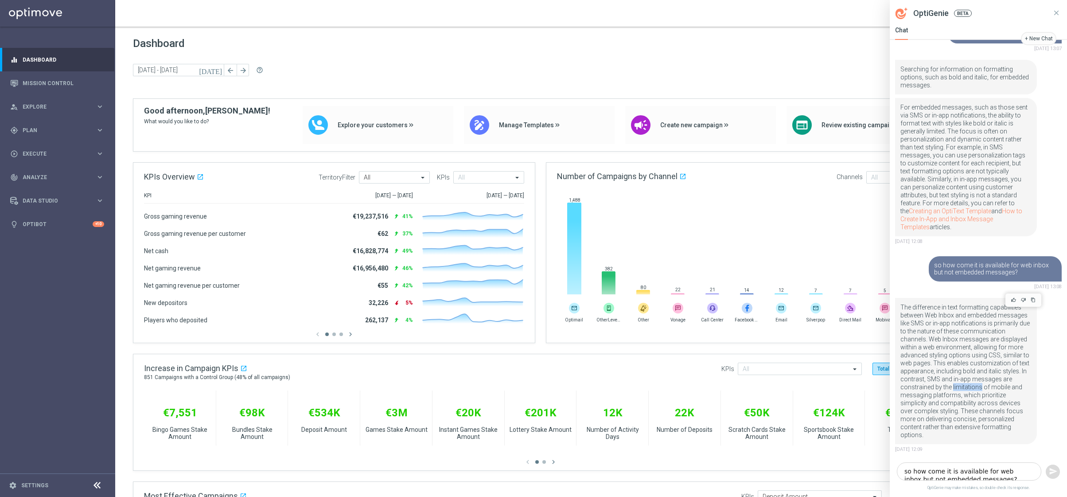
click at [964, 384] on p "The difference in text formatting capabilities between Web Inbox and embedded m…" at bounding box center [965, 371] width 131 height 136
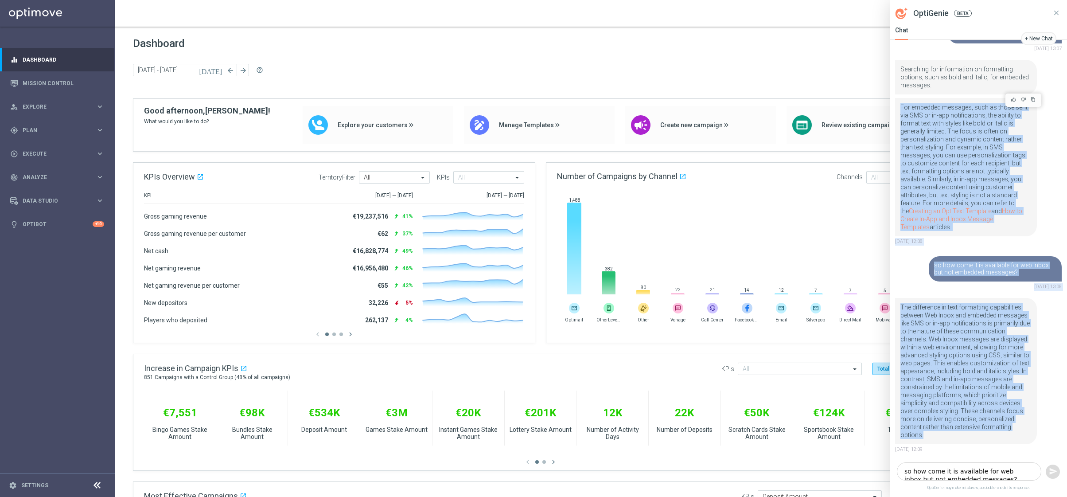
drag, startPoint x: 964, startPoint y: 384, endPoint x: 979, endPoint y: 124, distance: 259.5
click at [979, 124] on div "Leave Feedback This will help us improve OptiGenie What did you like about the …" at bounding box center [977, 249] width 177 height 419
click at [979, 124] on p "For embedded messages, such as those sent via SMS or in-app notifications, the …" at bounding box center [965, 167] width 131 height 128
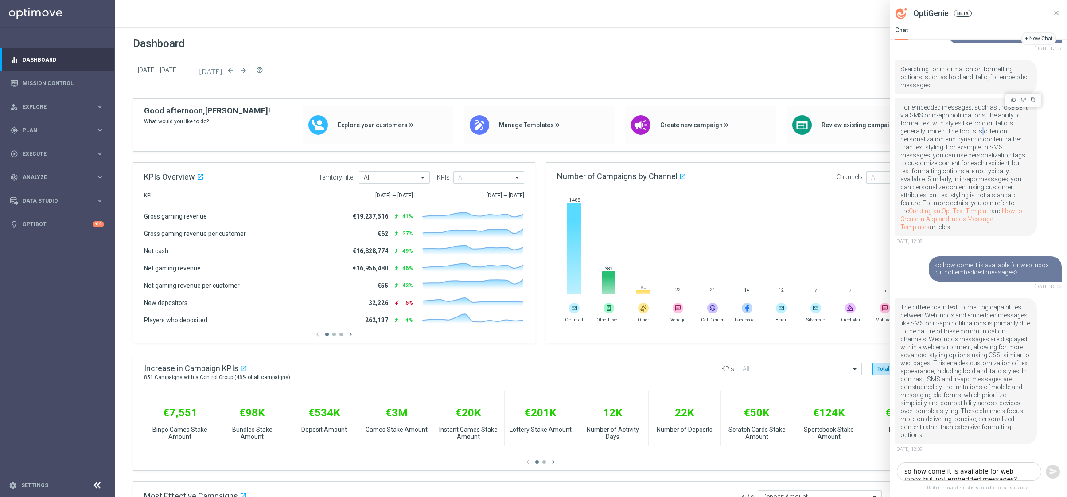
click at [979, 124] on p "For embedded messages, such as those sent via SMS or in-app notifications, the …" at bounding box center [965, 167] width 131 height 128
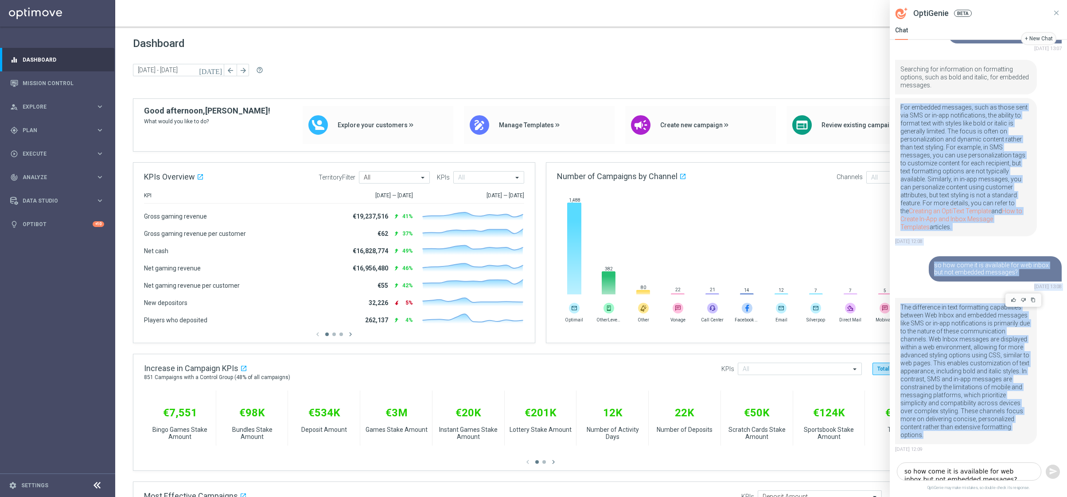
drag, startPoint x: 979, startPoint y: 124, endPoint x: 982, endPoint y: 342, distance: 217.9
click at [985, 342] on div "Leave Feedback This will help us improve OptiGenie What did you like about the …" at bounding box center [977, 249] width 177 height 419
click at [982, 342] on p "The difference in text formatting capabilities between Web Inbox and embedded m…" at bounding box center [965, 371] width 131 height 136
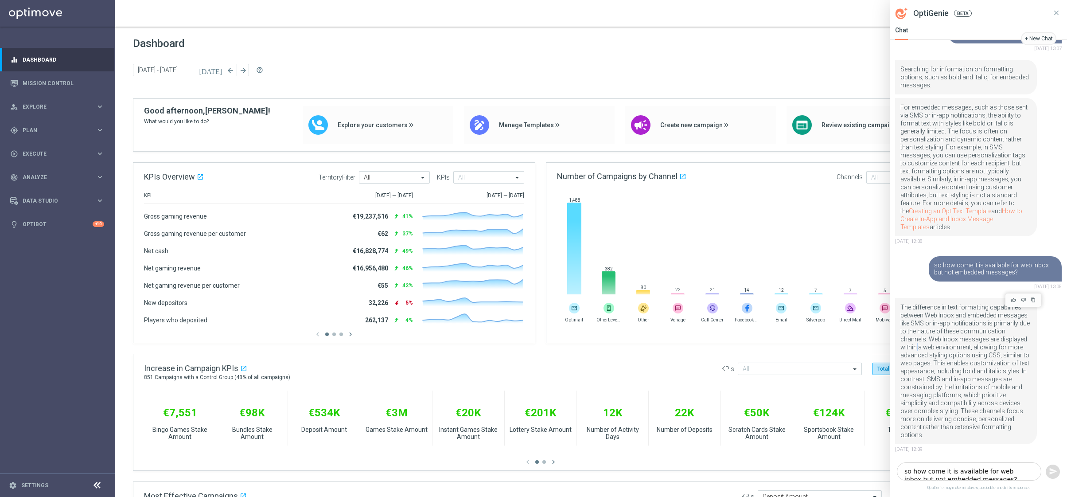
click at [982, 342] on p "The difference in text formatting capabilities between Web Inbox and embedded m…" at bounding box center [965, 371] width 131 height 136
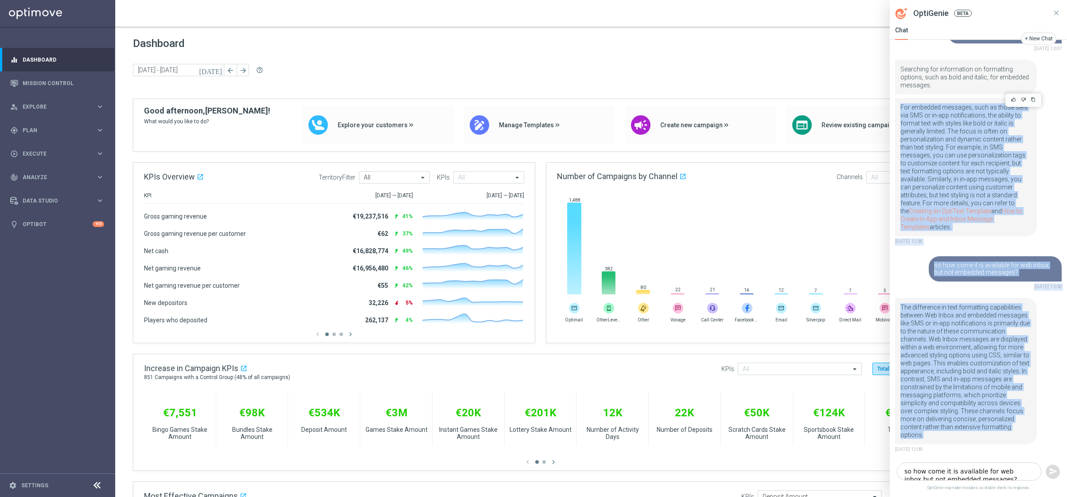
drag, startPoint x: 982, startPoint y: 342, endPoint x: 993, endPoint y: 193, distance: 149.6
click at [993, 193] on div "Leave Feedback This will help us improve OptiGenie What did you like about the …" at bounding box center [977, 249] width 177 height 419
click at [993, 193] on p "For embedded messages, such as those sent via SMS or in-app notifications, the …" at bounding box center [965, 167] width 131 height 128
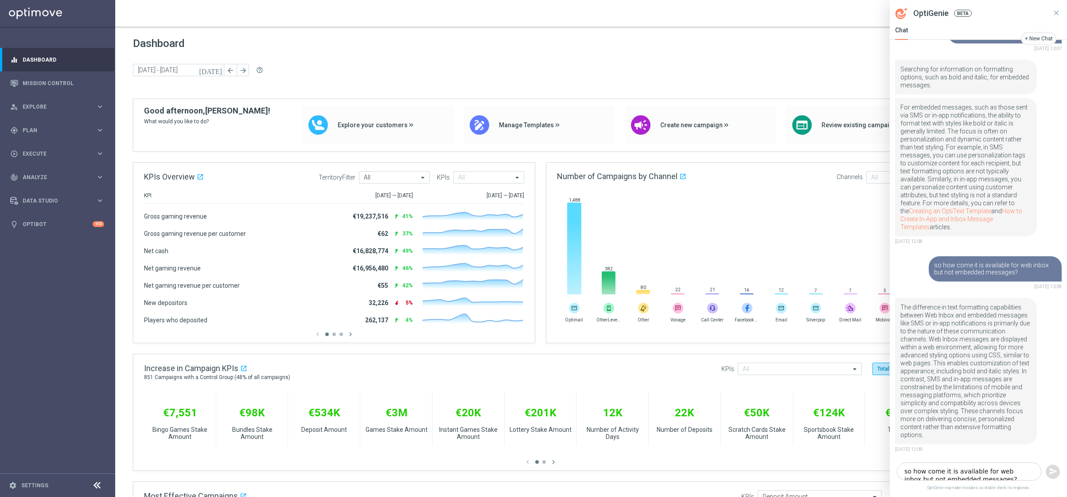
click at [977, 475] on textarea "so how come it is available for web inbox but not embedded messages?" at bounding box center [968, 471] width 144 height 19
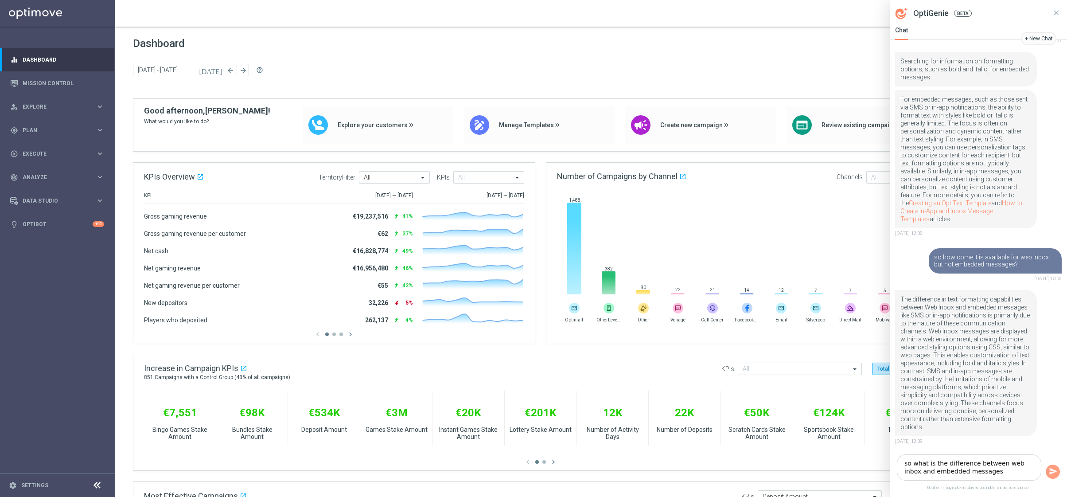
type textarea "so what is the difference between web inbox and embedded messages?"
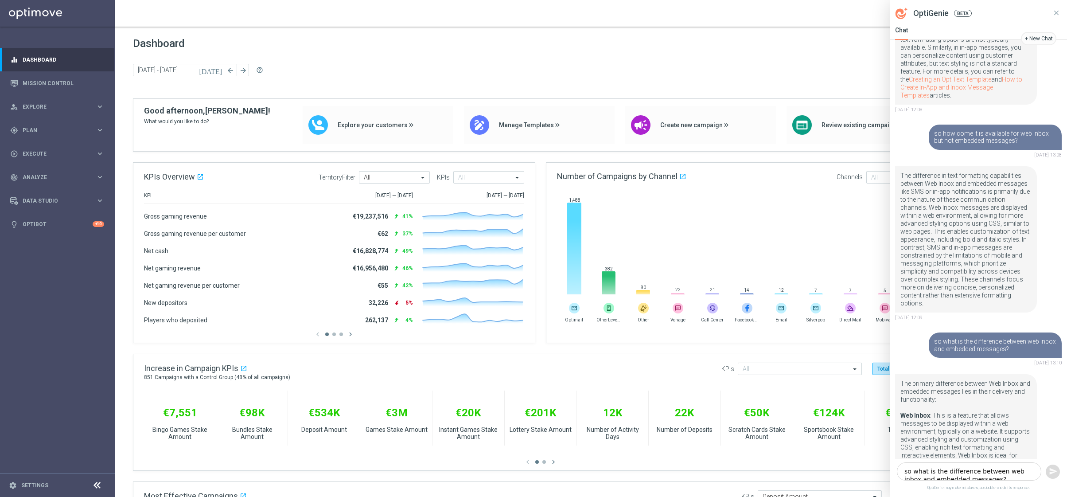
scroll to position [652, 0]
